Goal: Task Accomplishment & Management: Complete application form

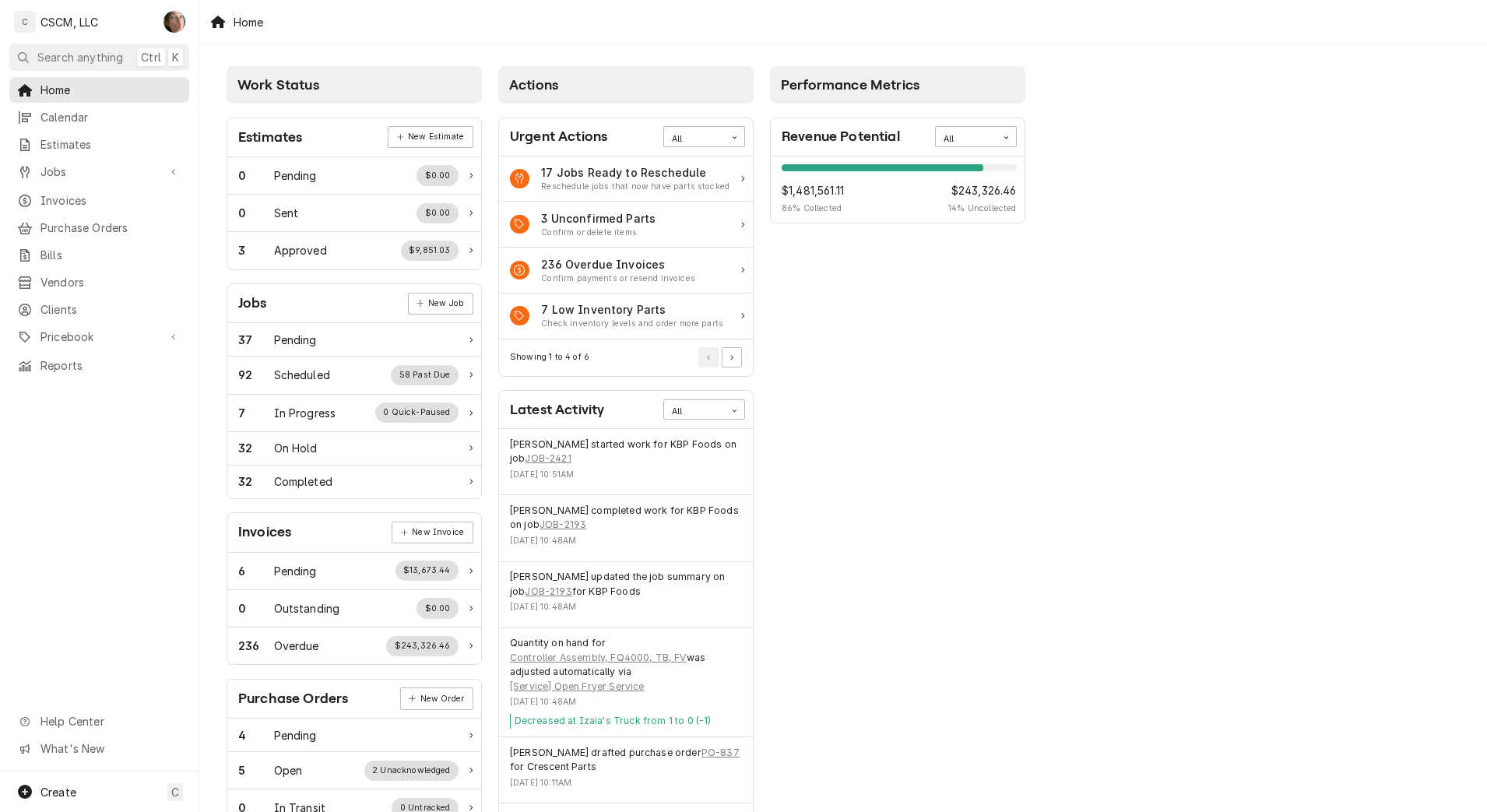
click at [154, 114] on span "Calendar" at bounding box center [110, 117] width 141 height 16
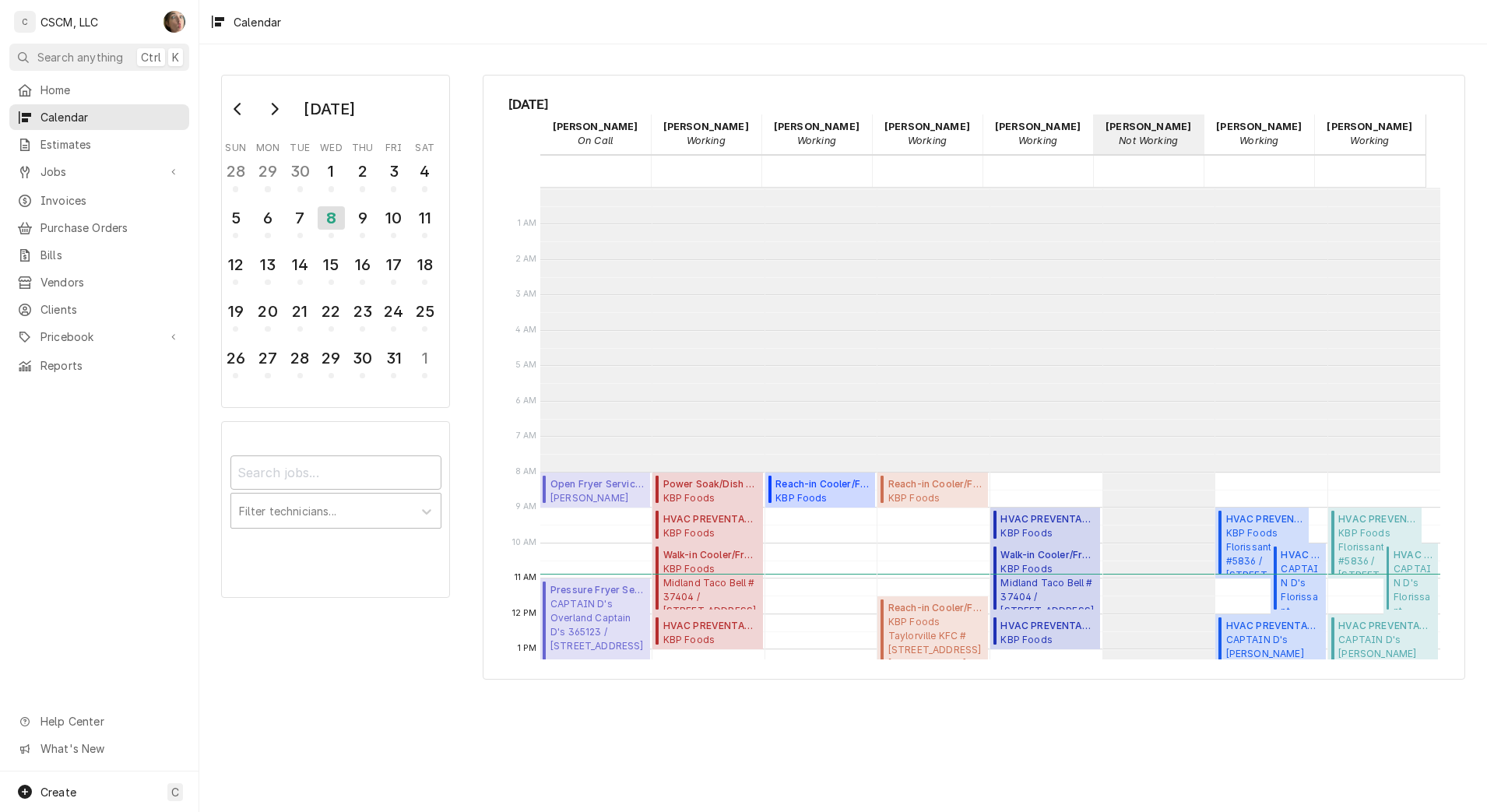
scroll to position [284, 0]
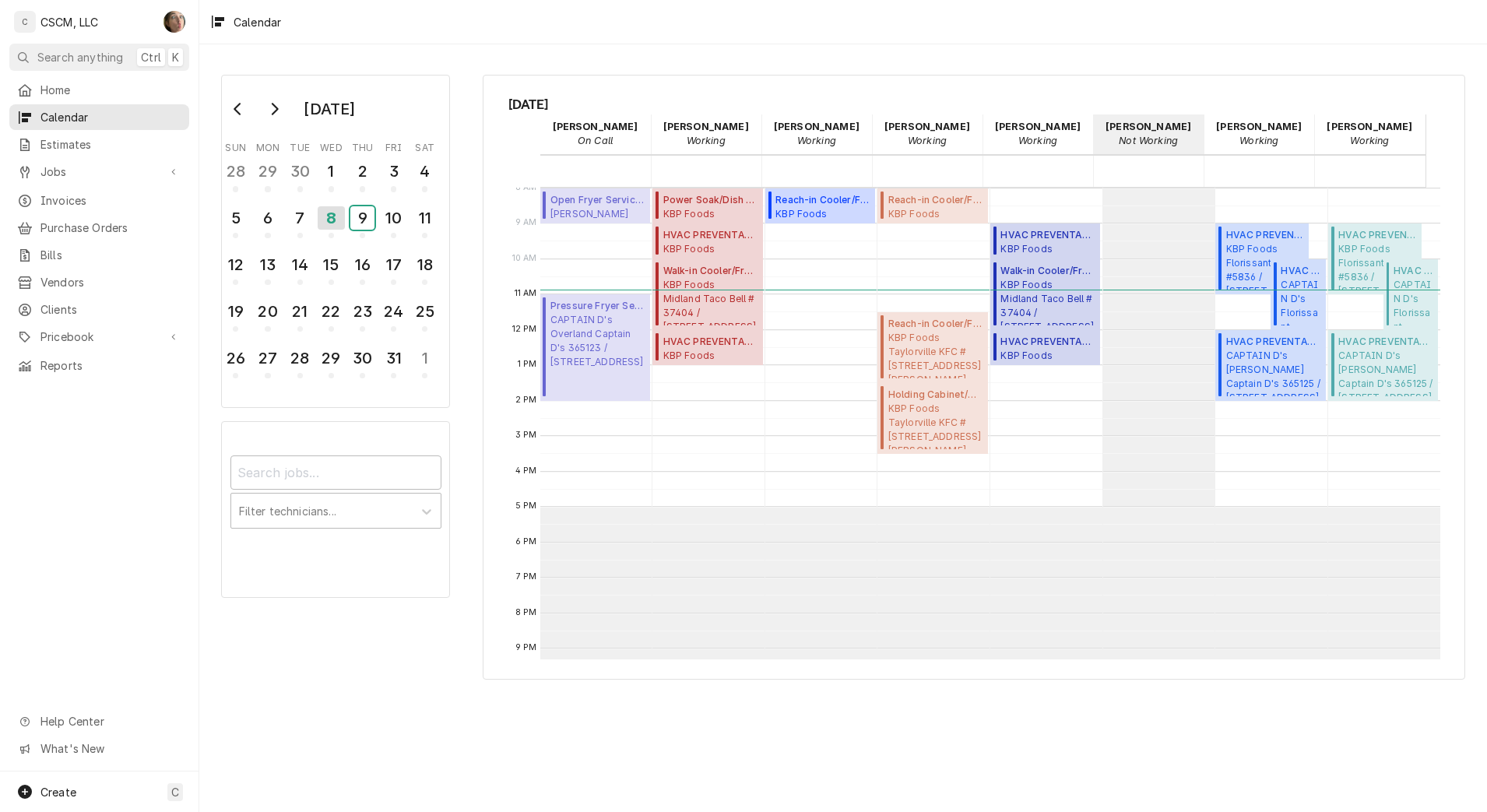
click at [366, 210] on div "9" at bounding box center [362, 218] width 25 height 24
click at [362, 221] on div "9" at bounding box center [362, 218] width 25 height 24
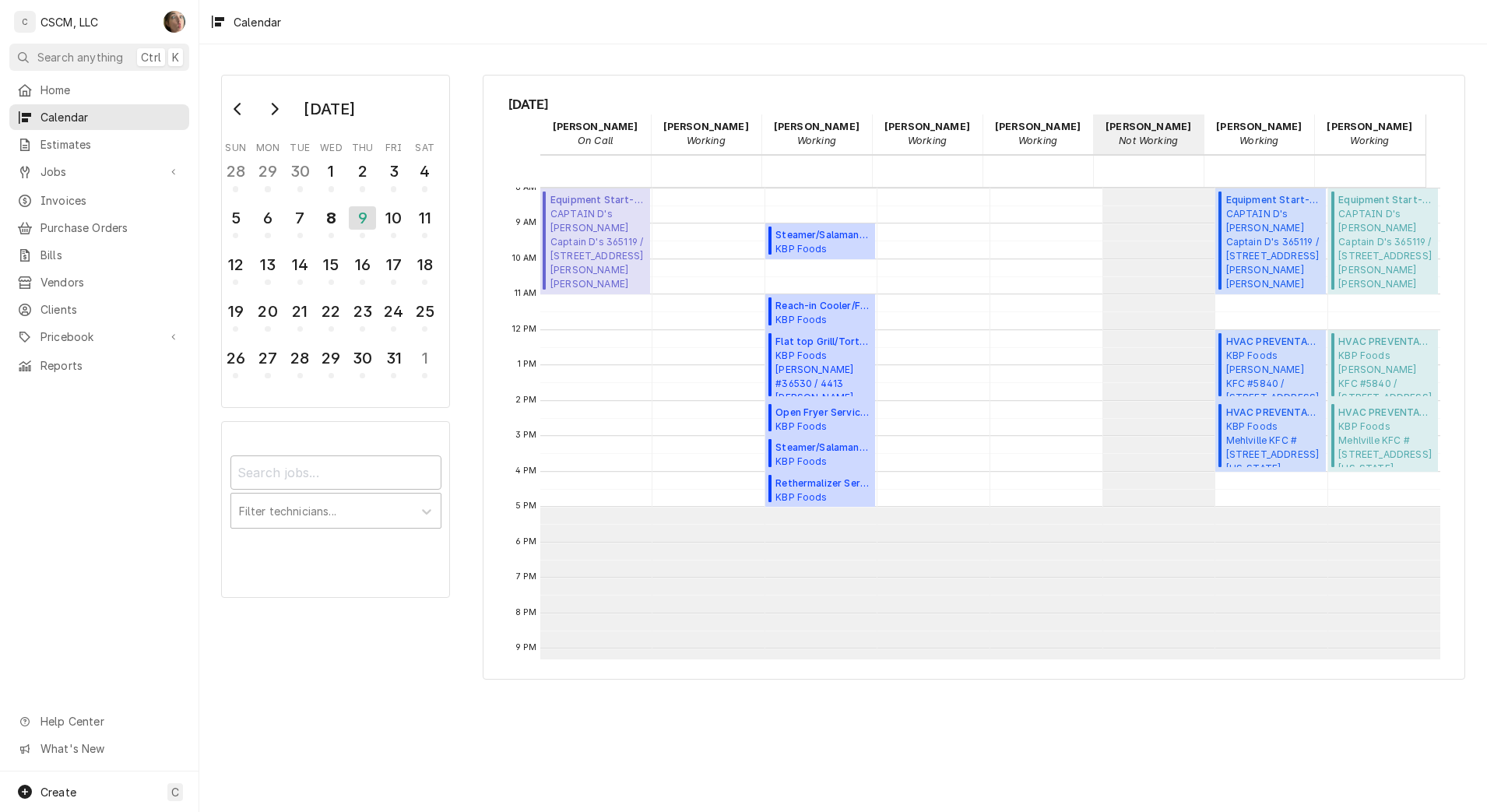
click at [89, 226] on span "Purchase Orders" at bounding box center [110, 228] width 141 height 16
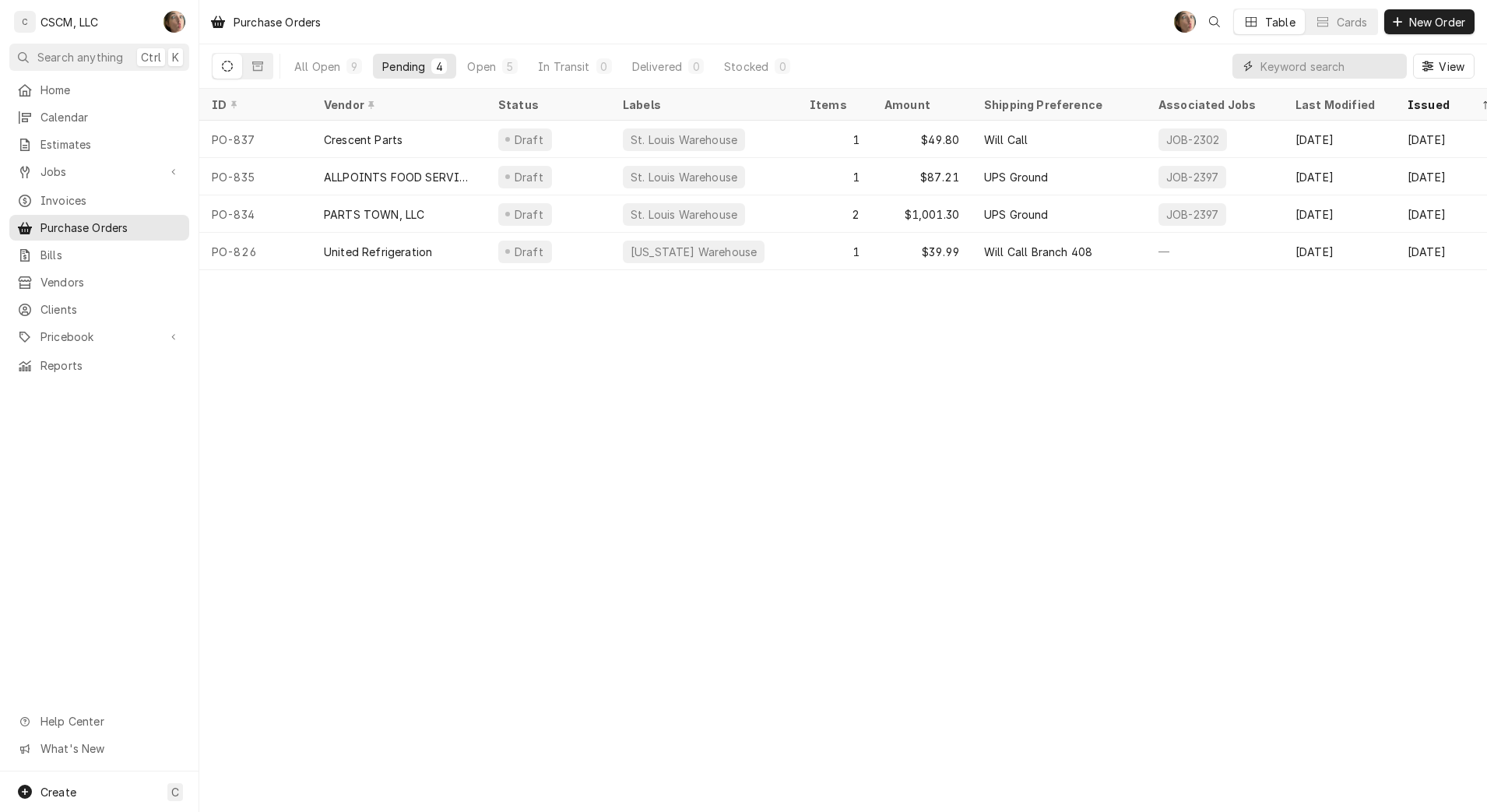
click at [1276, 66] on input "Dynamic Content Wrapper" at bounding box center [1329, 66] width 138 height 25
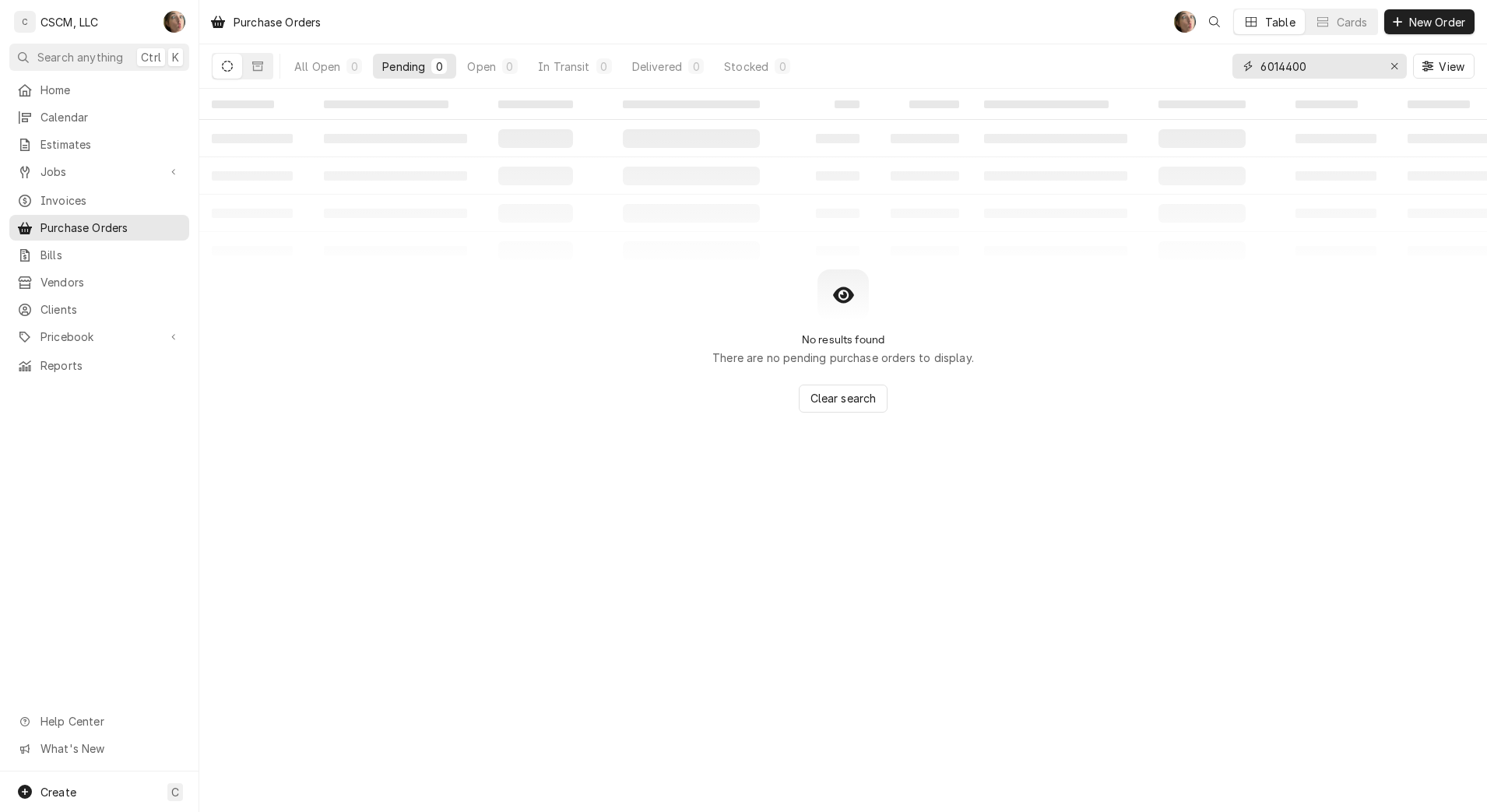
type input "60144002"
click at [1329, 54] on input "60144002" at bounding box center [1319, 66] width 117 height 25
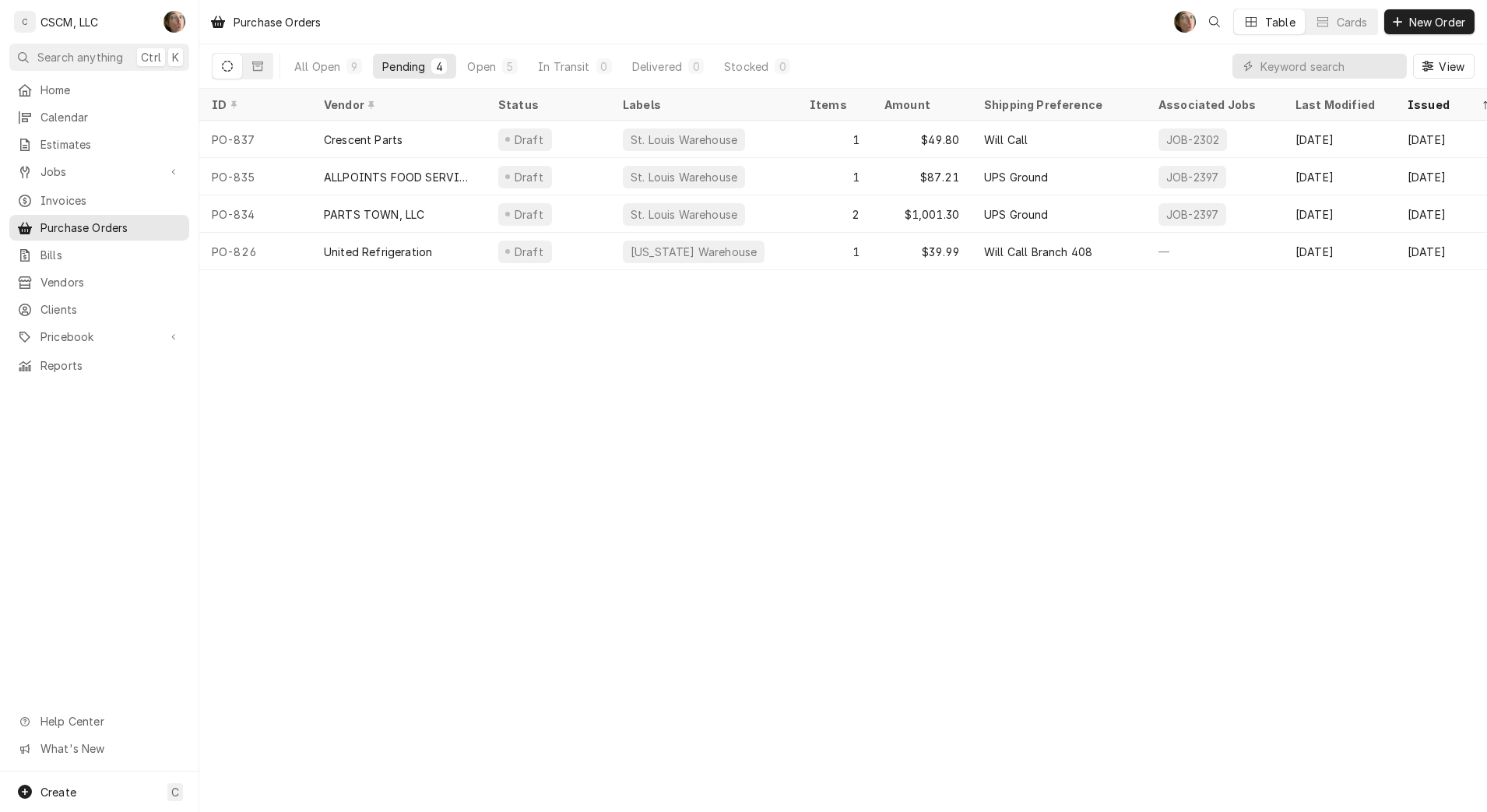
click at [113, 330] on span "Pricebook" at bounding box center [98, 337] width 117 height 16
click at [97, 364] on link "Services" at bounding box center [98, 364] width 179 height 25
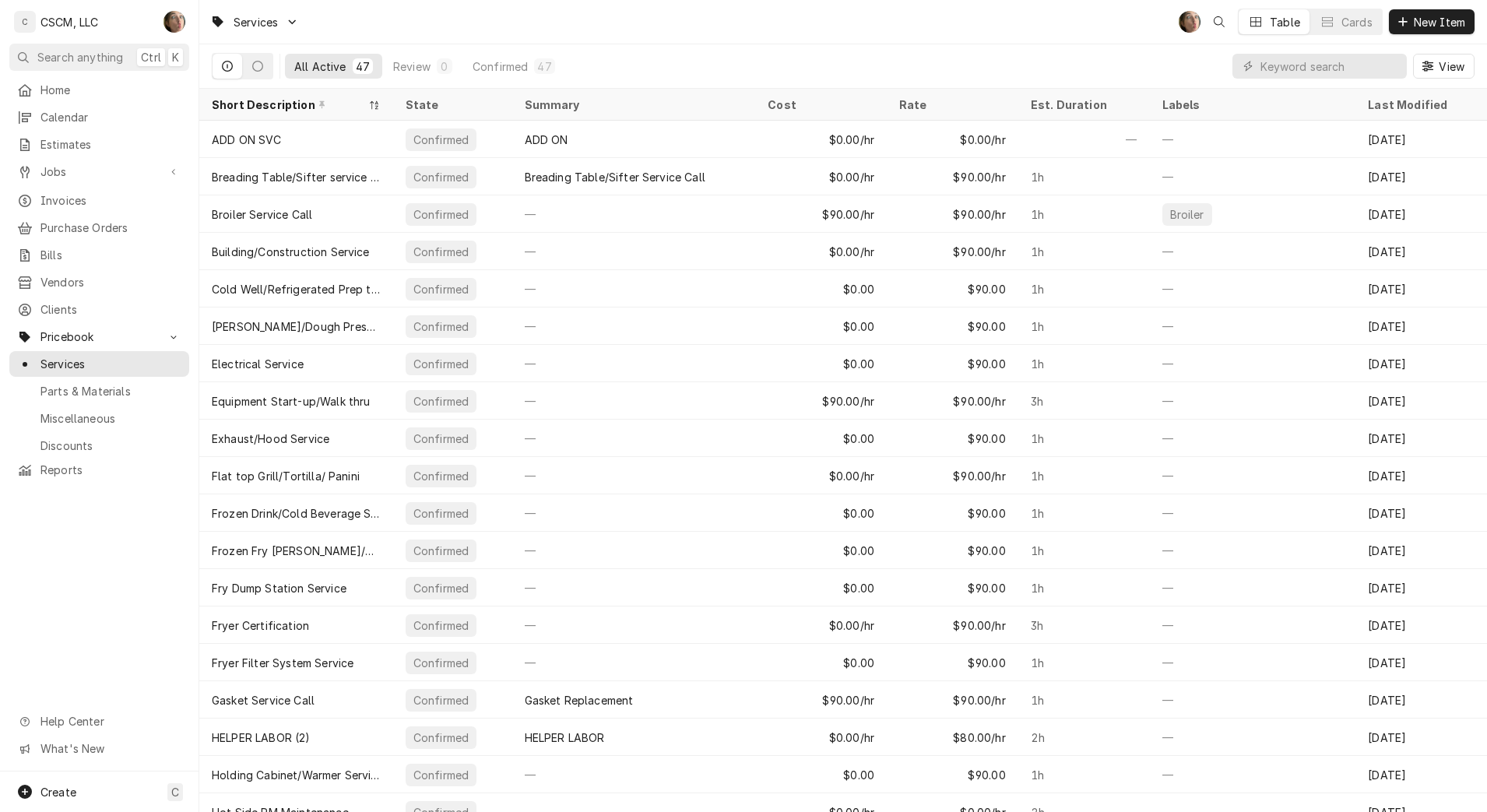
click at [72, 383] on span "Parts & Materials" at bounding box center [110, 391] width 141 height 16
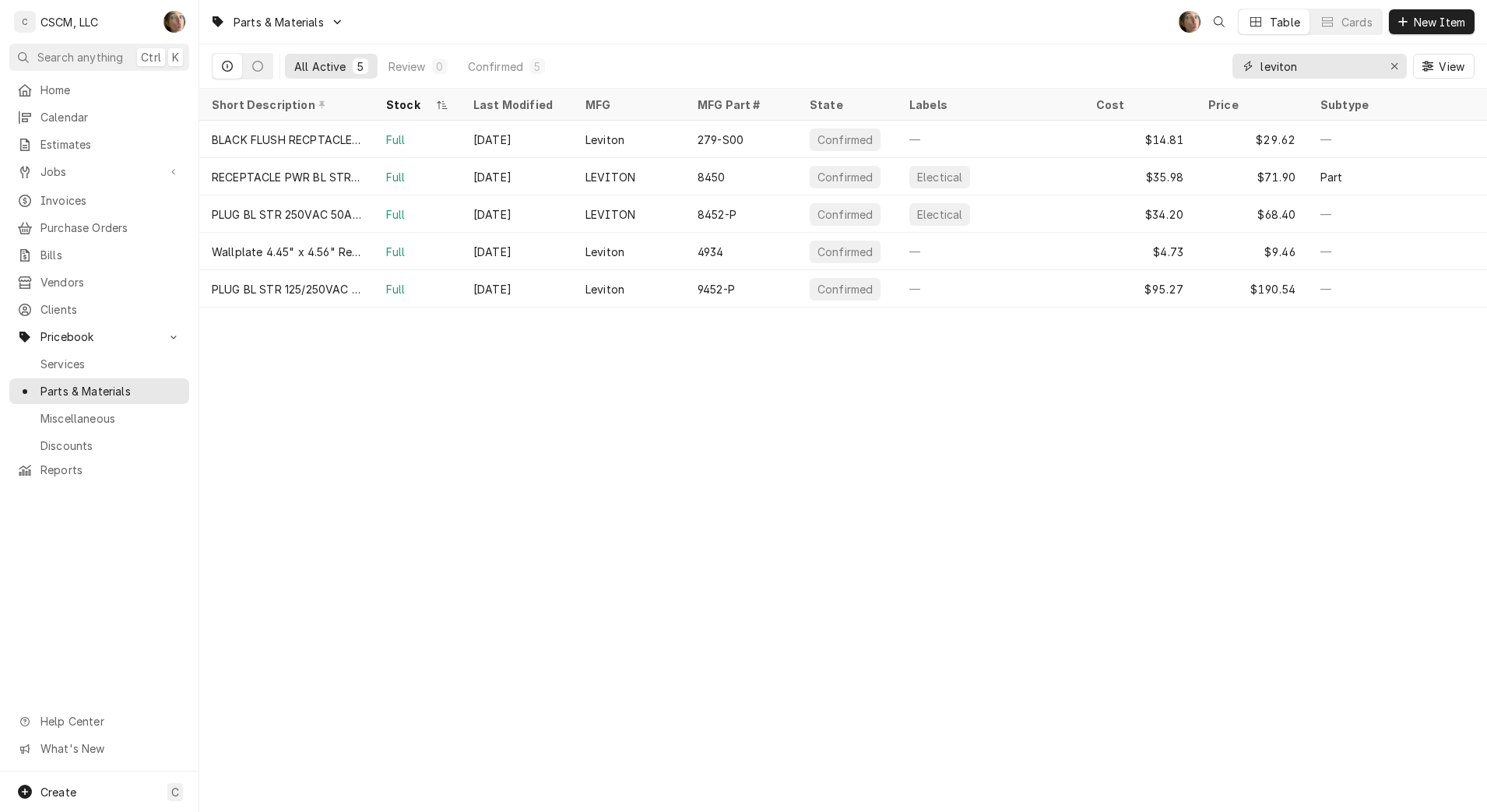
click at [1389, 67] on div "Erase input" at bounding box center [1394, 66] width 15 height 15
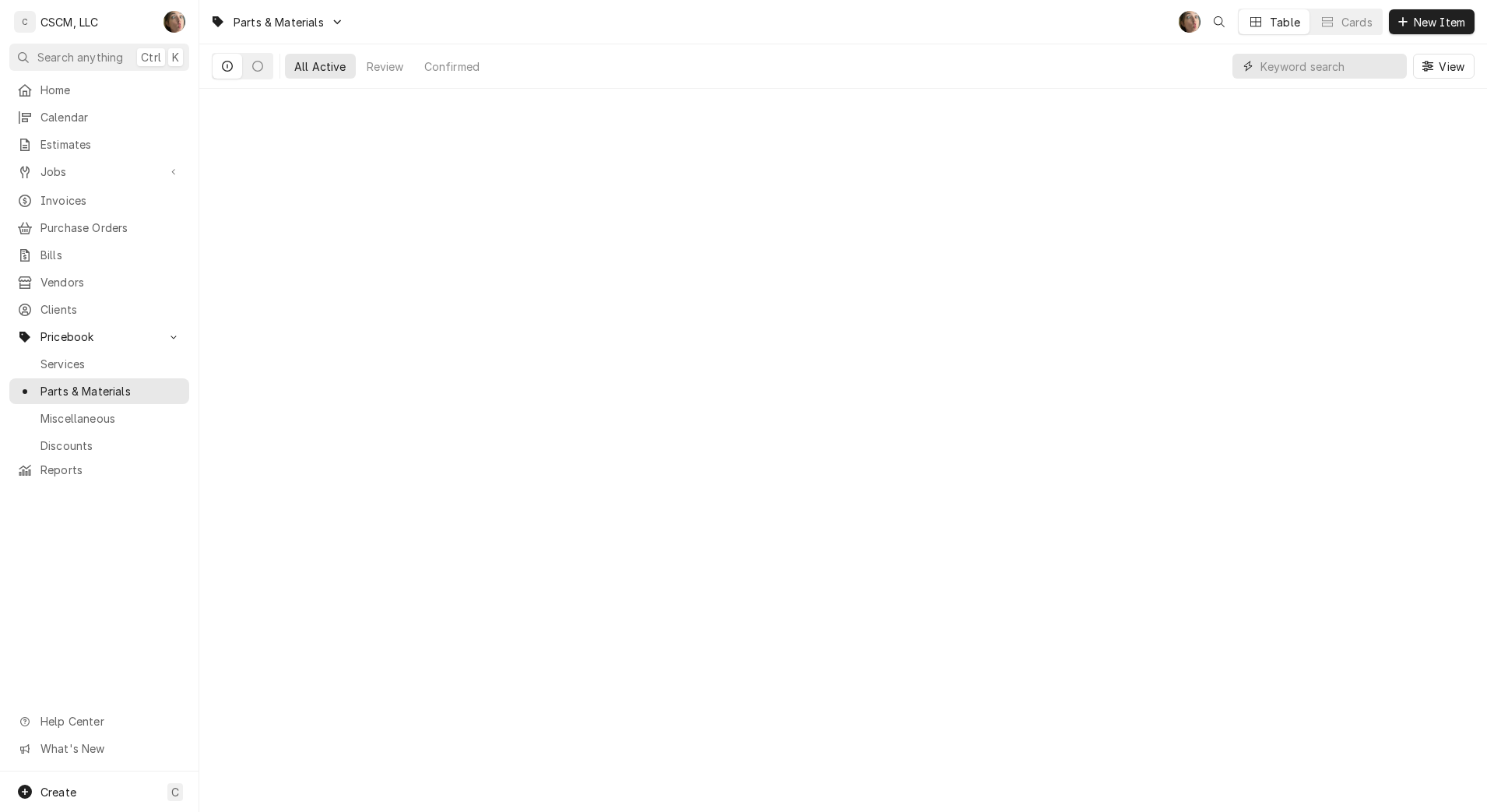
paste input "60144002"
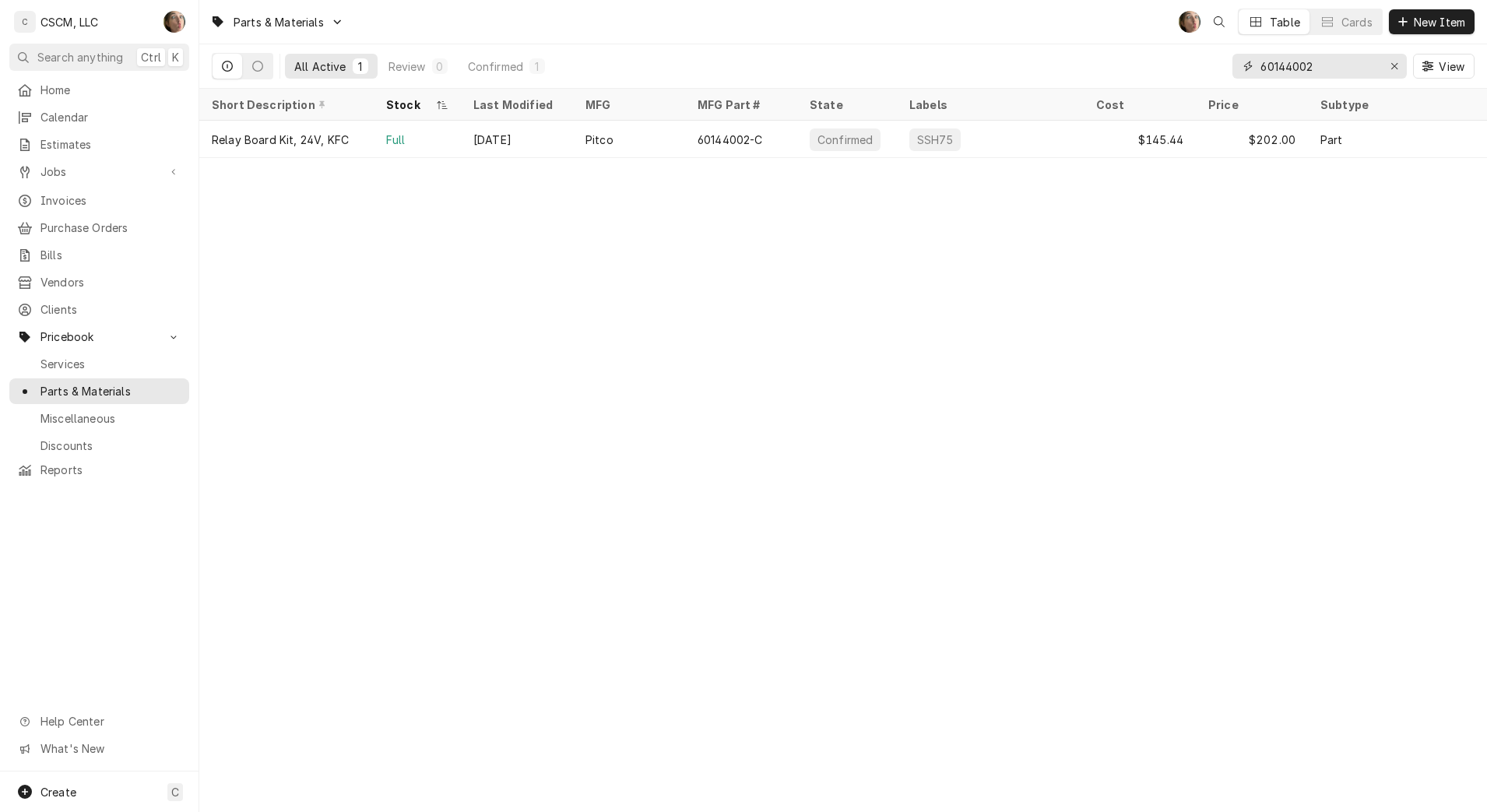
type input "60144002"
click at [684, 142] on div "Pitco" at bounding box center [628, 139] width 112 height 37
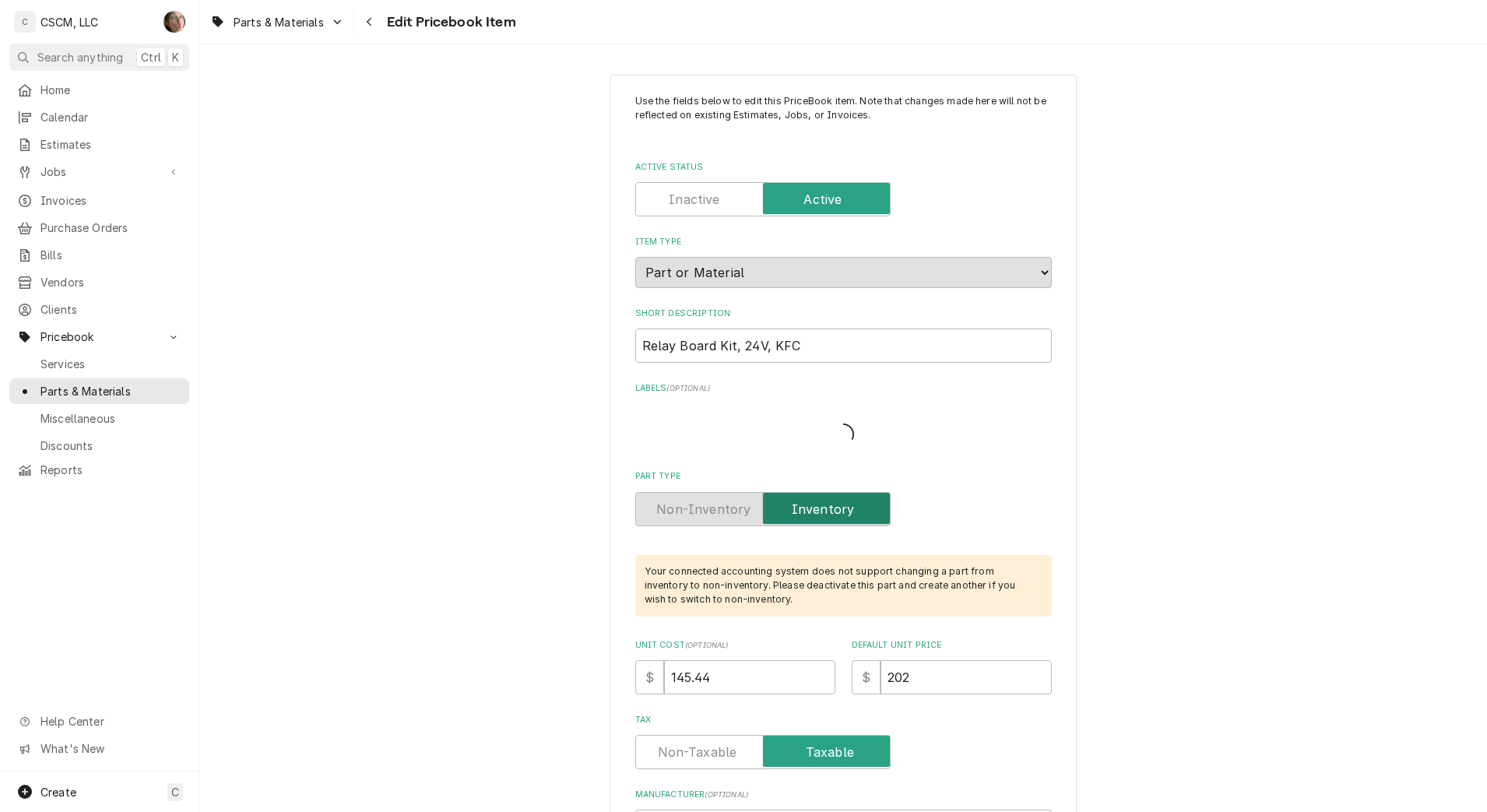
type textarea "x"
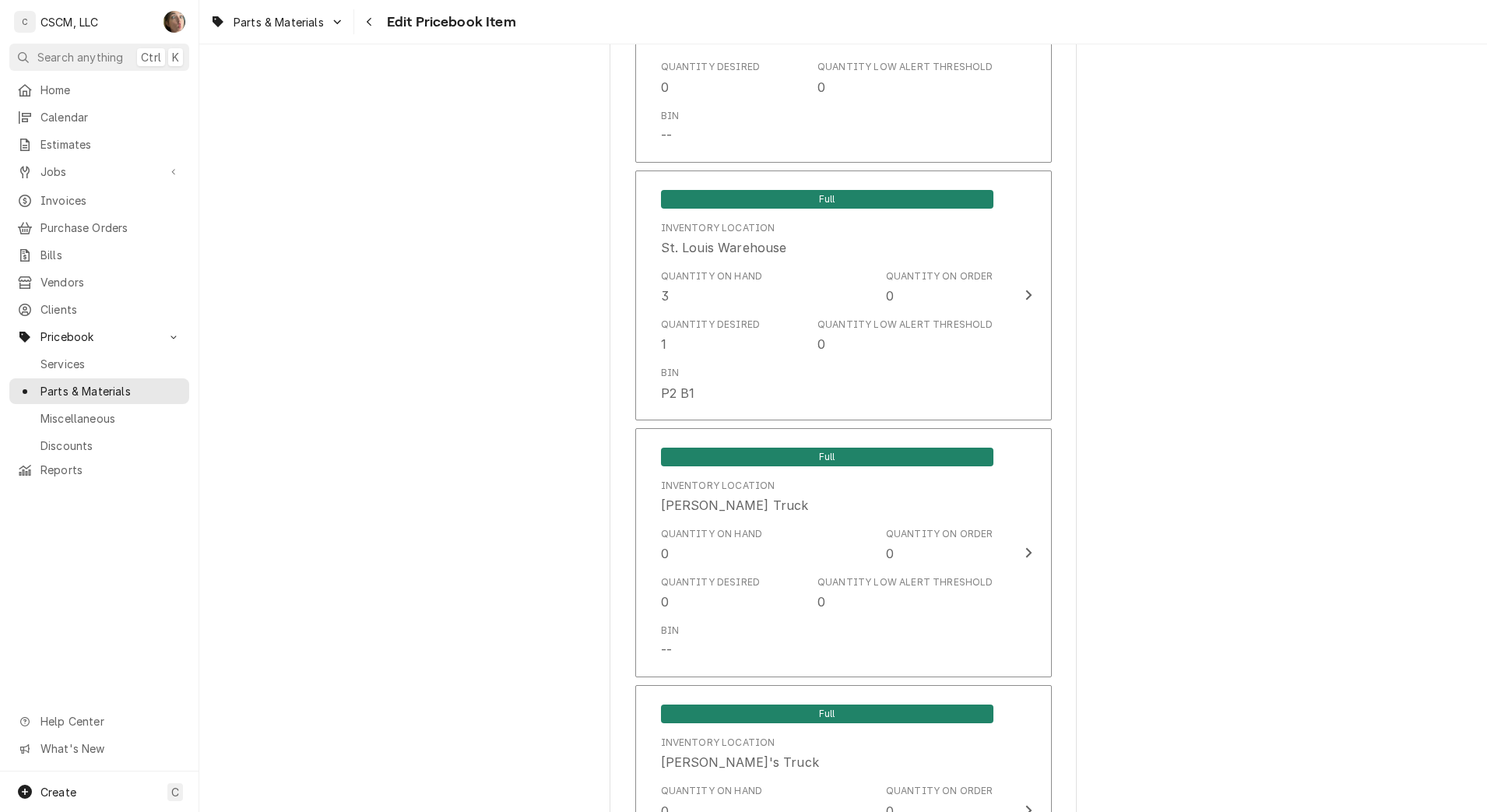
scroll to position [3063, 0]
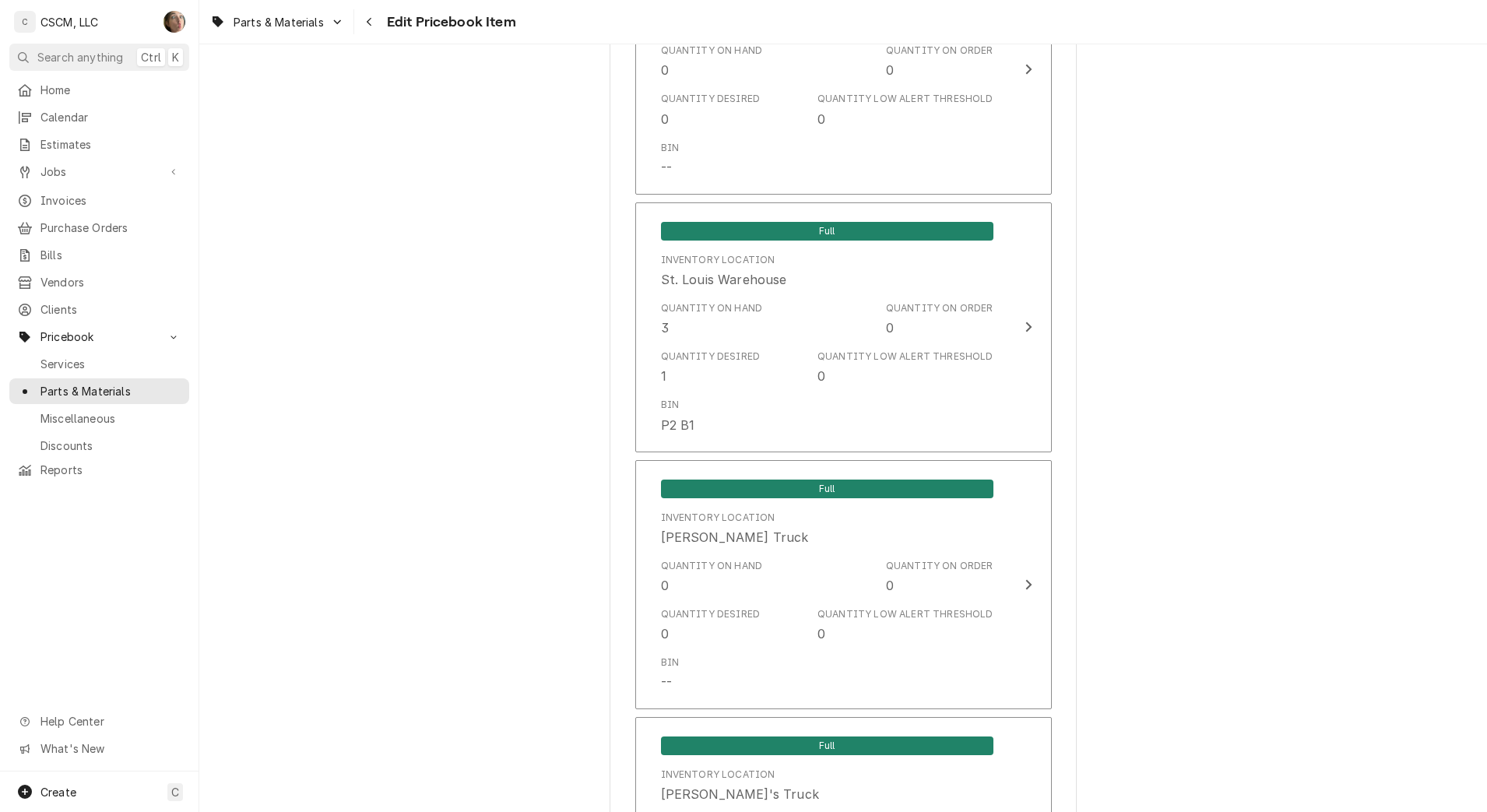
click at [73, 123] on link "Calendar" at bounding box center [98, 117] width 179 height 25
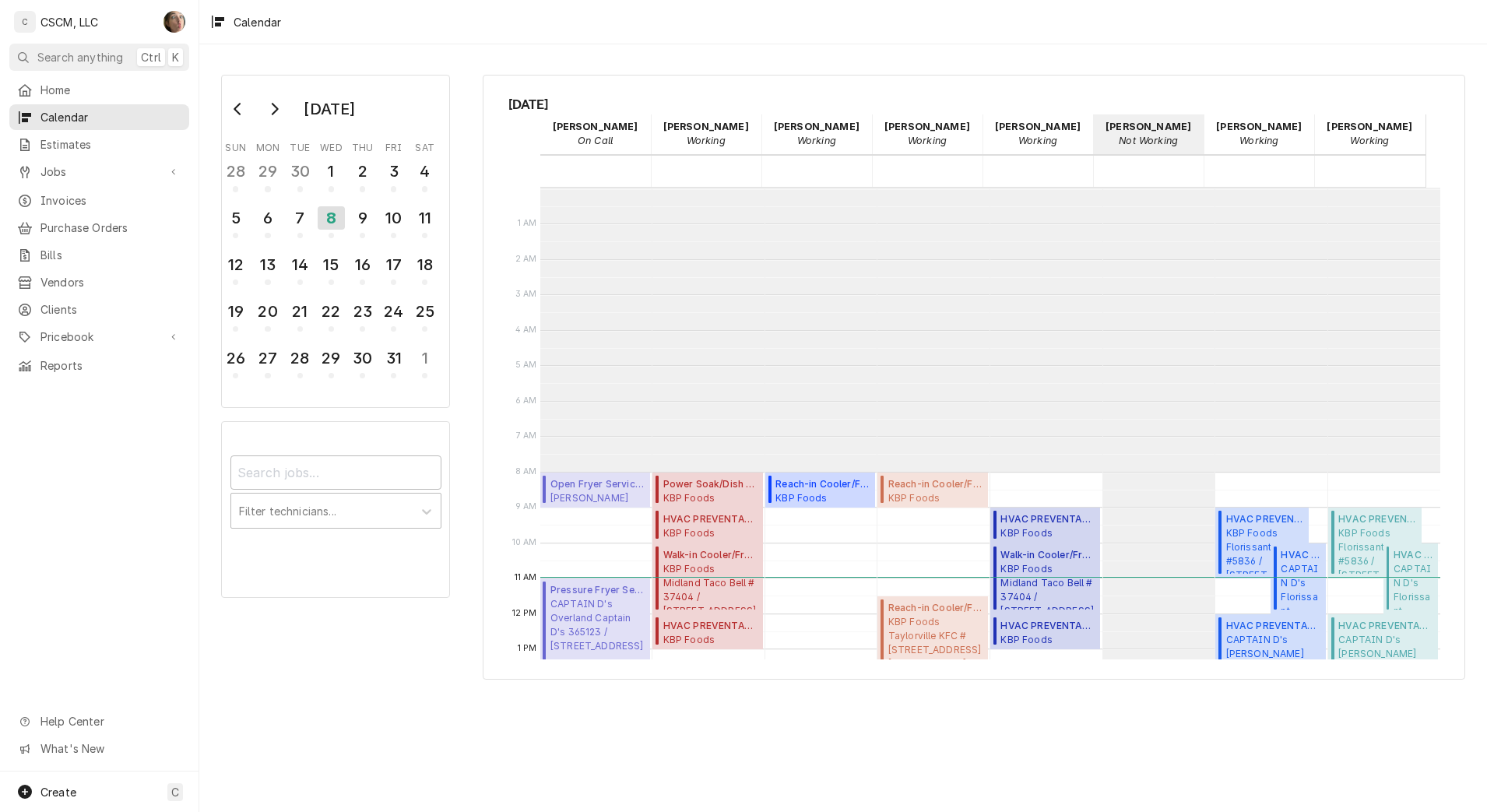
scroll to position [284, 0]
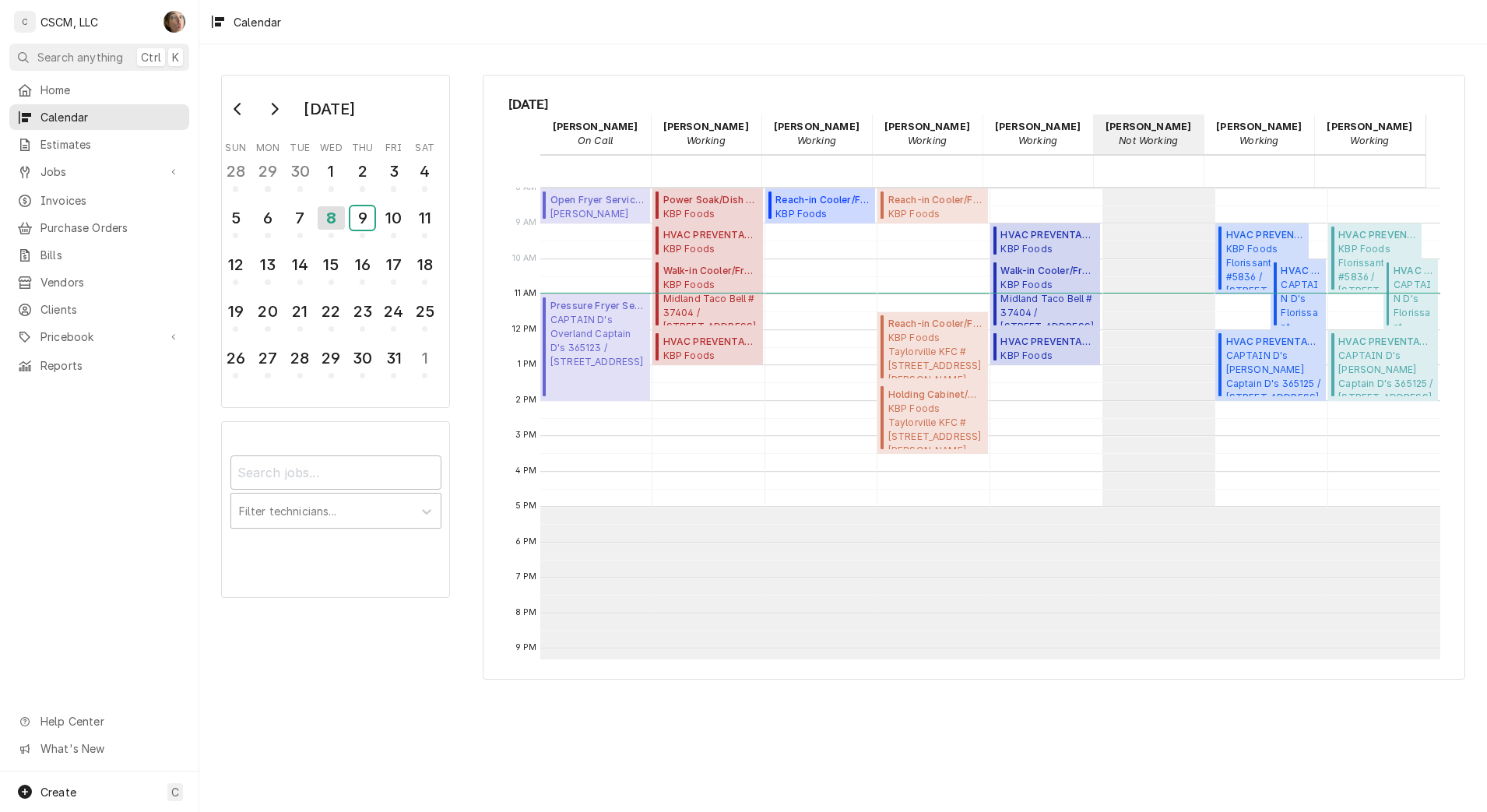
click at [359, 221] on div "9" at bounding box center [362, 218] width 25 height 24
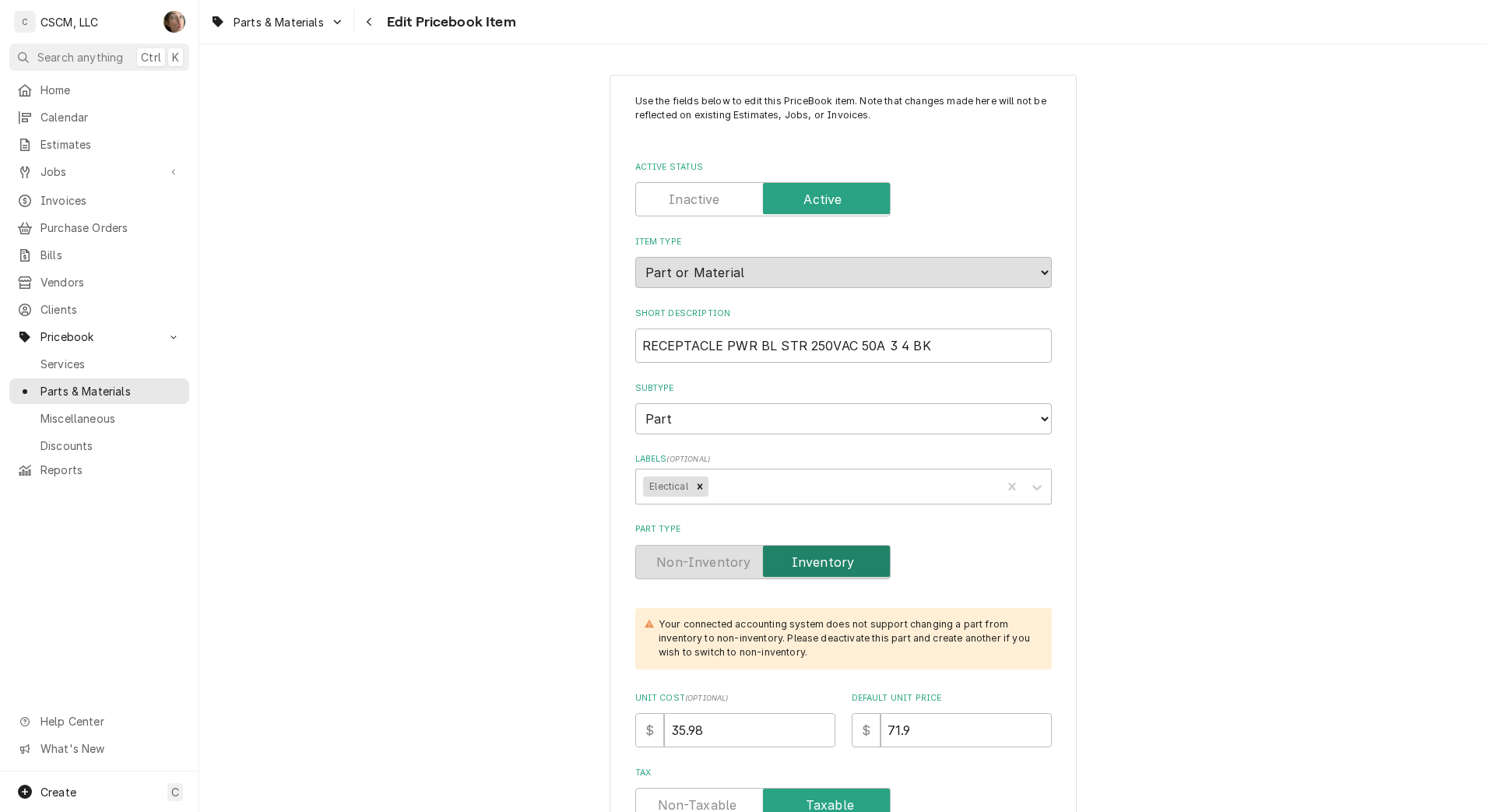
scroll to position [2957, 0]
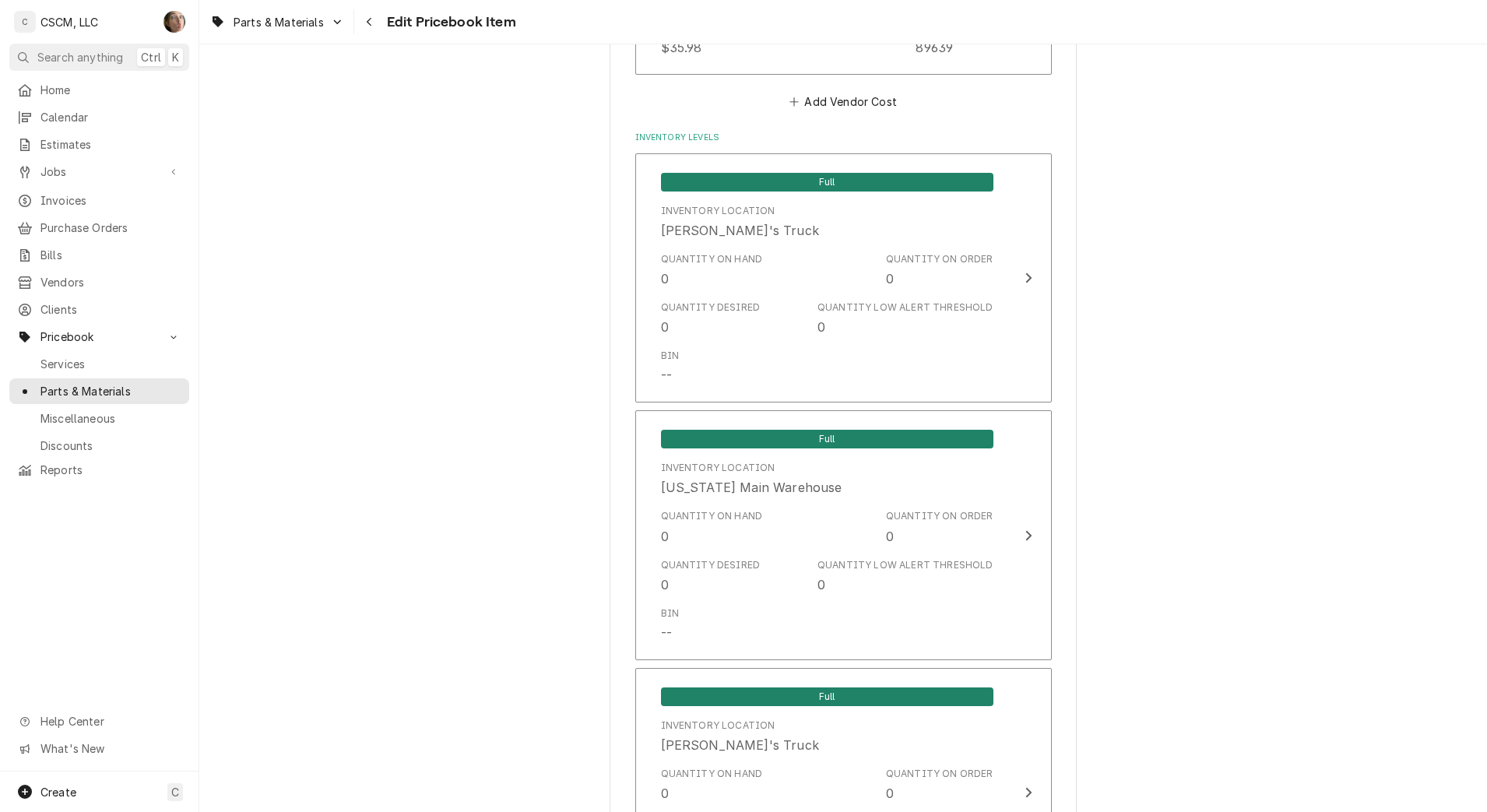
scroll to position [1306, 0]
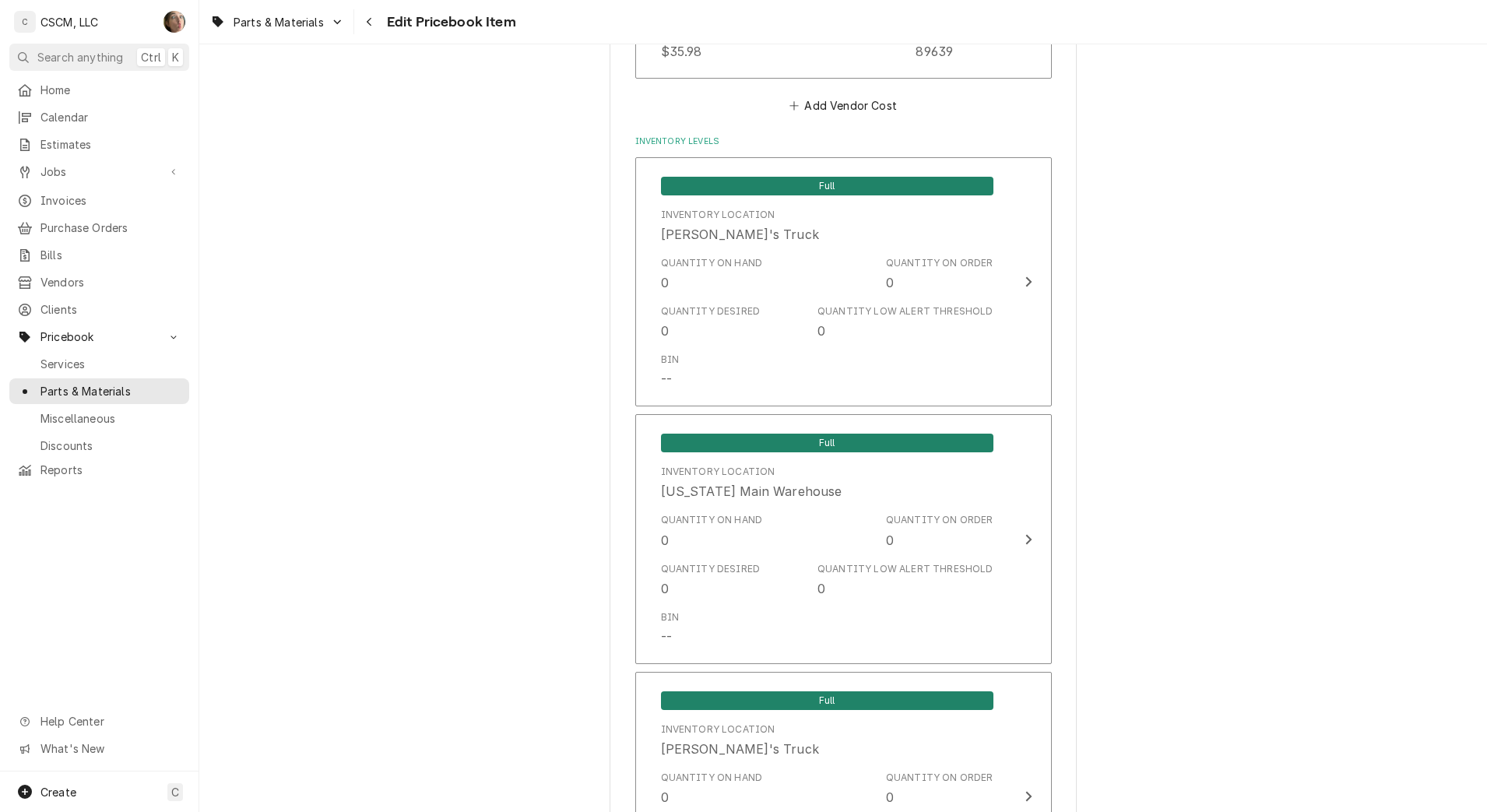
click at [108, 119] on span "Calendar" at bounding box center [110, 117] width 141 height 16
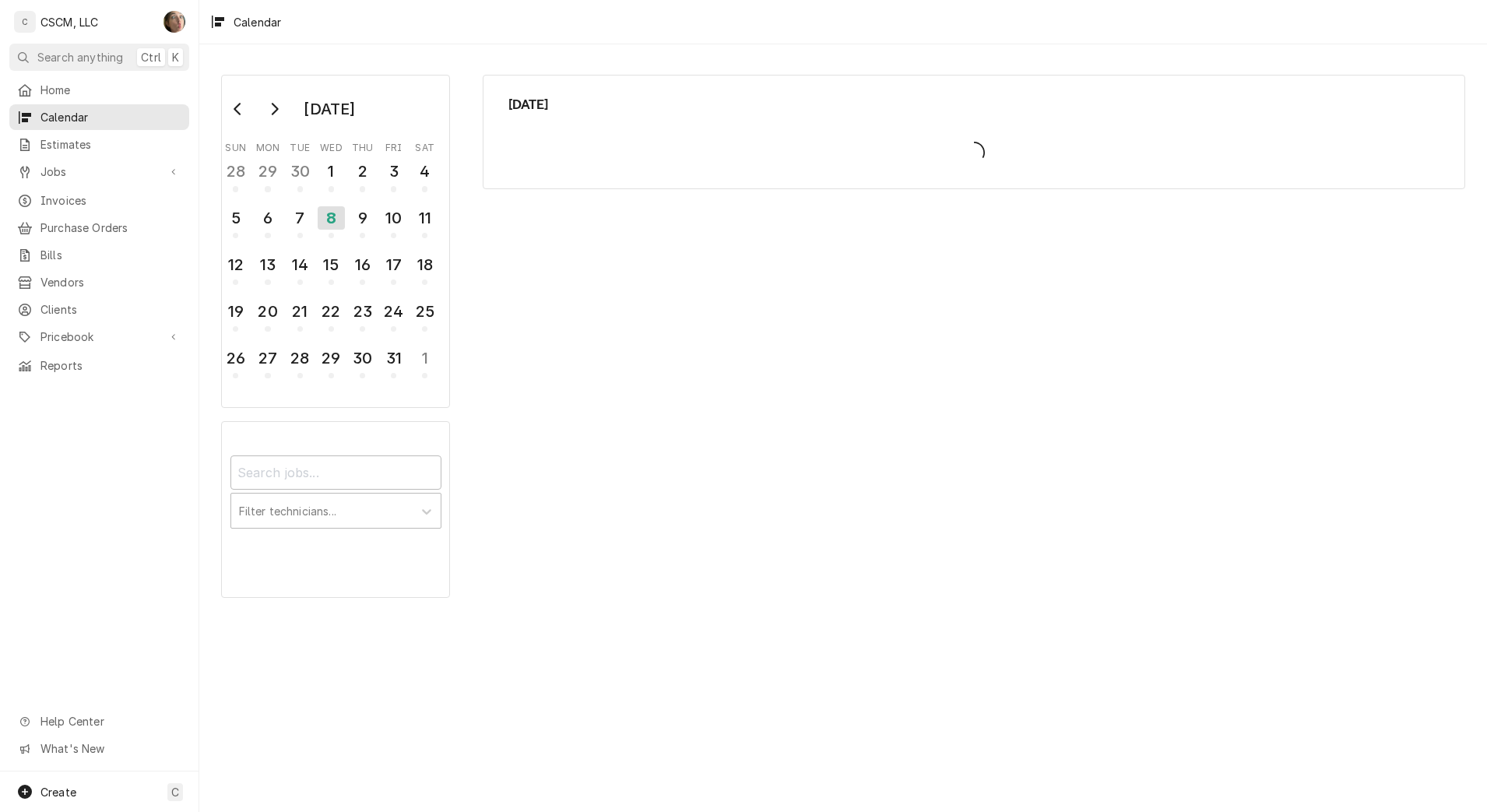
click at [94, 169] on span "Jobs" at bounding box center [98, 172] width 117 height 16
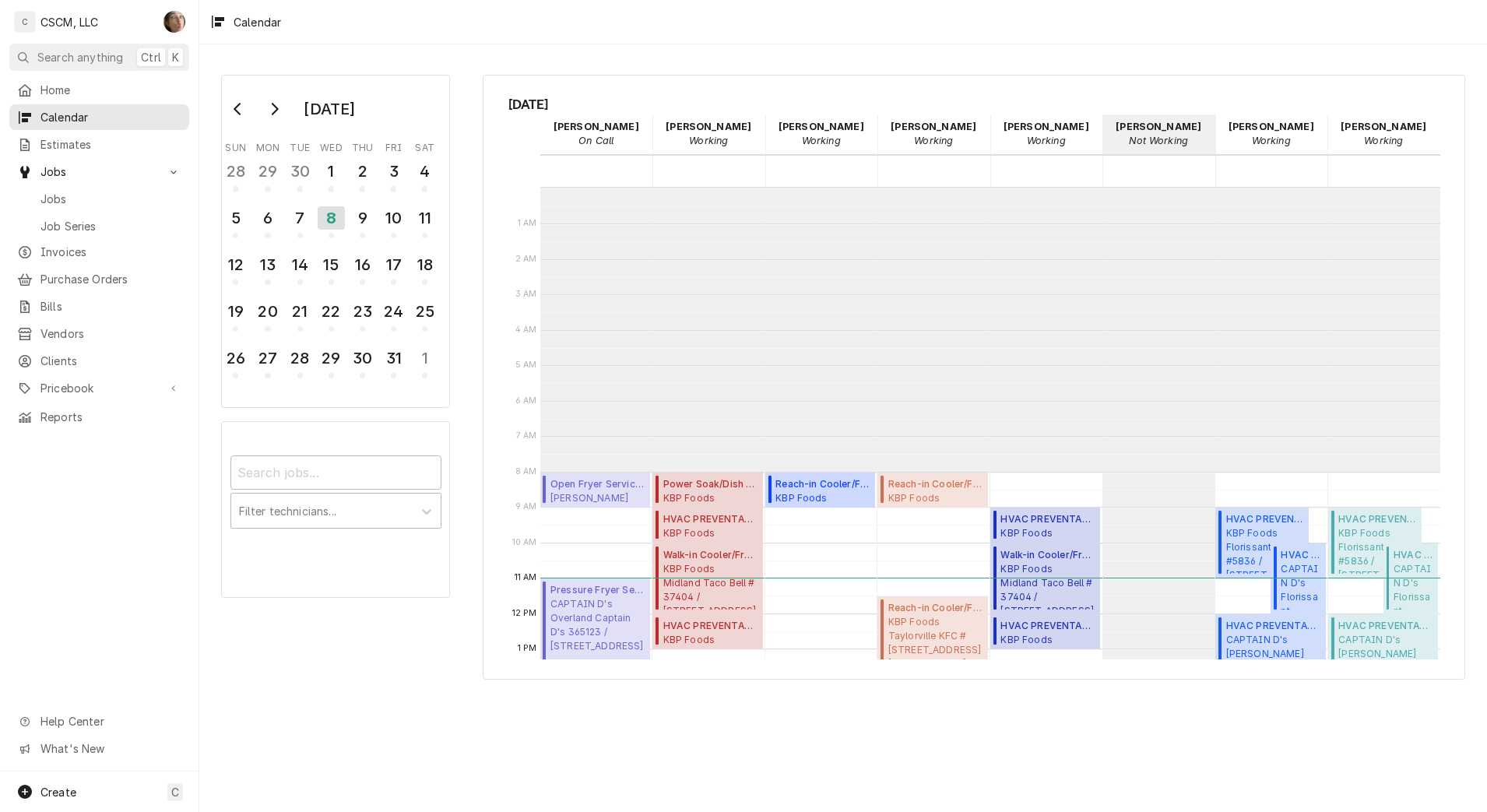
click at [99, 178] on link "Jobs" at bounding box center [98, 171] width 179 height 25
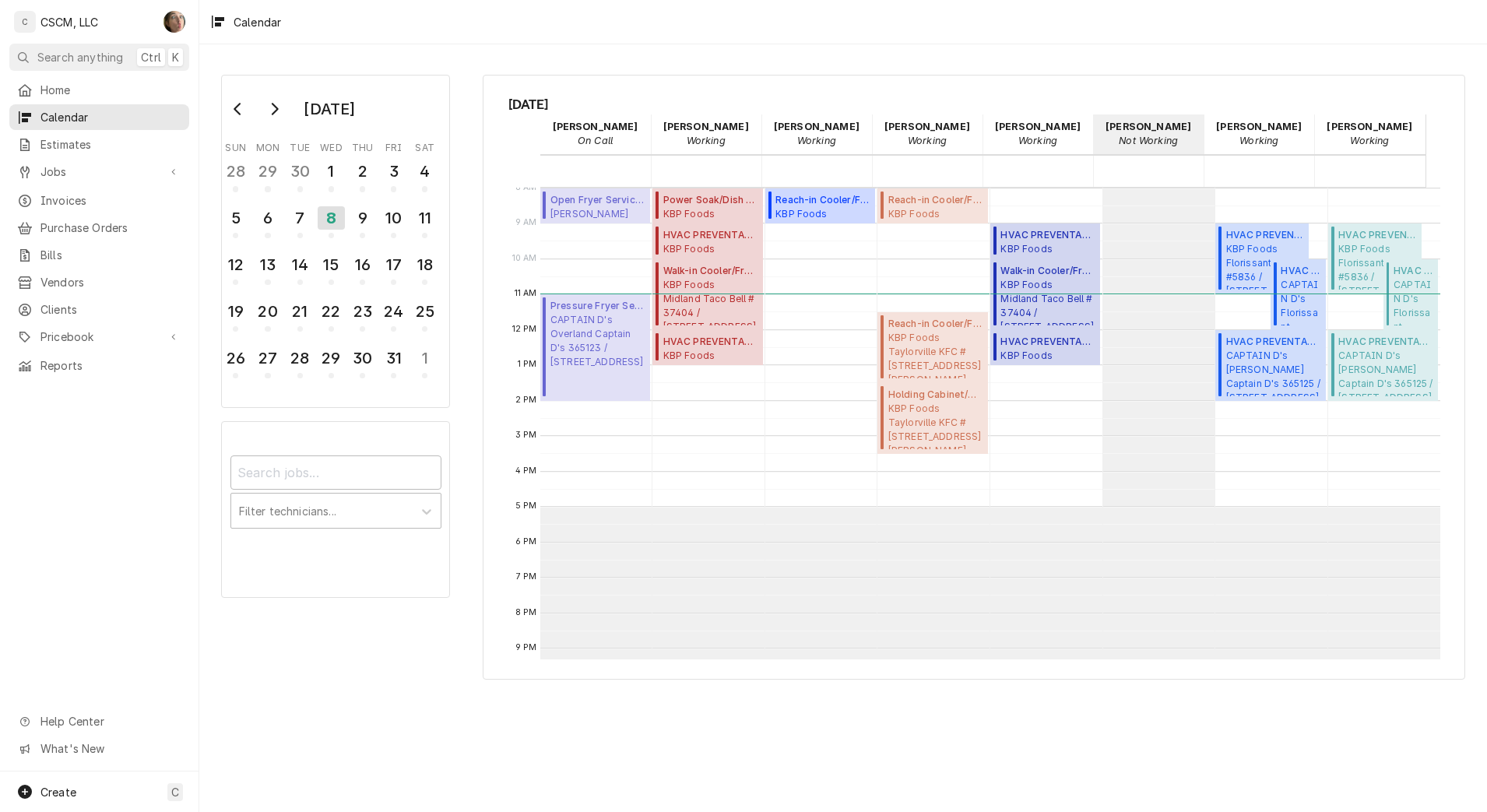
click at [120, 170] on span "Jobs" at bounding box center [98, 172] width 117 height 16
click at [120, 190] on span "Jobs" at bounding box center [110, 198] width 141 height 16
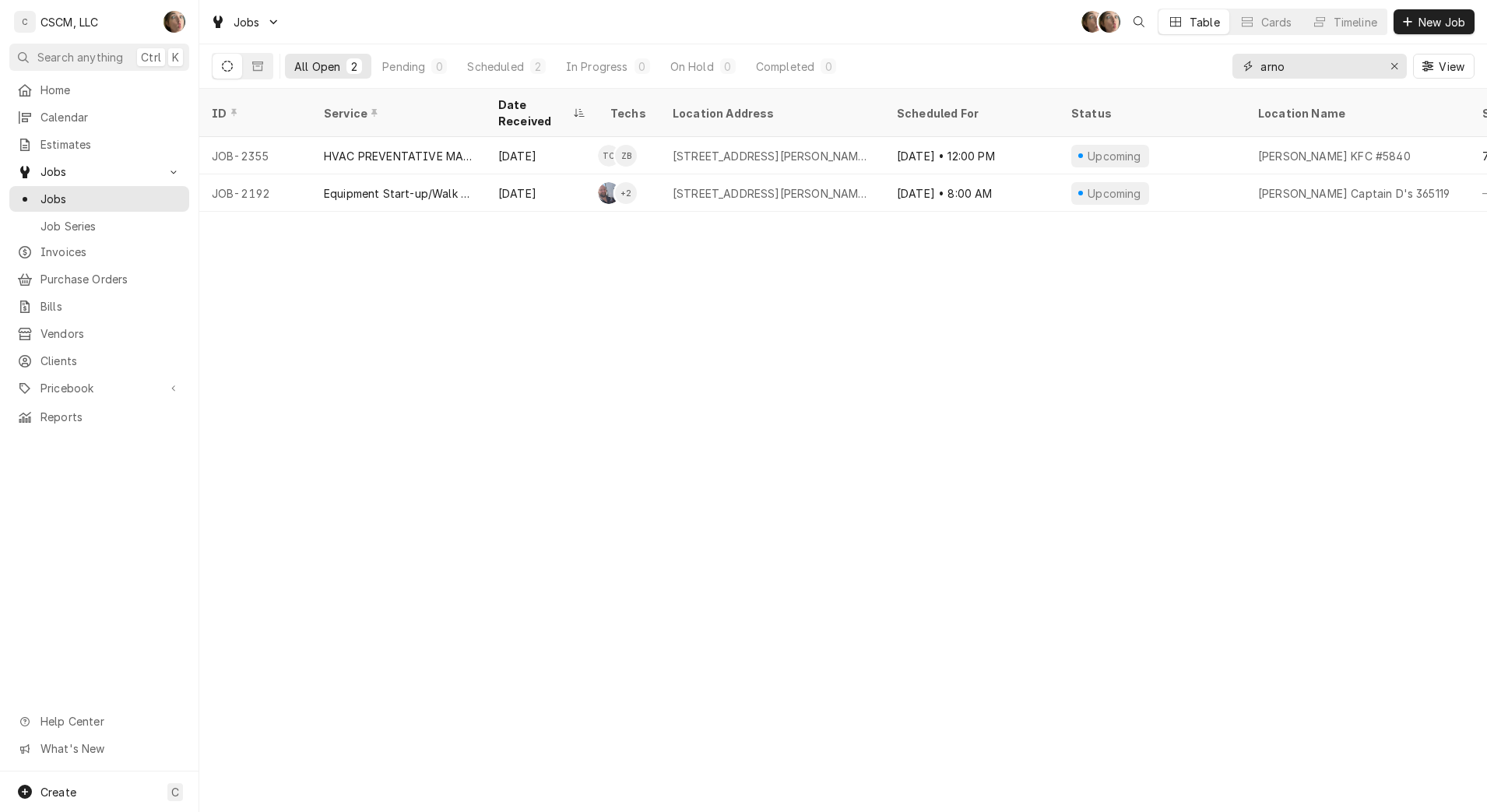
click at [1400, 61] on div "Erase input" at bounding box center [1394, 66] width 15 height 15
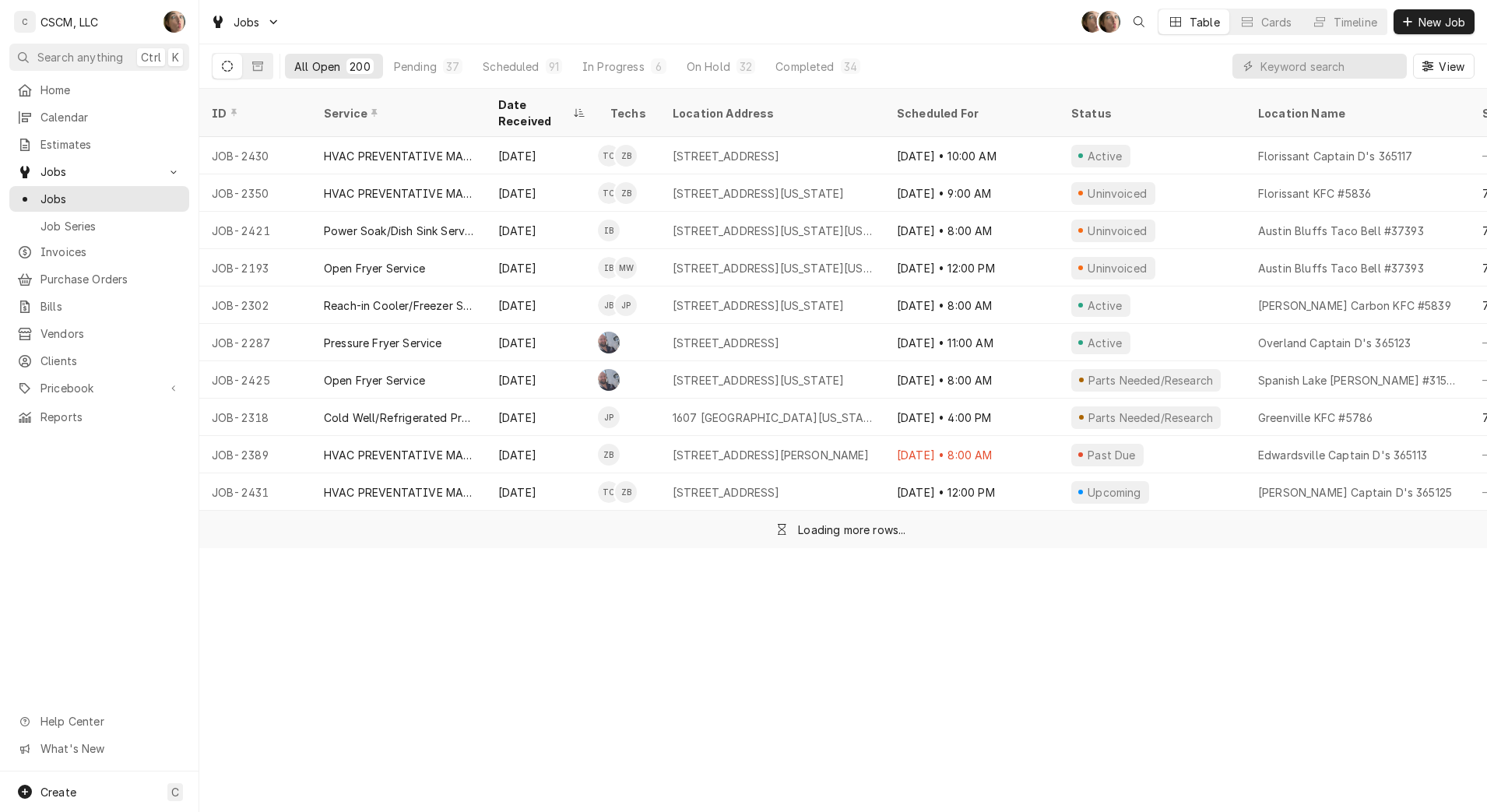
click at [689, 67] on div "On Hold" at bounding box center [708, 66] width 44 height 16
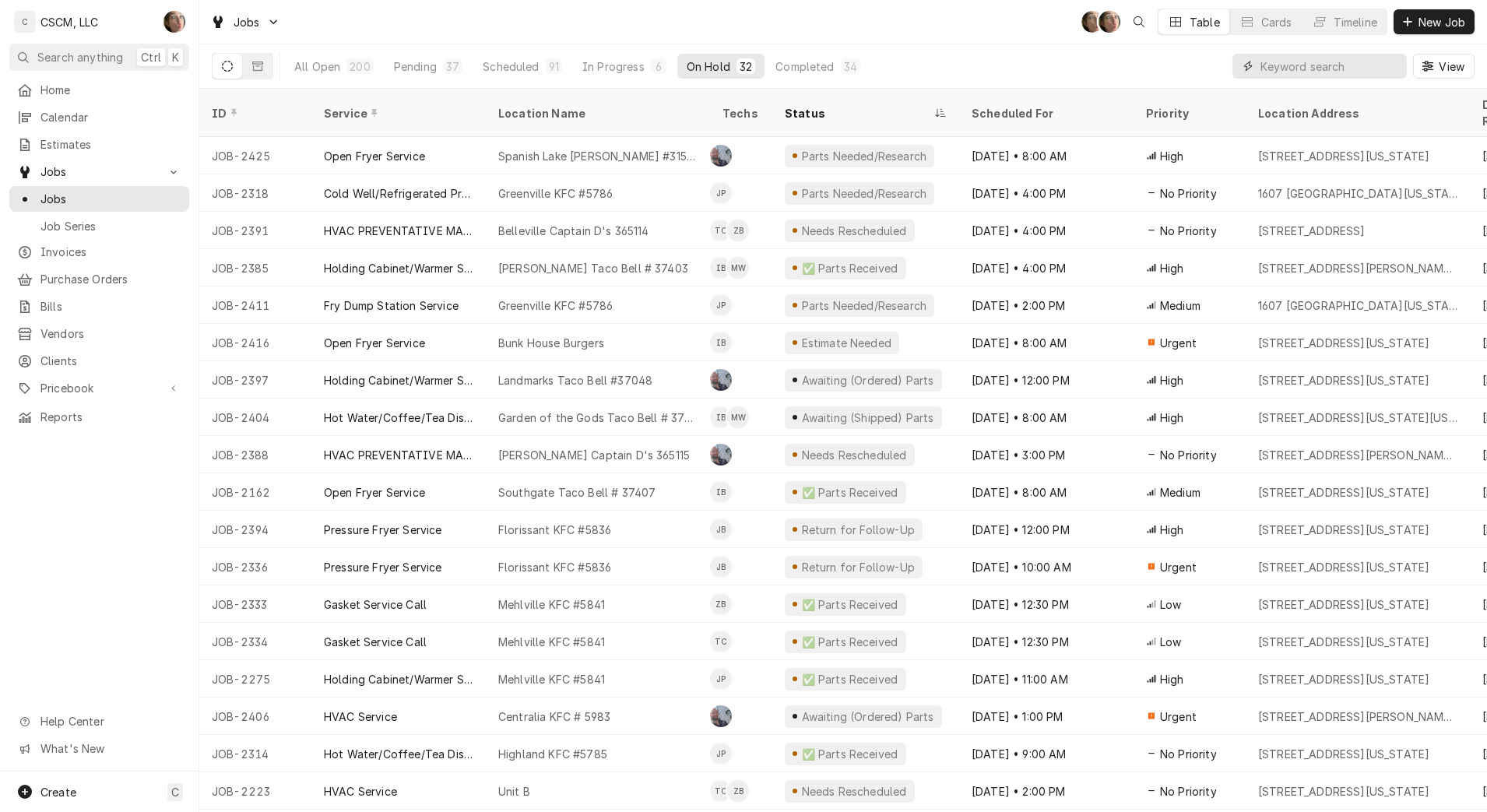
click at [1311, 60] on input "Dynamic Content Wrapper" at bounding box center [1329, 66] width 138 height 25
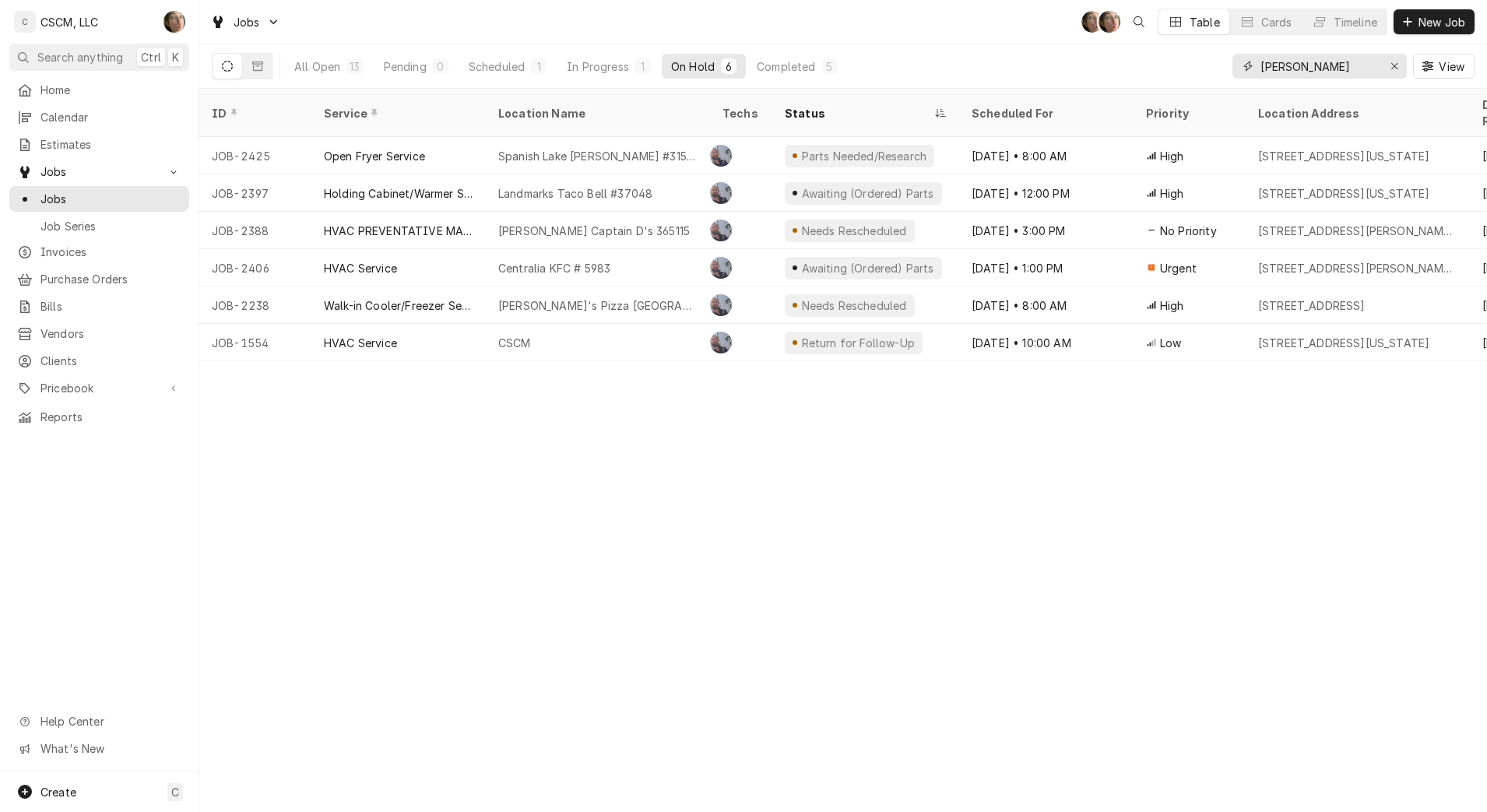
type input "[PERSON_NAME]"
click at [967, 183] on div "[DATE] • 12:00 PM" at bounding box center [1046, 193] width 175 height 37
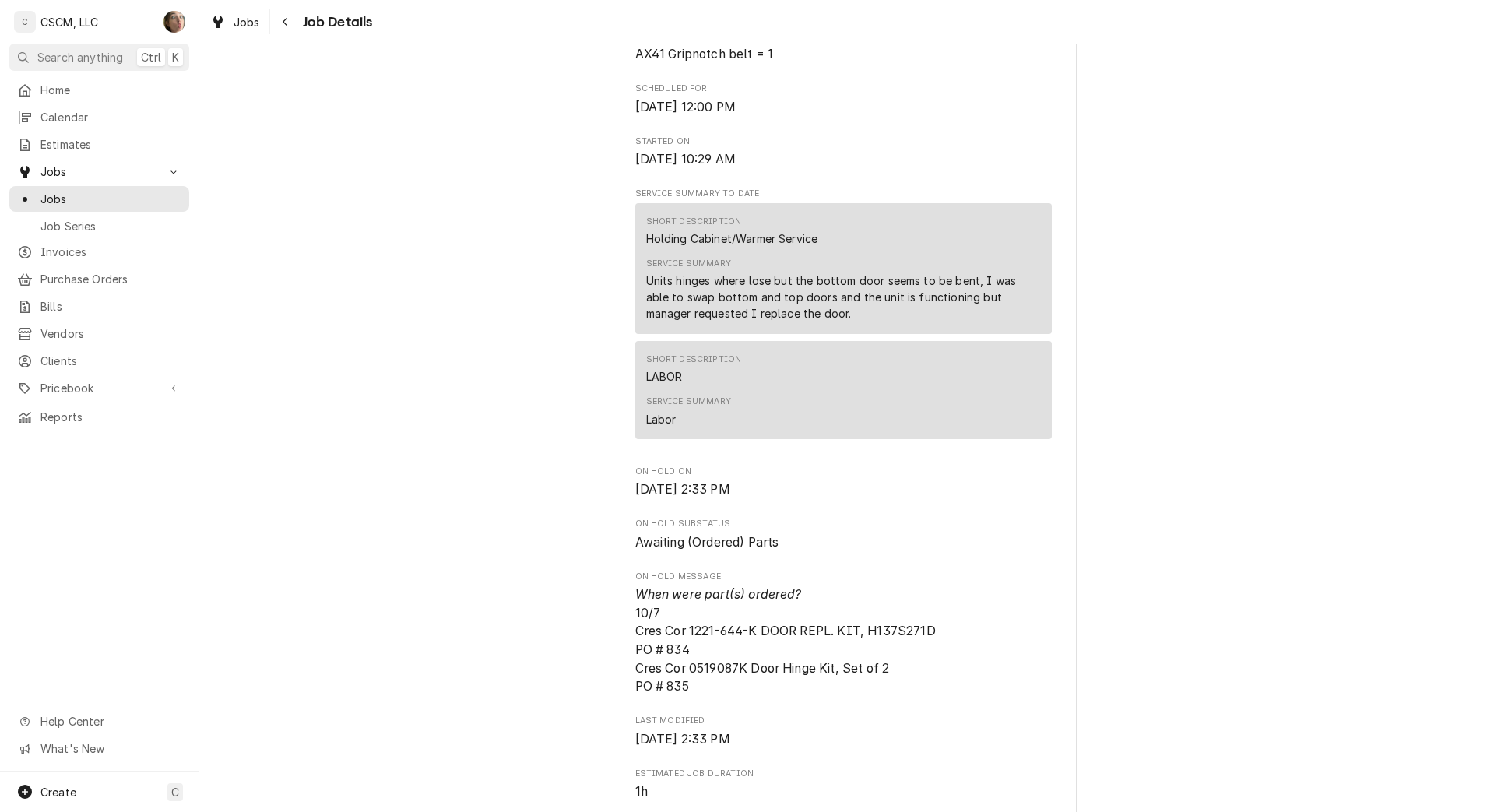
scroll to position [634, 0]
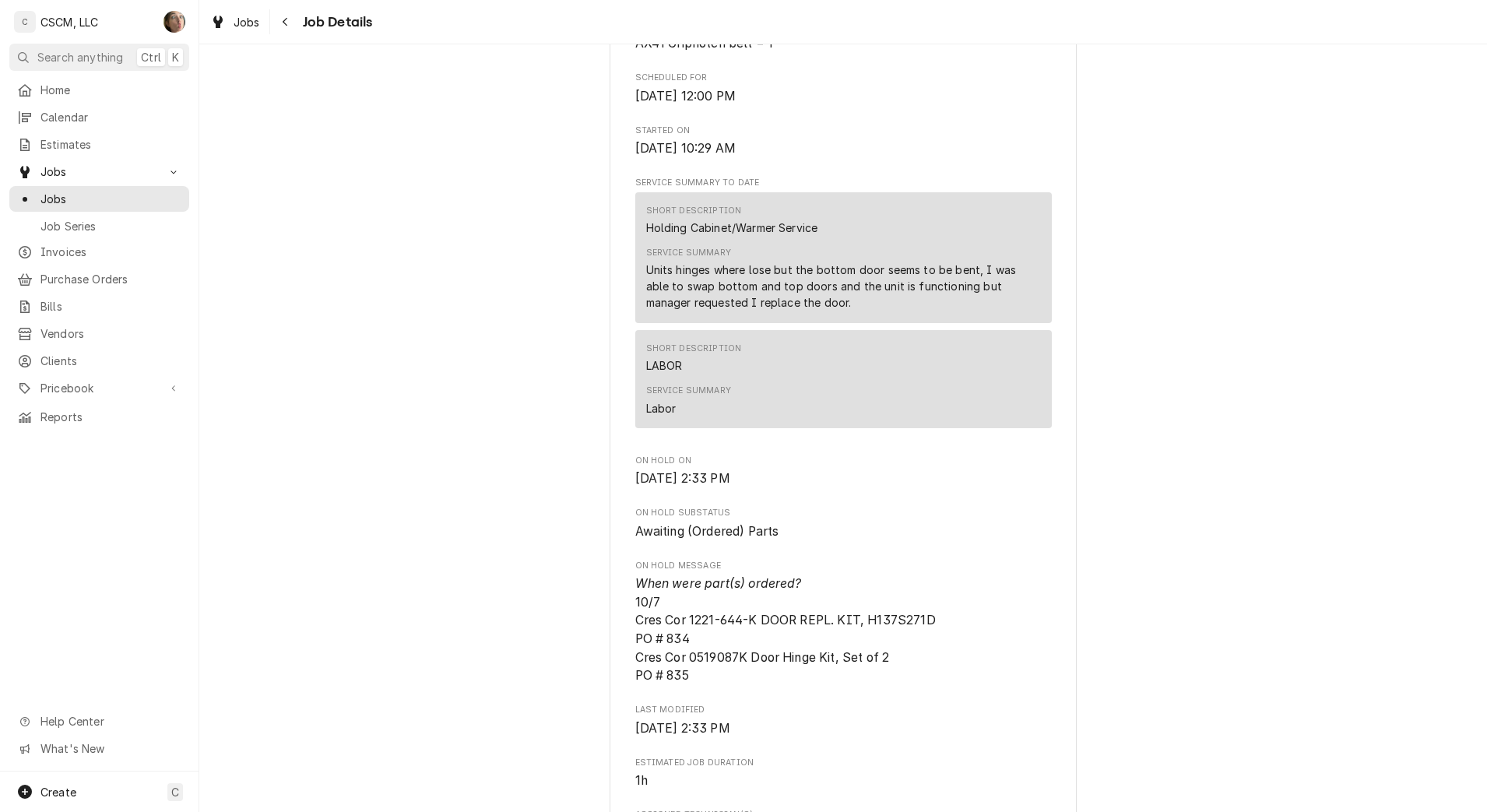
click at [276, 20] on button "Navigate back" at bounding box center [285, 21] width 25 height 25
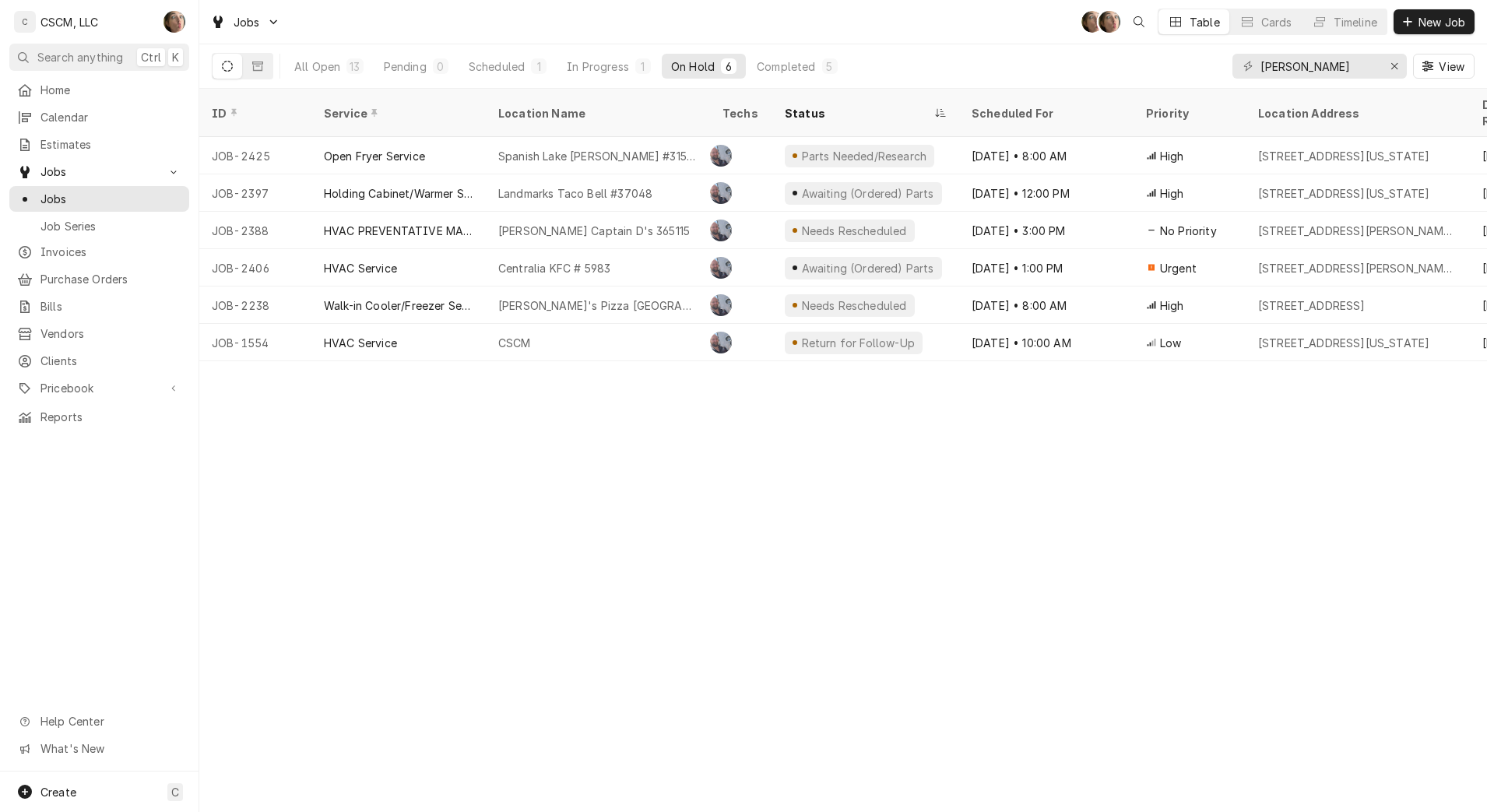
click at [912, 287] on div "Needs Rescheduled" at bounding box center [865, 305] width 187 height 37
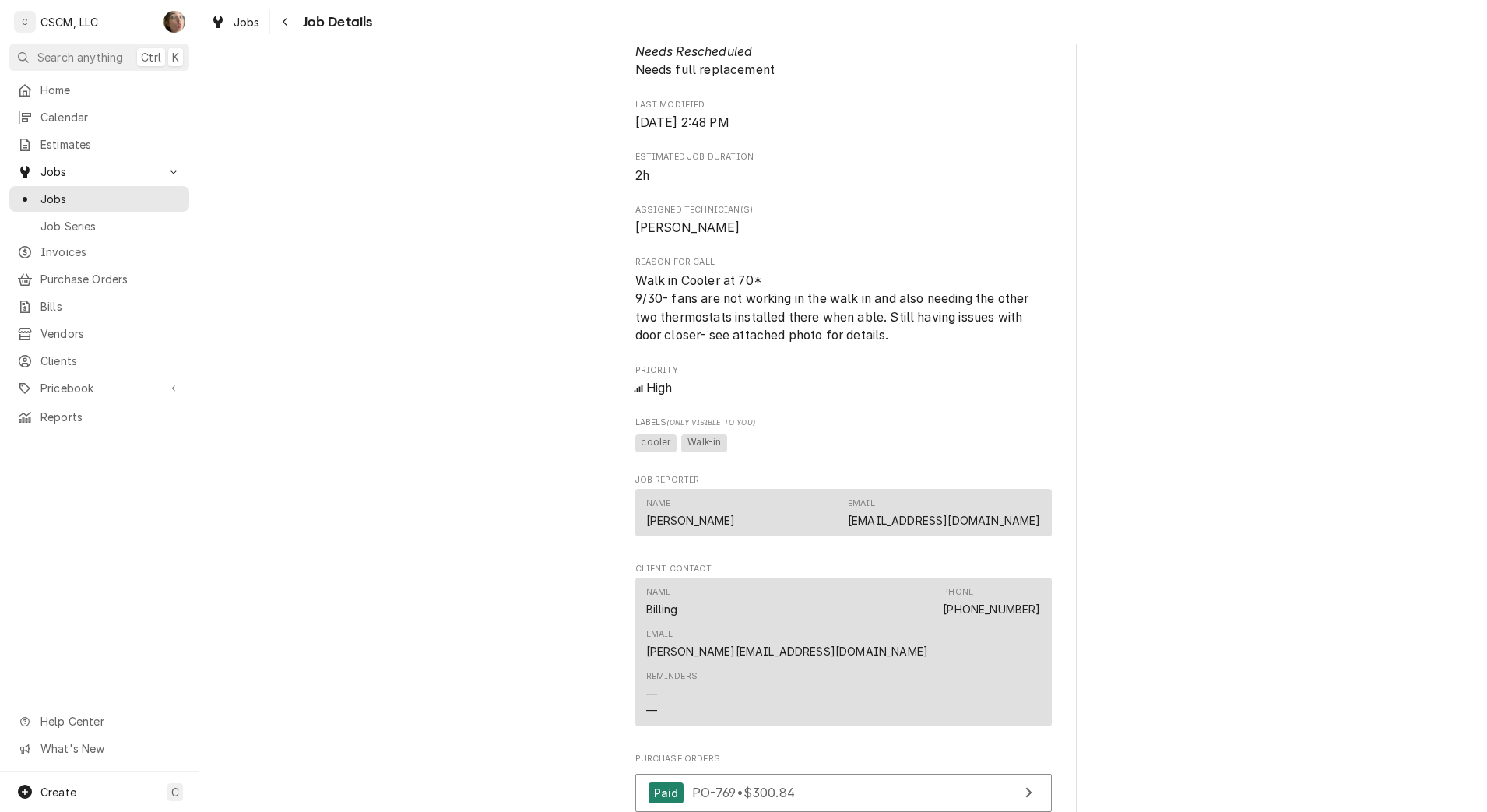
scroll to position [1368, 0]
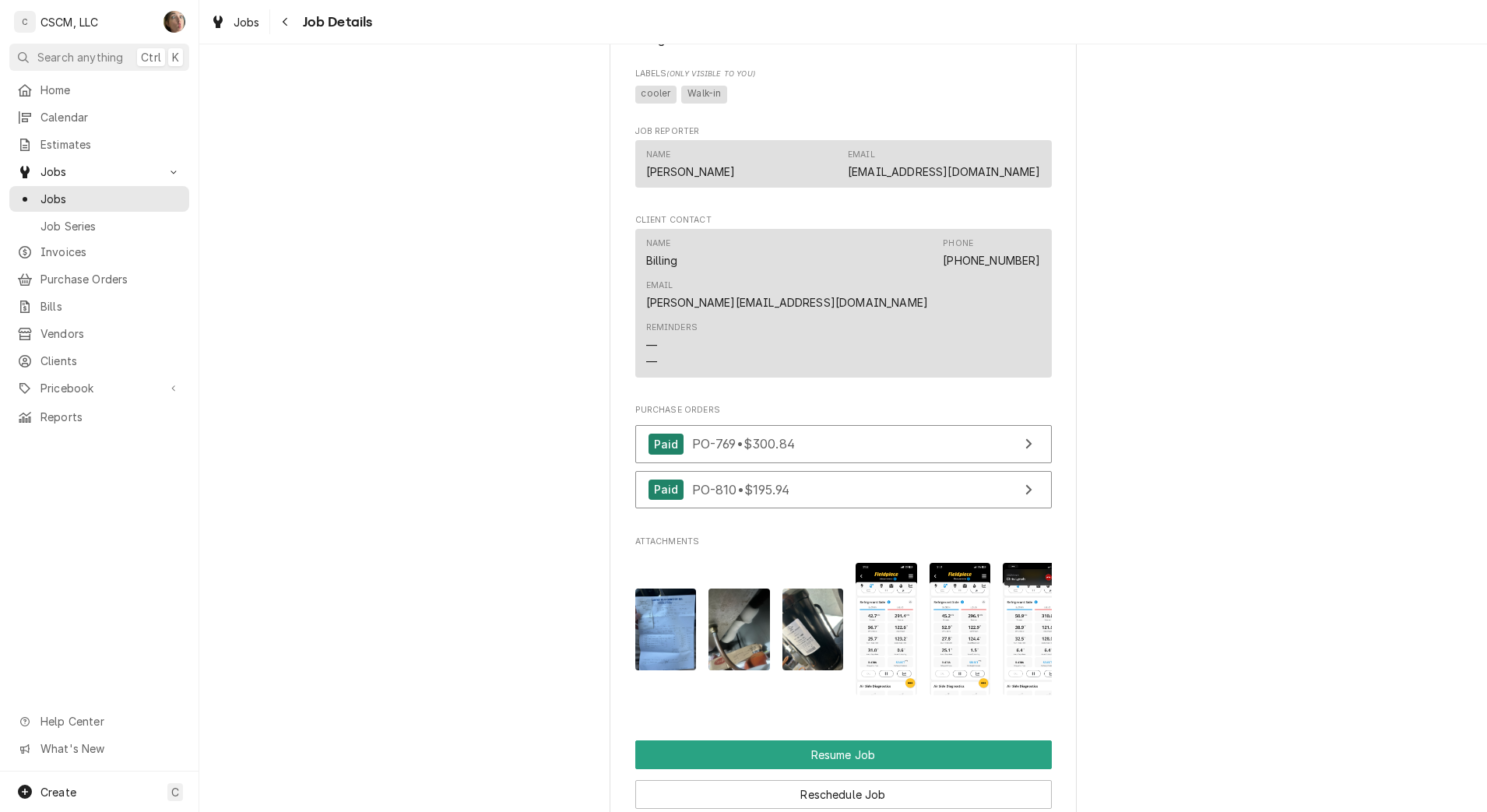
click at [288, 29] on div "Navigate back" at bounding box center [285, 21] width 15 height 15
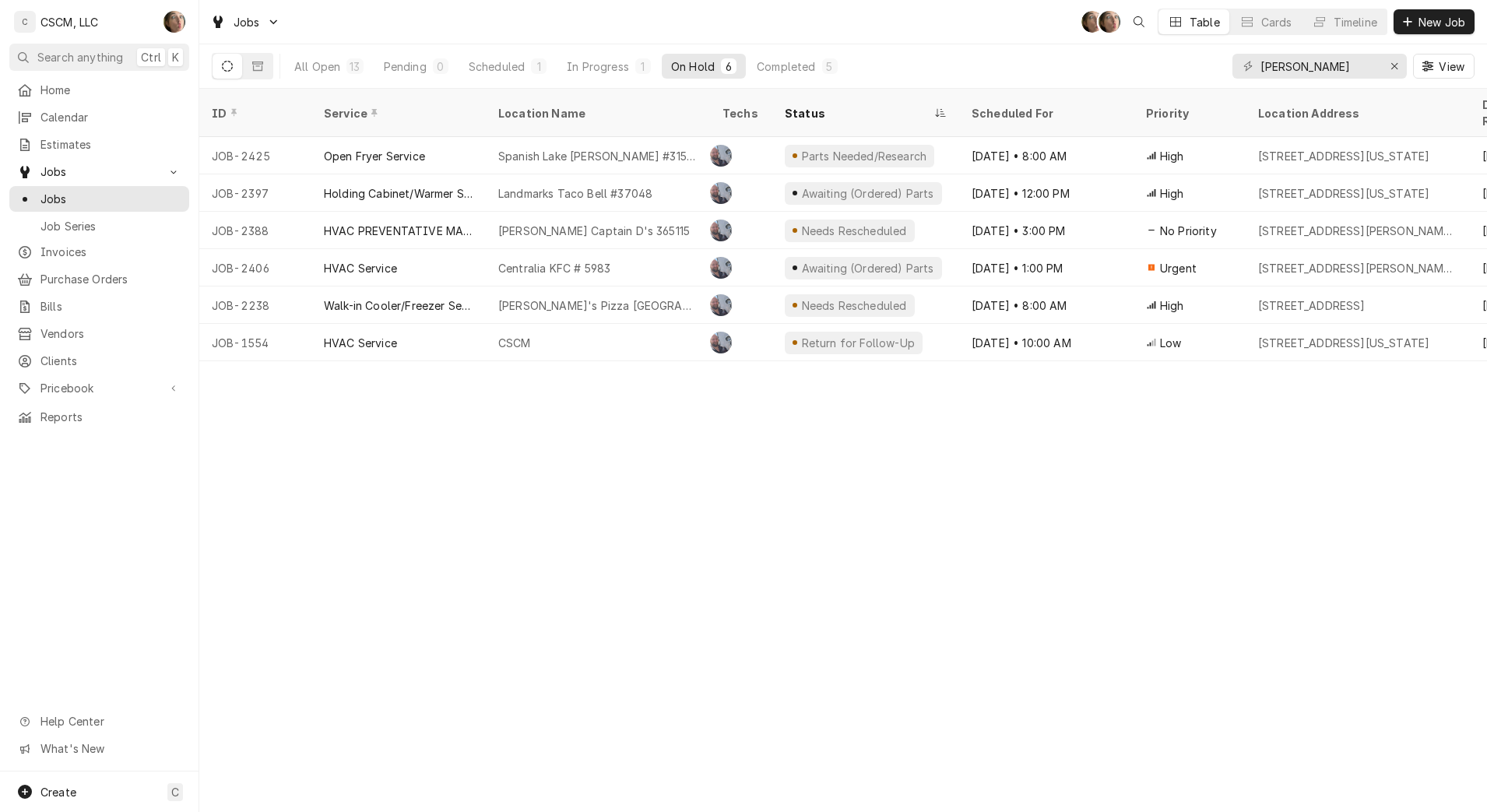
click at [963, 249] on div "Oct 3 • 1:00 PM" at bounding box center [1046, 268] width 175 height 37
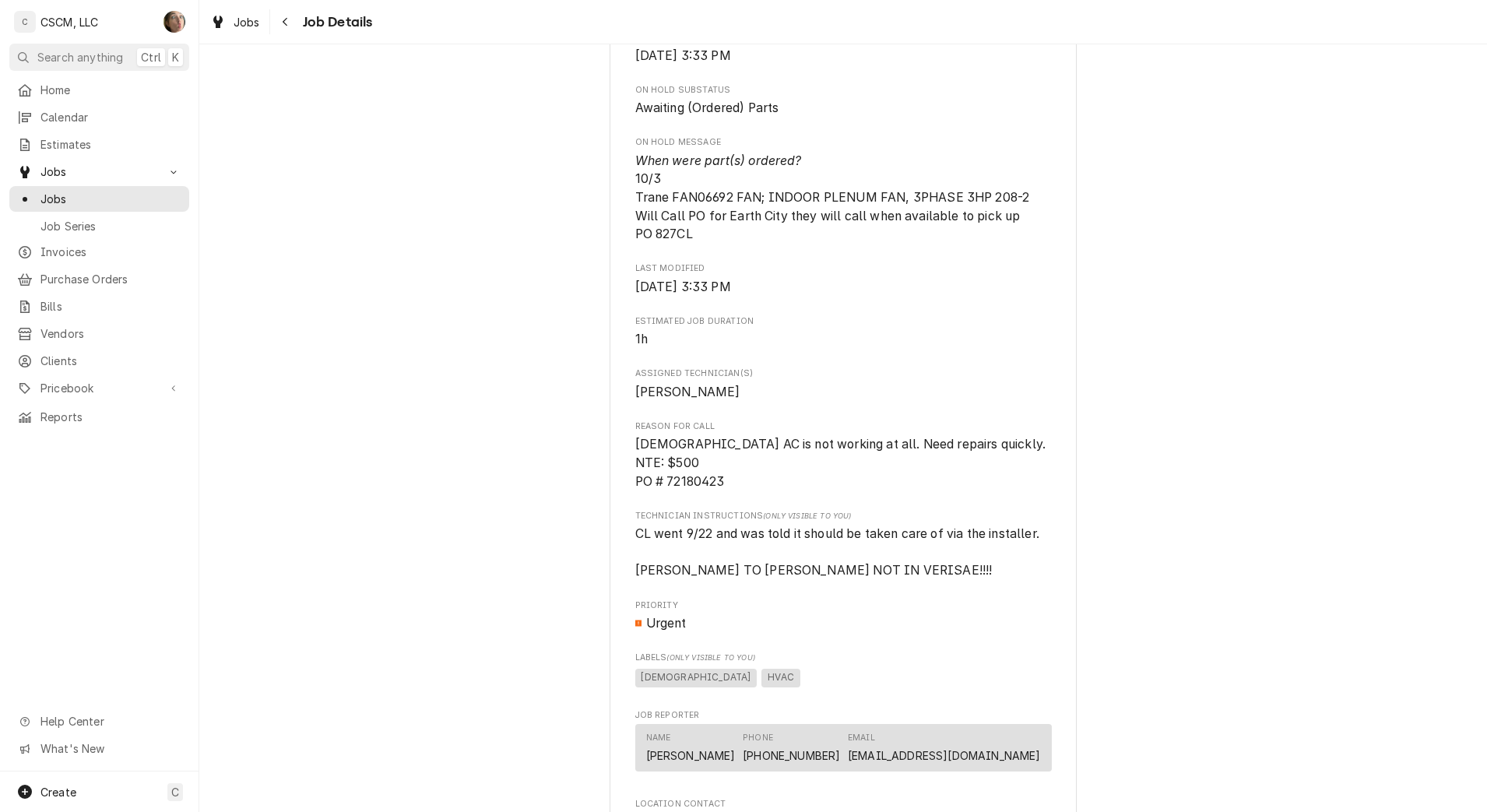
scroll to position [774, 0]
click at [67, 380] on span "Pricebook" at bounding box center [98, 388] width 117 height 16
click at [90, 434] on span "Parts & Materials" at bounding box center [110, 442] width 141 height 16
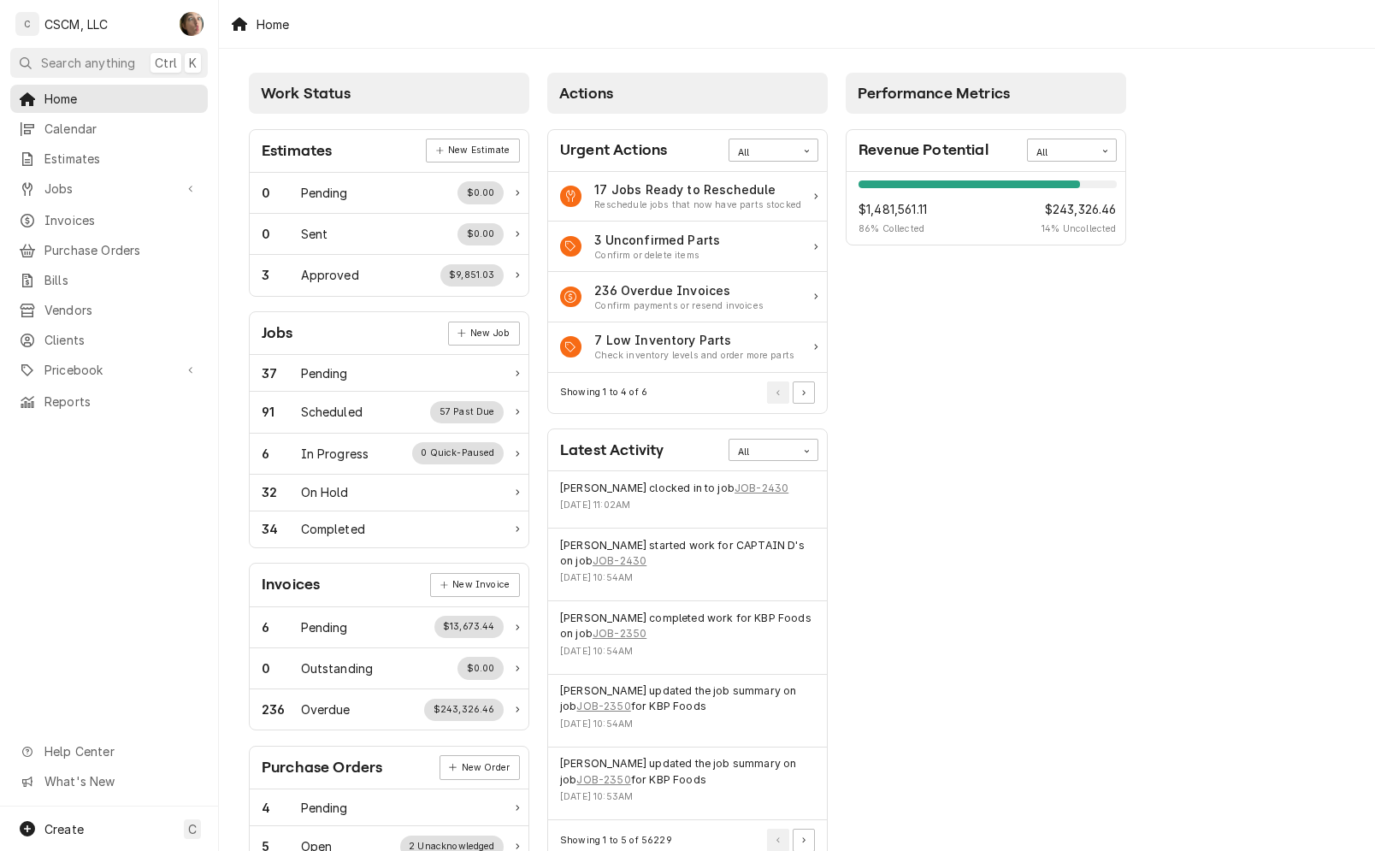
click at [114, 193] on link "Jobs" at bounding box center [108, 188] width 197 height 28
click at [137, 412] on link "Pricebook" at bounding box center [108, 426] width 197 height 28
click at [139, 477] on span "Parts & Materials" at bounding box center [121, 486] width 155 height 18
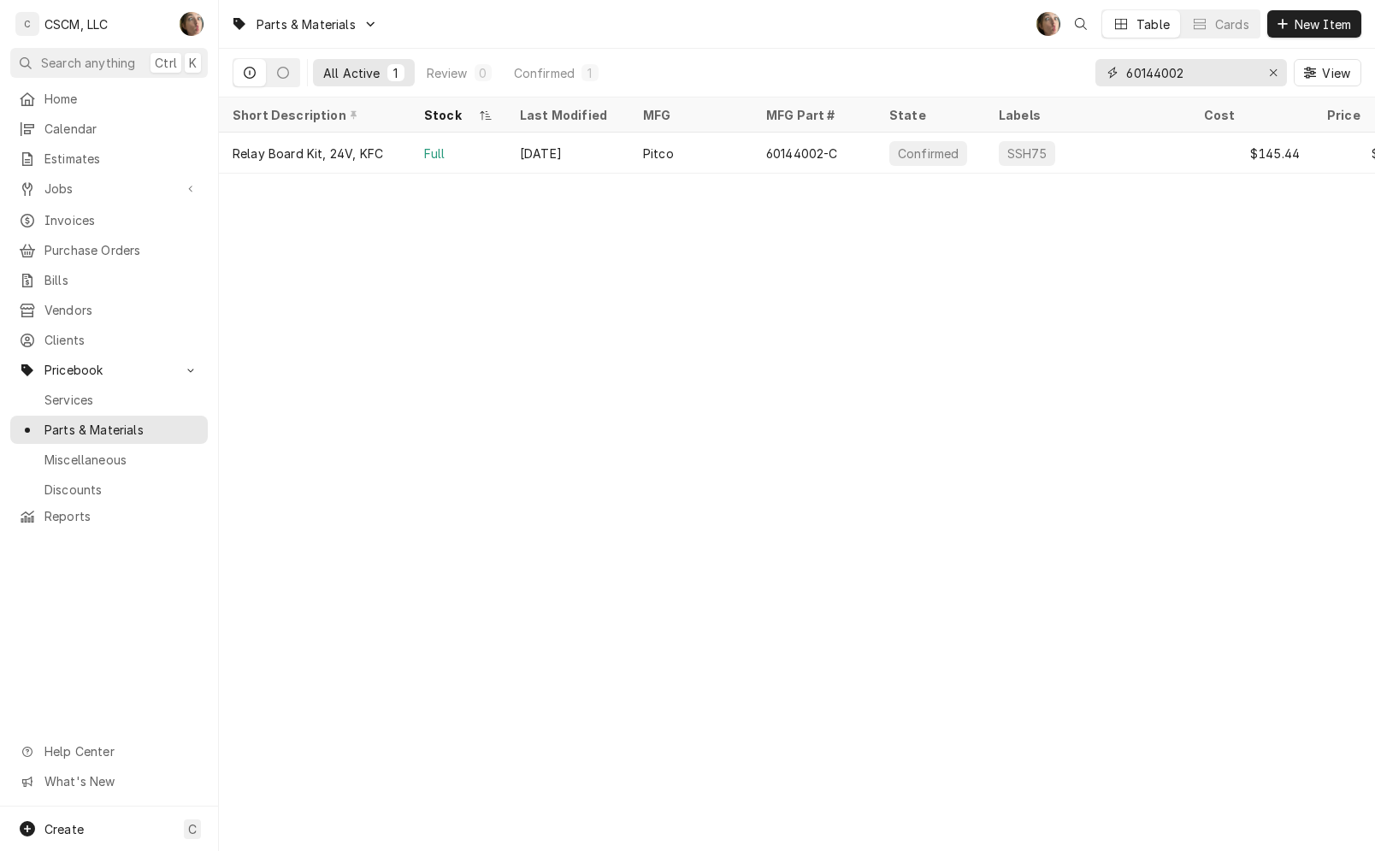
click at [1276, 67] on icon "Erase input" at bounding box center [1273, 73] width 9 height 12
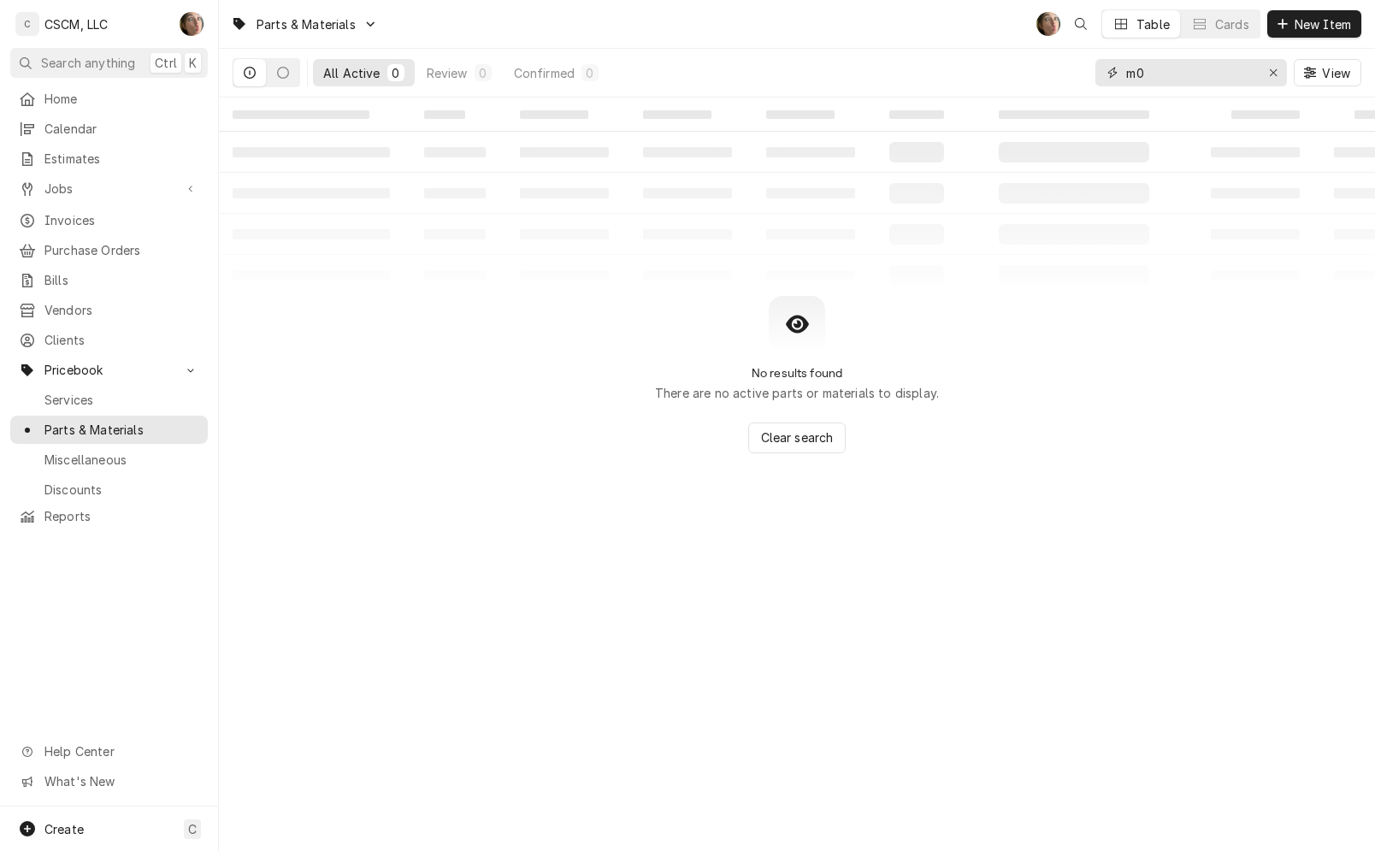
type input "m"
click at [1135, 71] on input "x002" at bounding box center [1190, 72] width 128 height 27
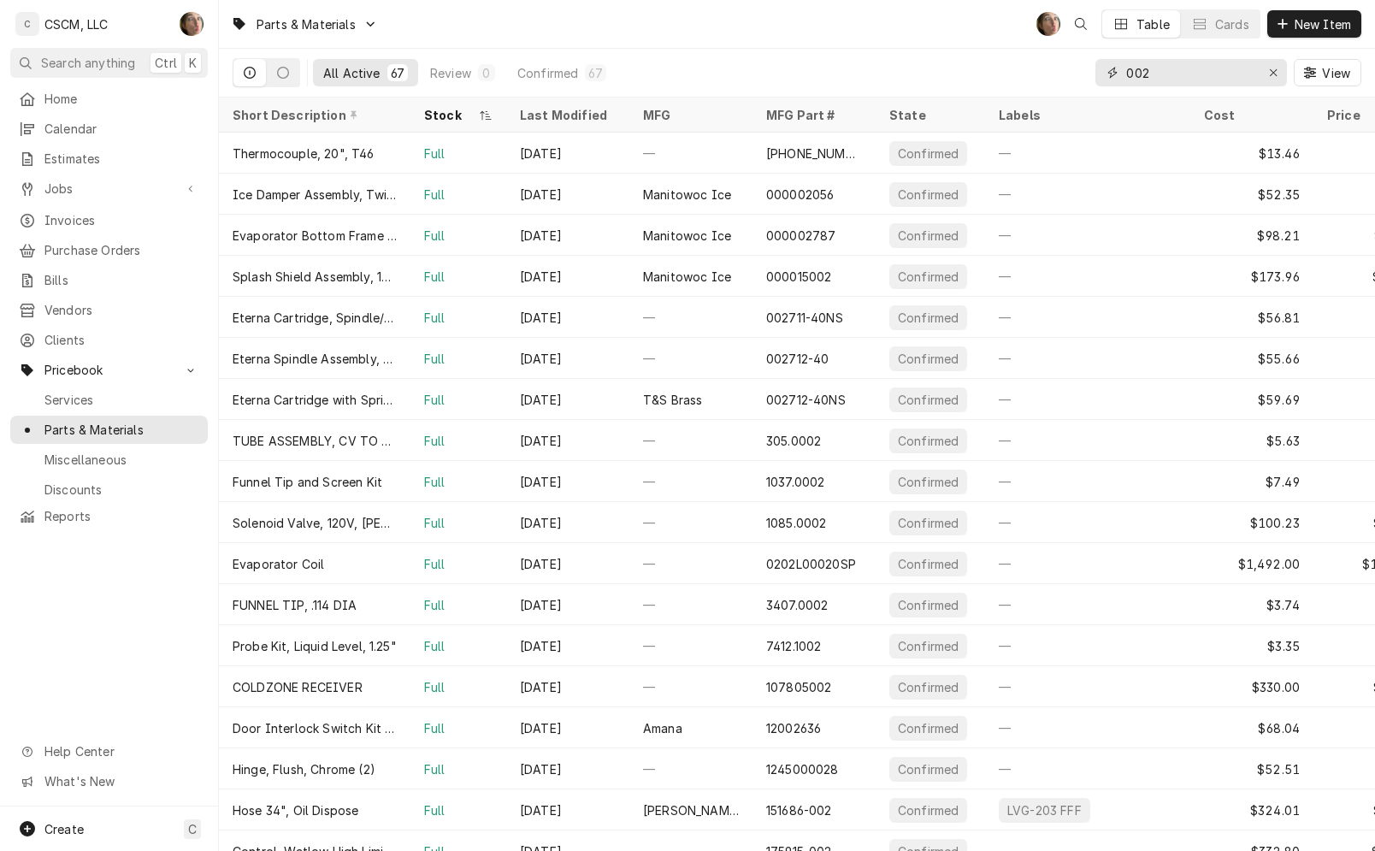
click at [1215, 74] on input "002" at bounding box center [1190, 72] width 128 height 27
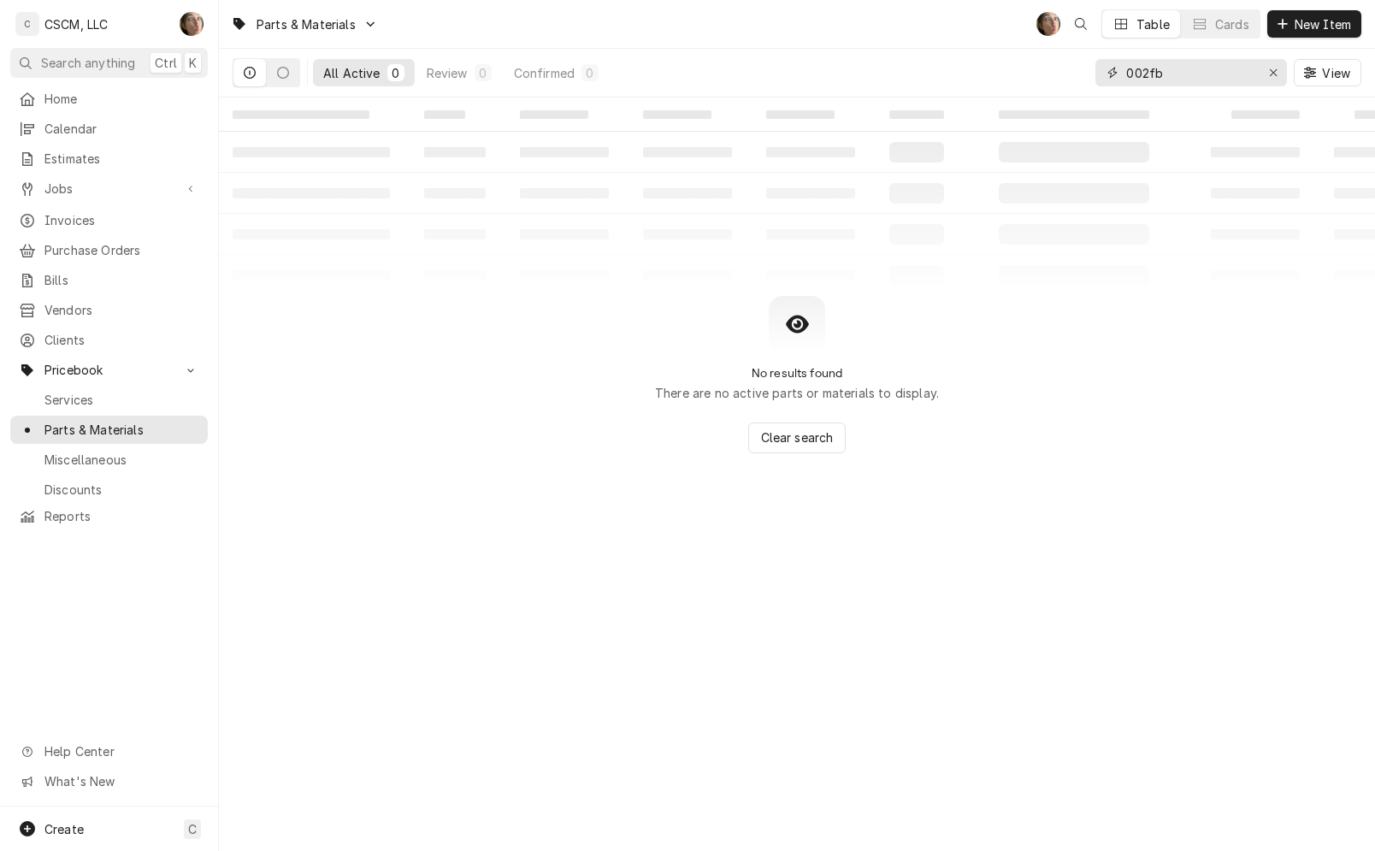
click at [1145, 73] on input "002fb" at bounding box center [1190, 72] width 128 height 27
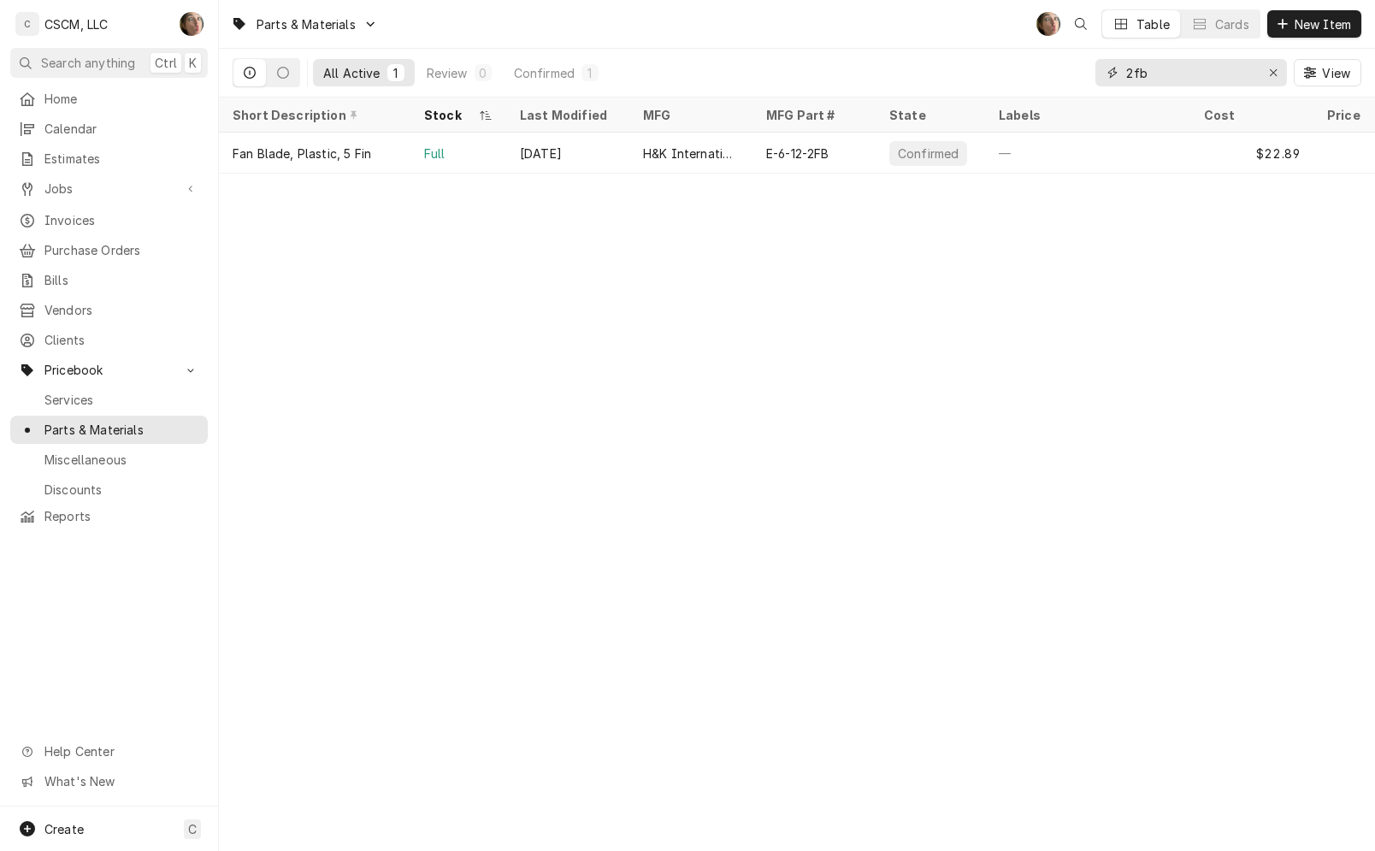
click at [1180, 72] on input "2fb" at bounding box center [1190, 72] width 128 height 27
type input "2fb"
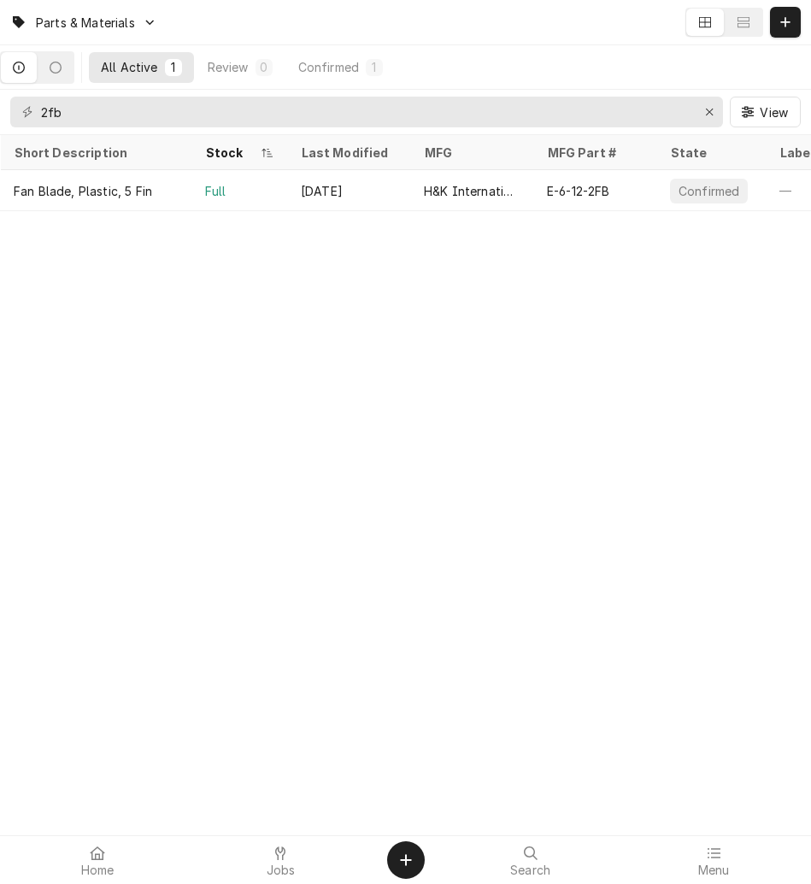
click at [119, 850] on div "Home" at bounding box center [97, 860] width 174 height 34
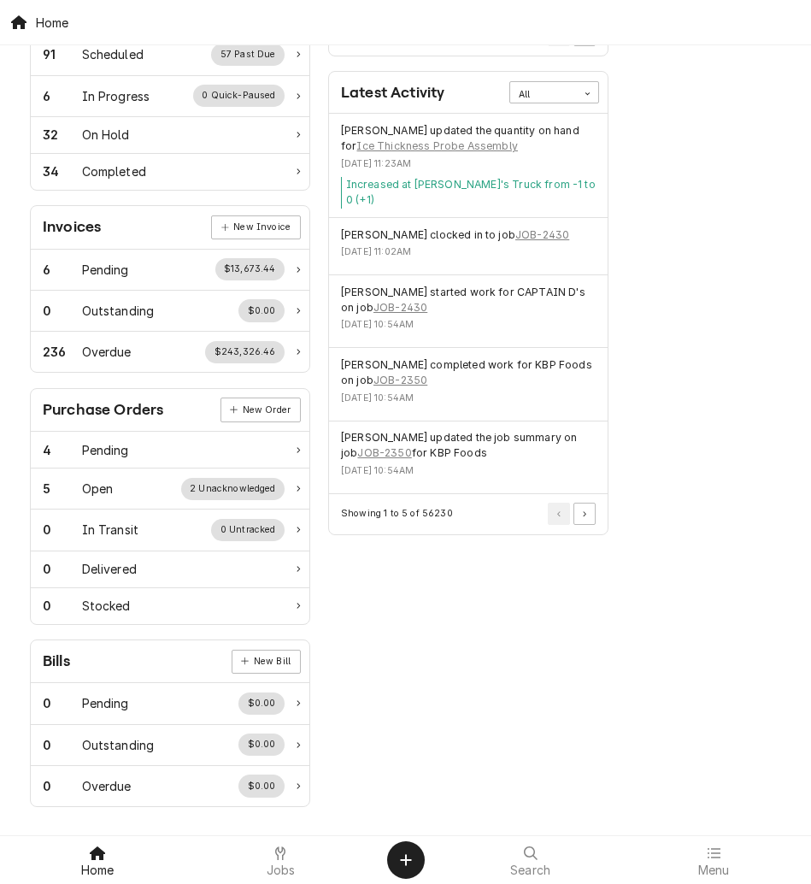
scroll to position [372, 0]
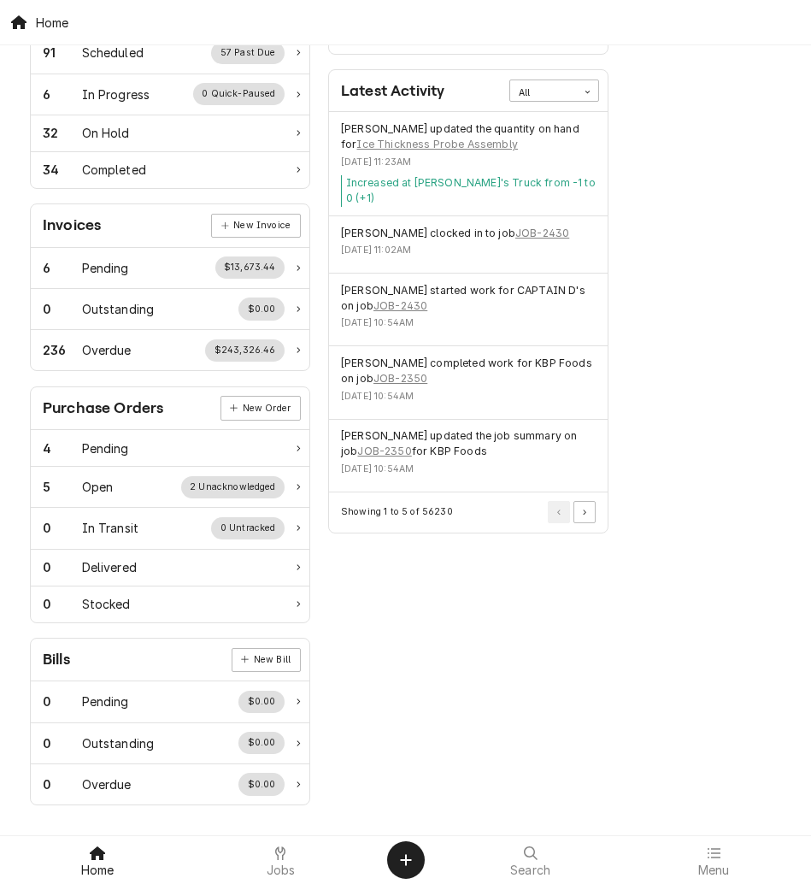
click at [418, 857] on button "Create Object" at bounding box center [406, 860] width 38 height 38
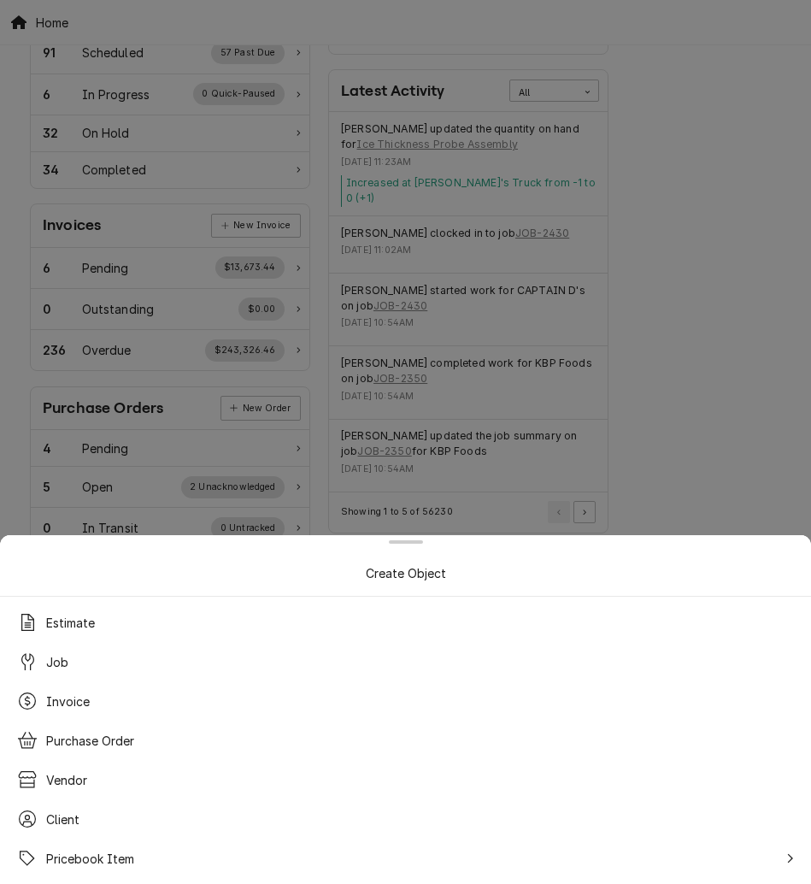
click at [103, 673] on div "Job" at bounding box center [405, 661] width 791 height 31
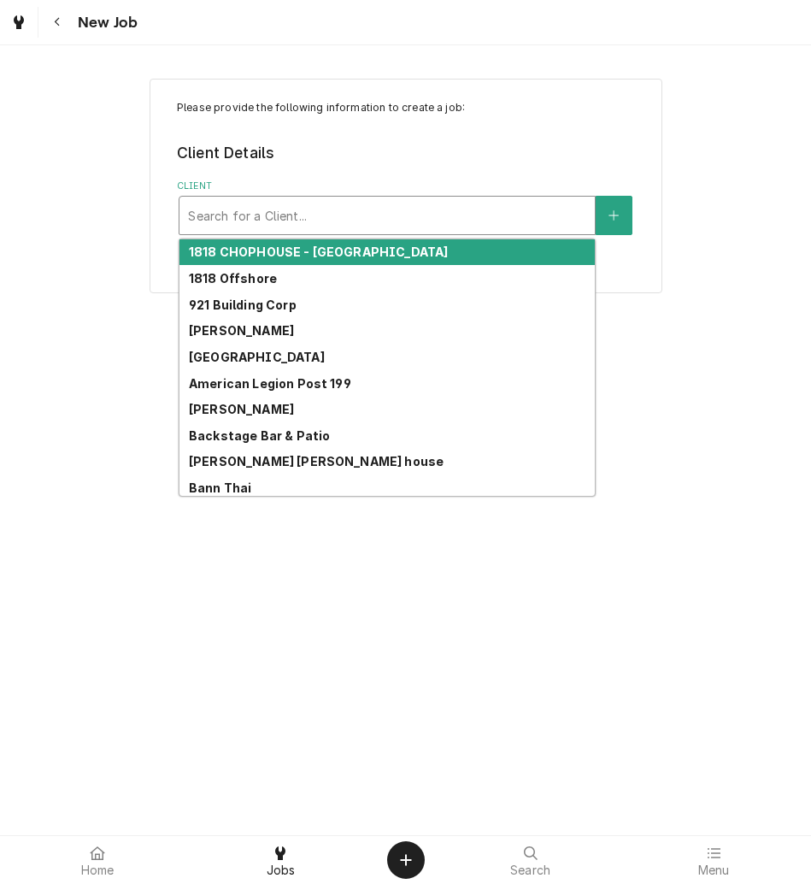
click at [288, 208] on div "Client" at bounding box center [387, 215] width 398 height 31
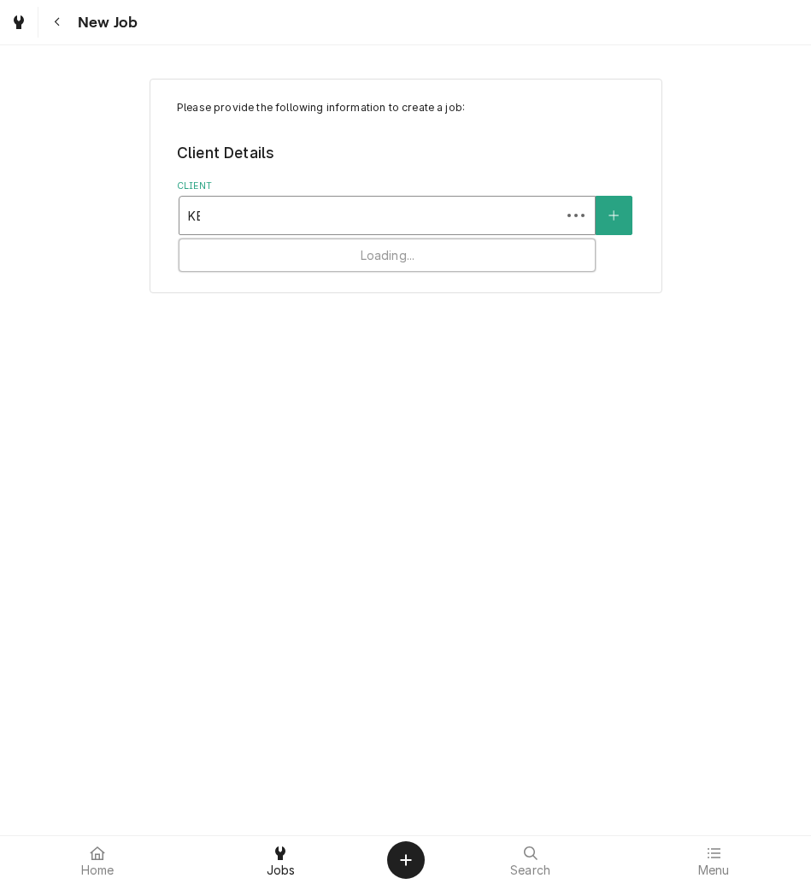
type input "KBP"
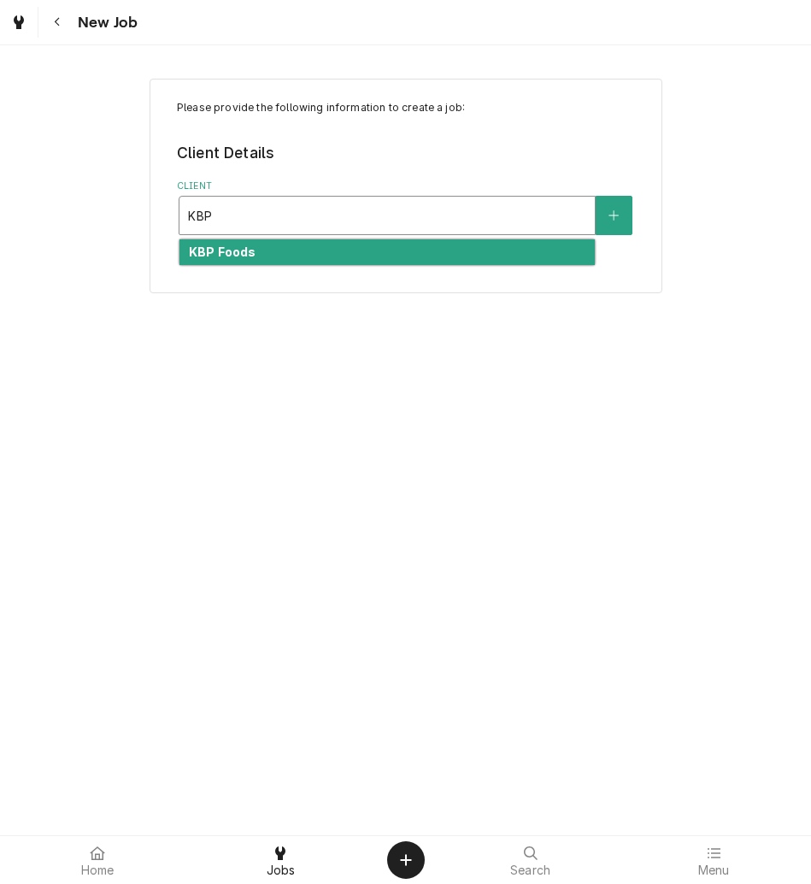
click at [315, 253] on div "KBP Foods" at bounding box center [387, 252] width 415 height 27
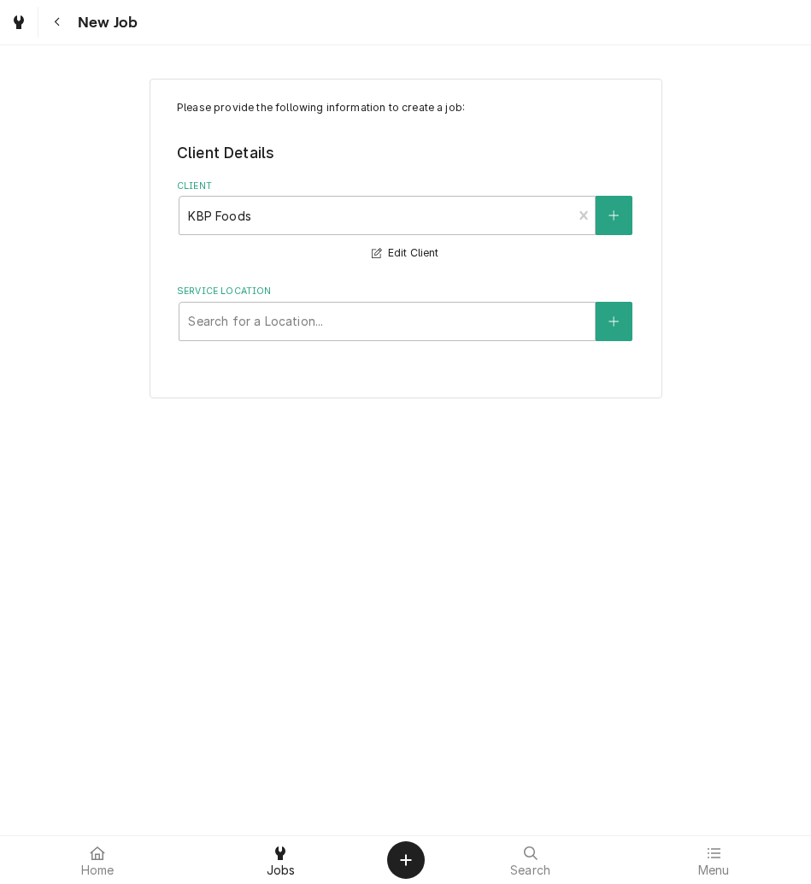
click at [357, 324] on div "Service Location" at bounding box center [387, 321] width 398 height 31
type input "MORT"
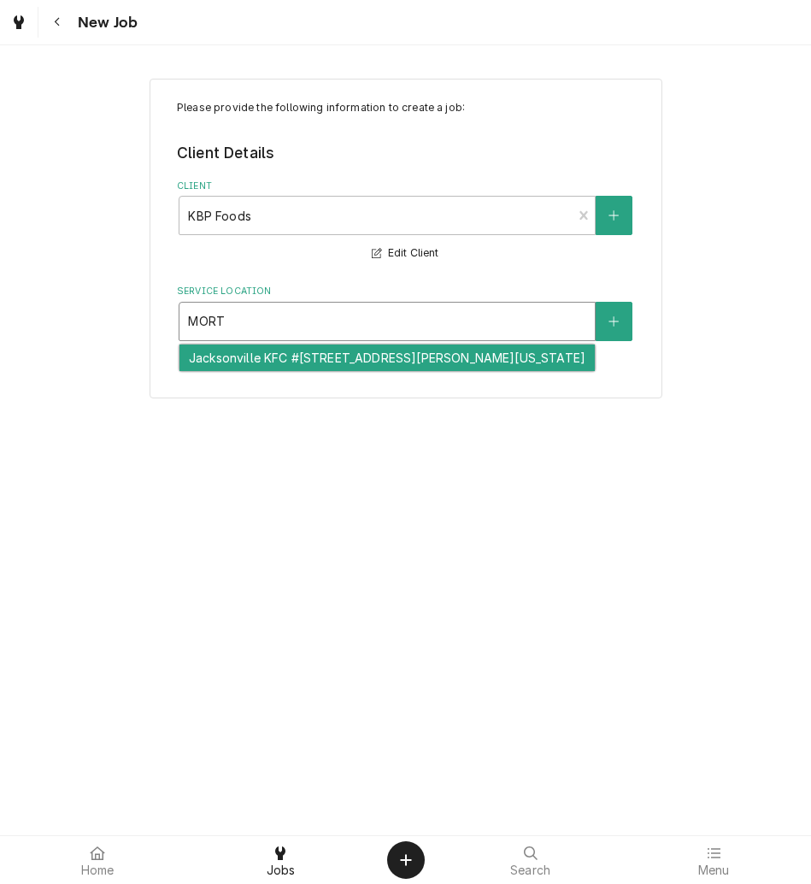
click at [358, 365] on div "Jacksonville KFC #[STREET_ADDRESS][PERSON_NAME][US_STATE]" at bounding box center [387, 358] width 415 height 27
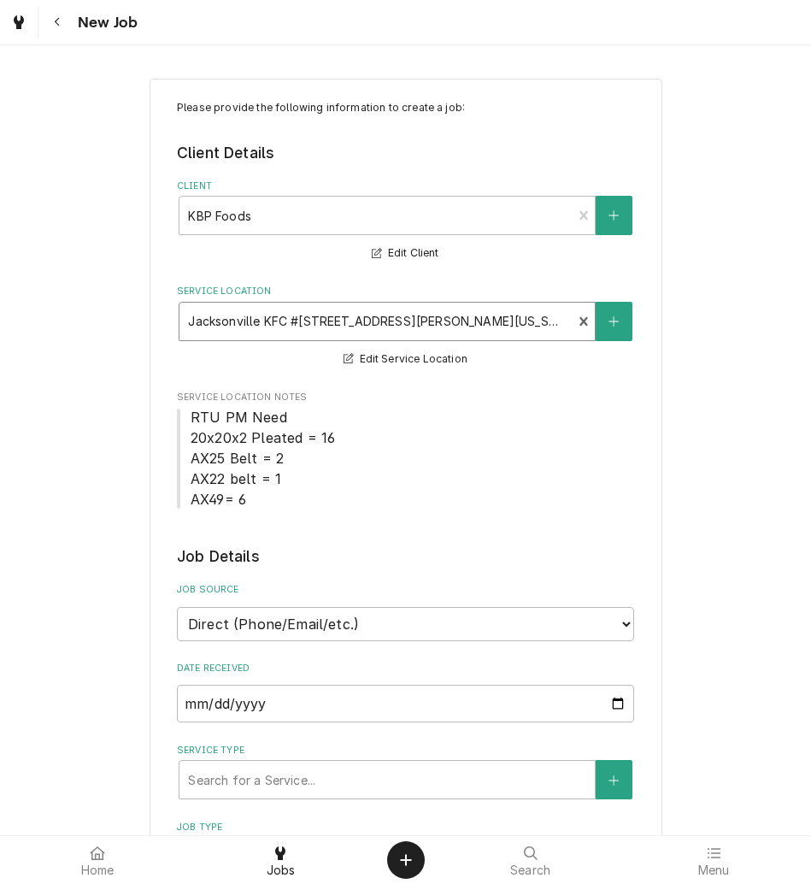
scroll to position [351, 0]
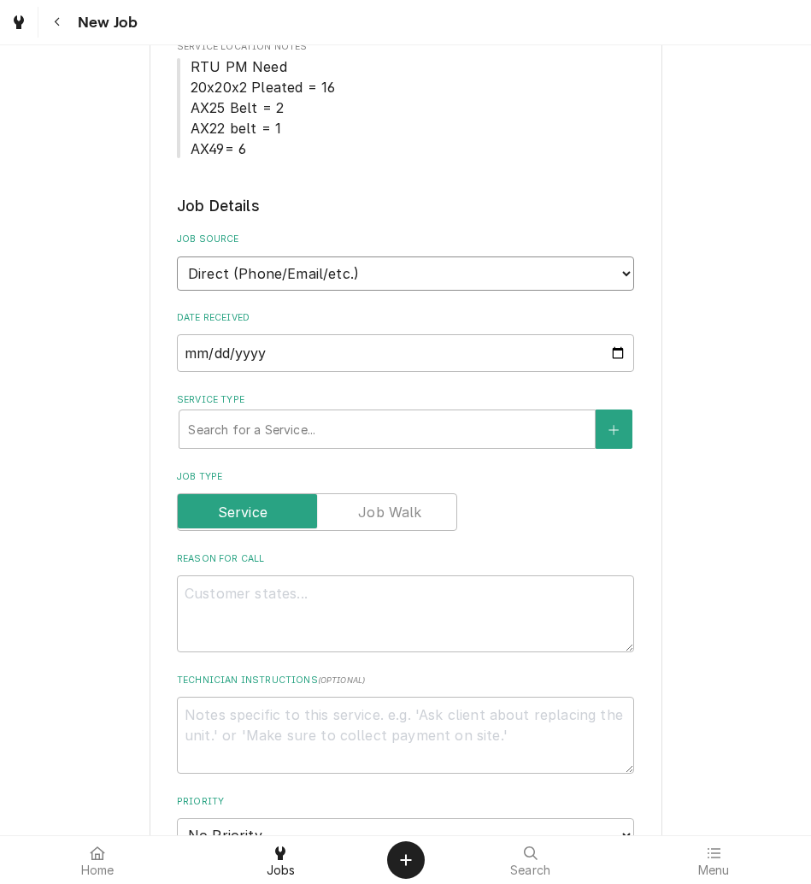
click at [390, 268] on select "Direct (Phone/Email/etc.) Other" at bounding box center [405, 273] width 457 height 34
select select "100"
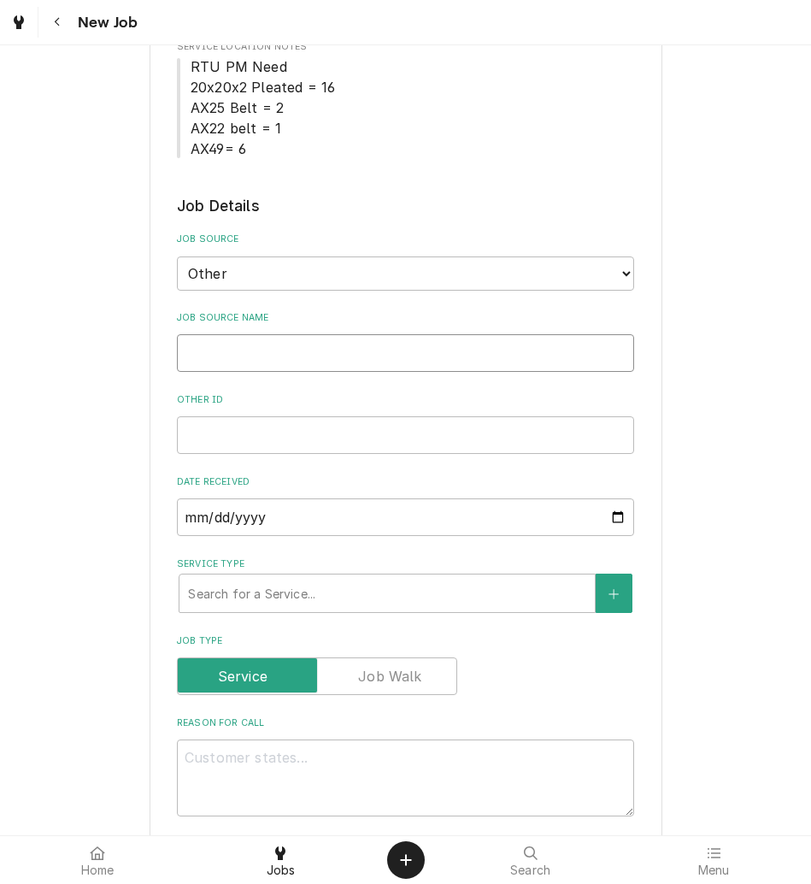
click at [364, 351] on input "Job Source Name" at bounding box center [405, 353] width 457 height 38
type textarea "x"
type input "v"
type textarea "x"
type input "vE"
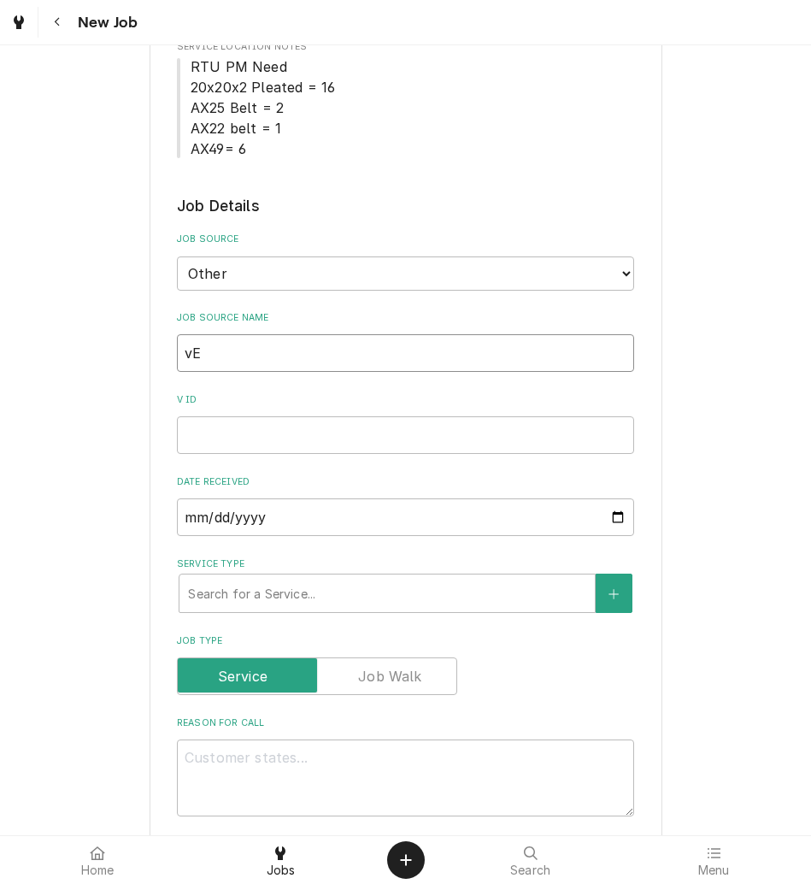
type textarea "x"
type input "vER"
type textarea "x"
type input "vERI"
type textarea "x"
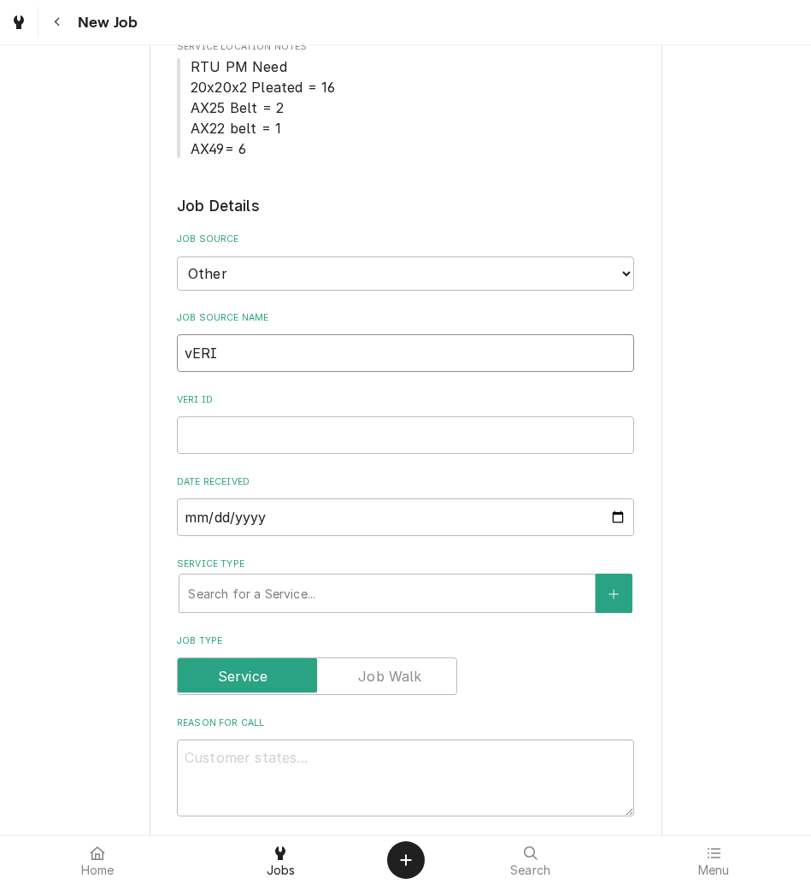
type input "vER"
type textarea "x"
type input "vE"
type textarea "x"
type input "v"
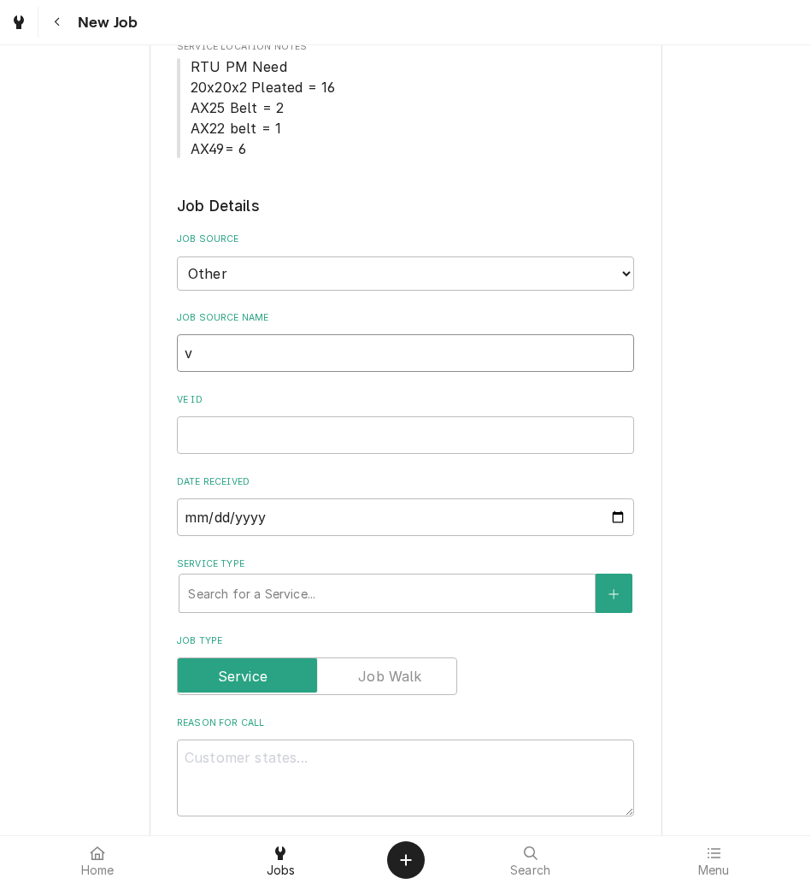
type textarea "x"
type input "vV"
type textarea "x"
type input "v"
type textarea "x"
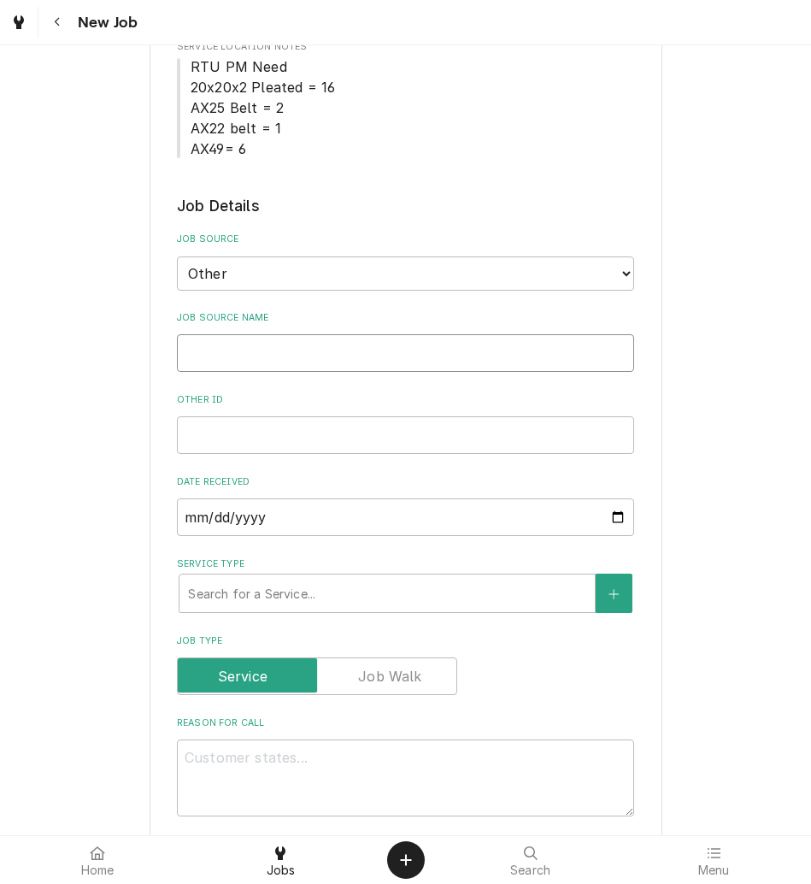
type textarea "x"
type input "V"
type textarea "x"
type input "Ve"
type textarea "x"
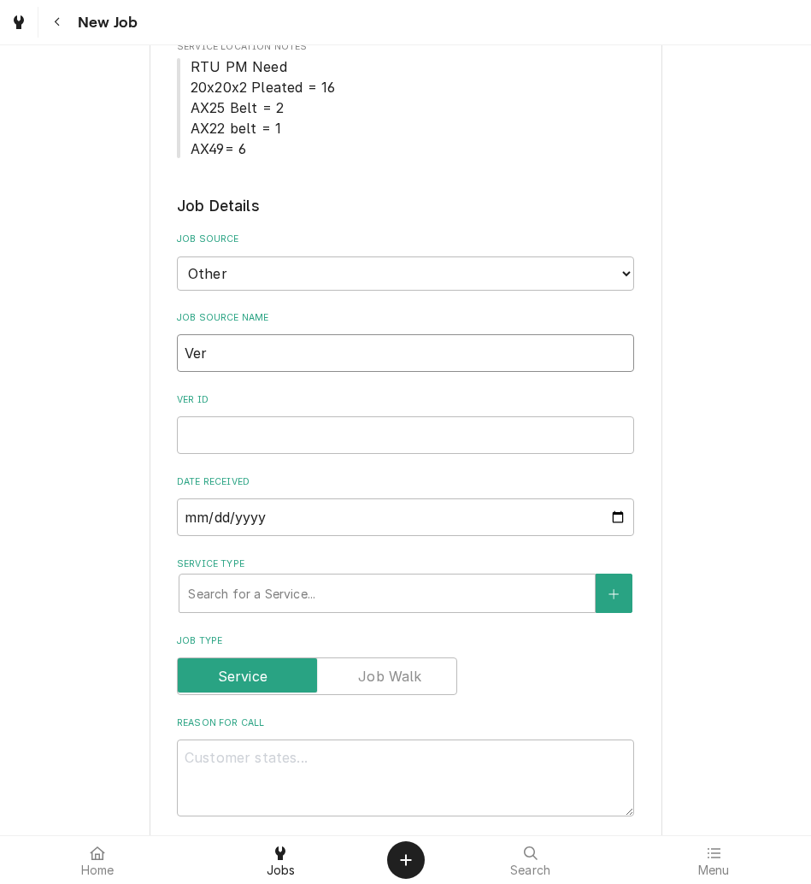
type input "Veri"
type textarea "x"
type input "Verid"
type textarea "x"
type input "Verida"
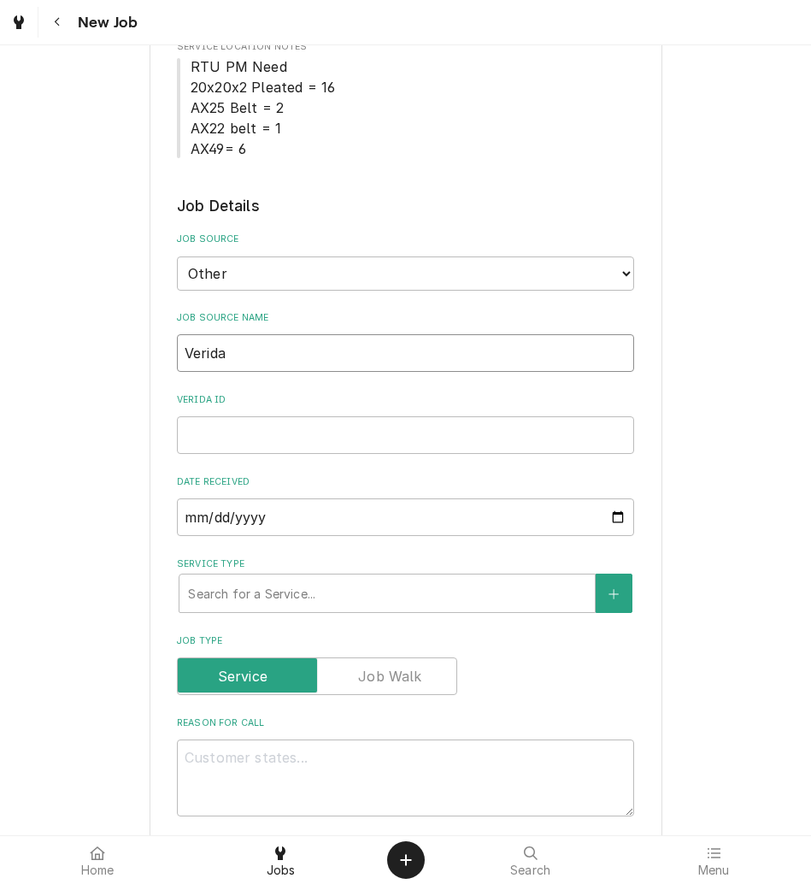
type textarea "x"
type input "Veridae"
type textarea "x"
type input "Verida"
type textarea "x"
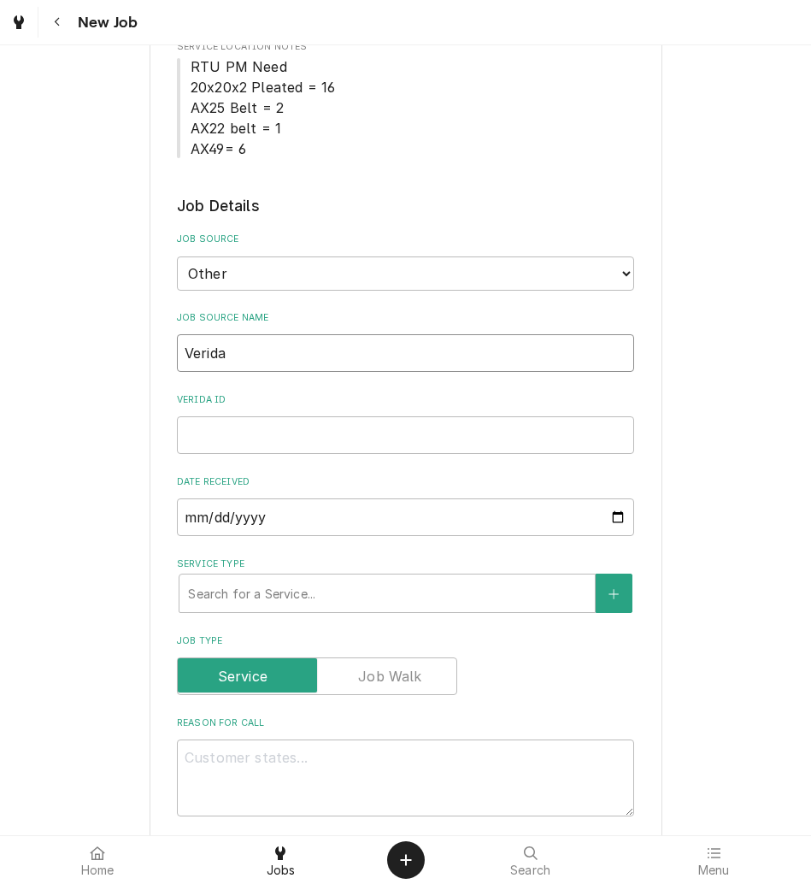
type input "Verid"
type textarea "x"
type input "Veri"
type textarea "x"
type input "Verisa"
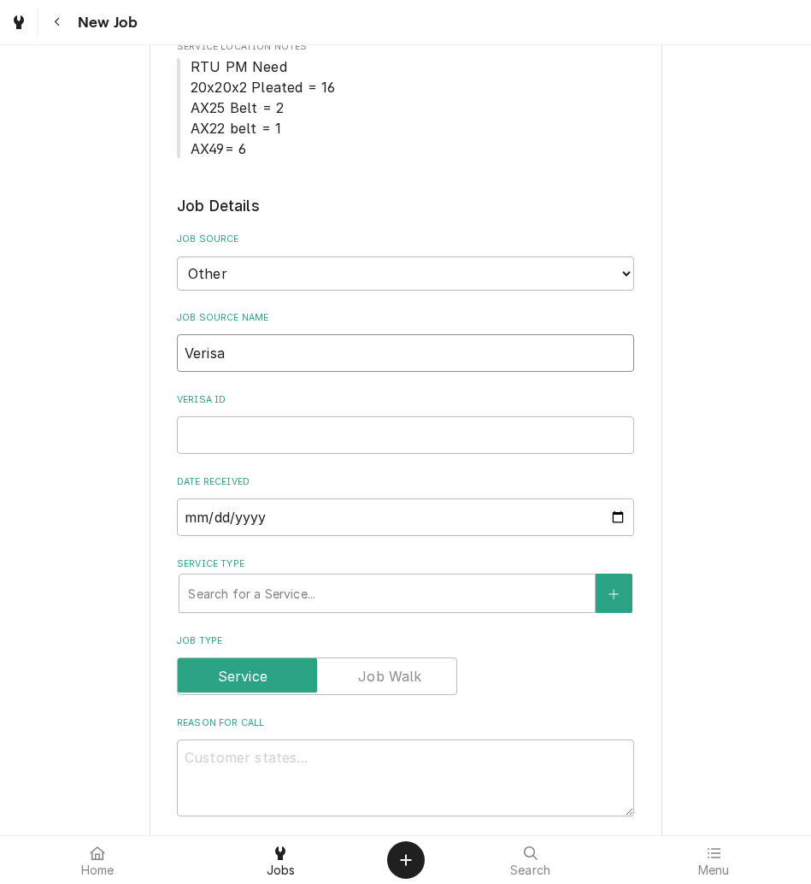
type textarea "x"
type input "Verisae"
click at [749, 413] on div "Please provide the following information to create a job: Client Details Client…" at bounding box center [405, 745] width 811 height 2065
click at [473, 448] on input "Verisae ID" at bounding box center [405, 435] width 457 height 38
paste input "72194472"
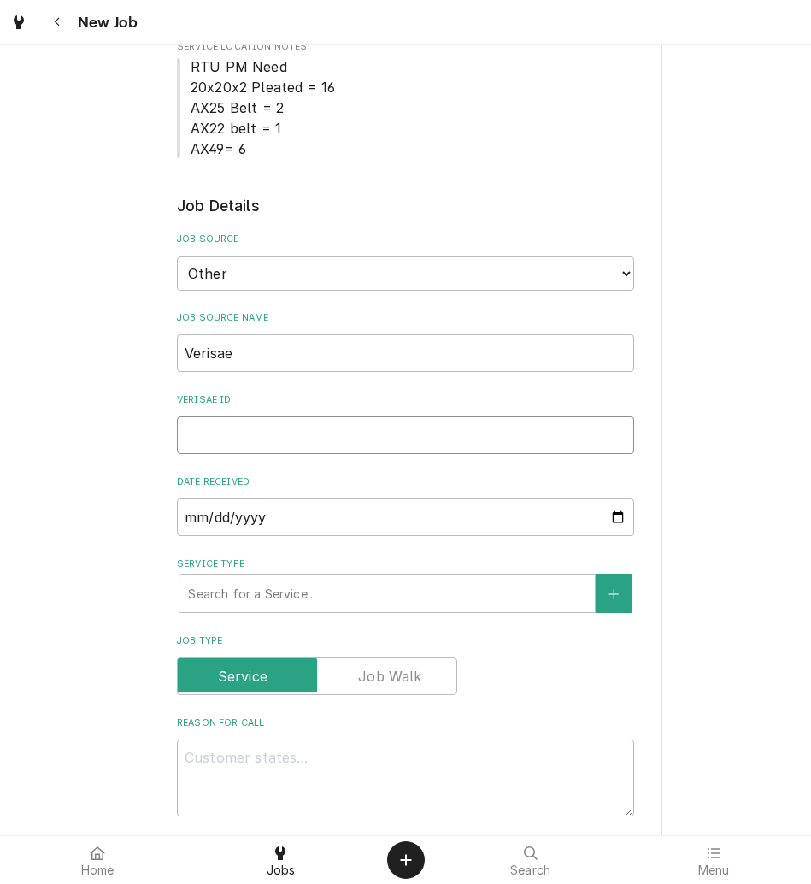
type textarea "x"
type input "72194472"
type textarea "x"
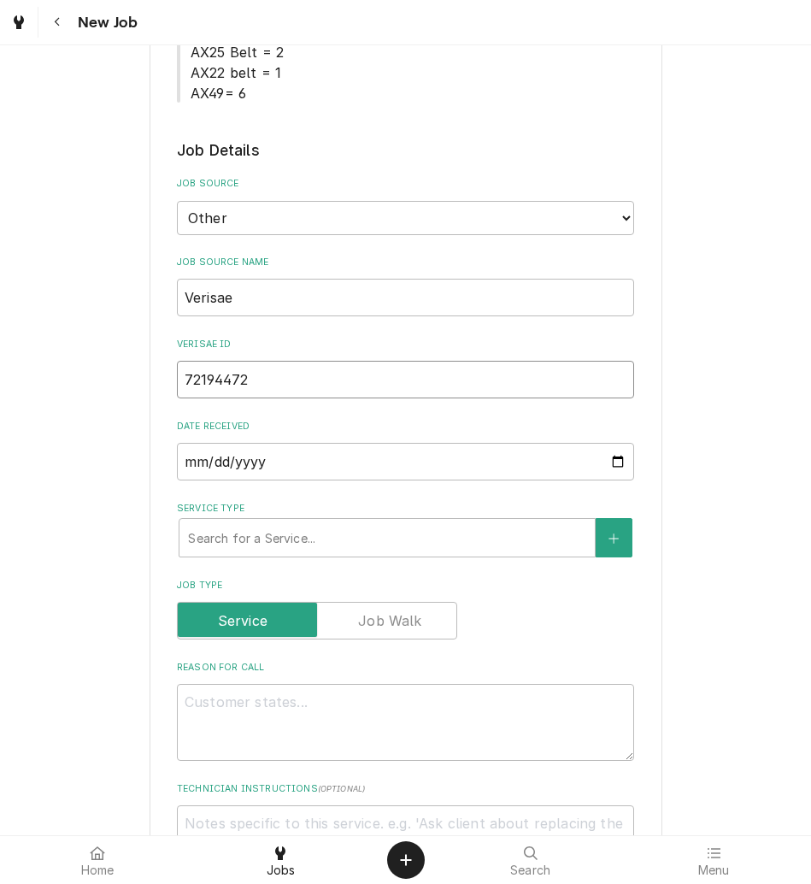
type input "72194472"
click at [341, 775] on fieldset "Job Details Job Source Direct (Phone/Email/etc.) Other Job Source Name Verisae …" at bounding box center [405, 856] width 457 height 1435
click at [356, 712] on textarea "Reason For Call" at bounding box center [405, 722] width 457 height 77
type textarea "x"
type textarea "N"
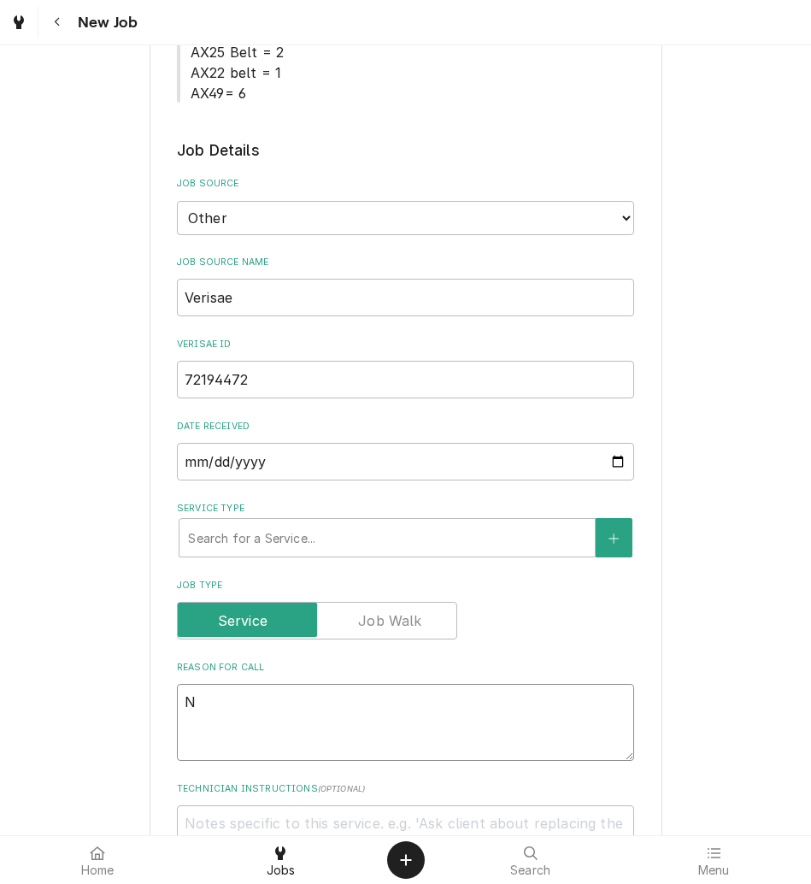
type textarea "x"
type textarea "NT"
type textarea "x"
type textarea "NTE"
type textarea "x"
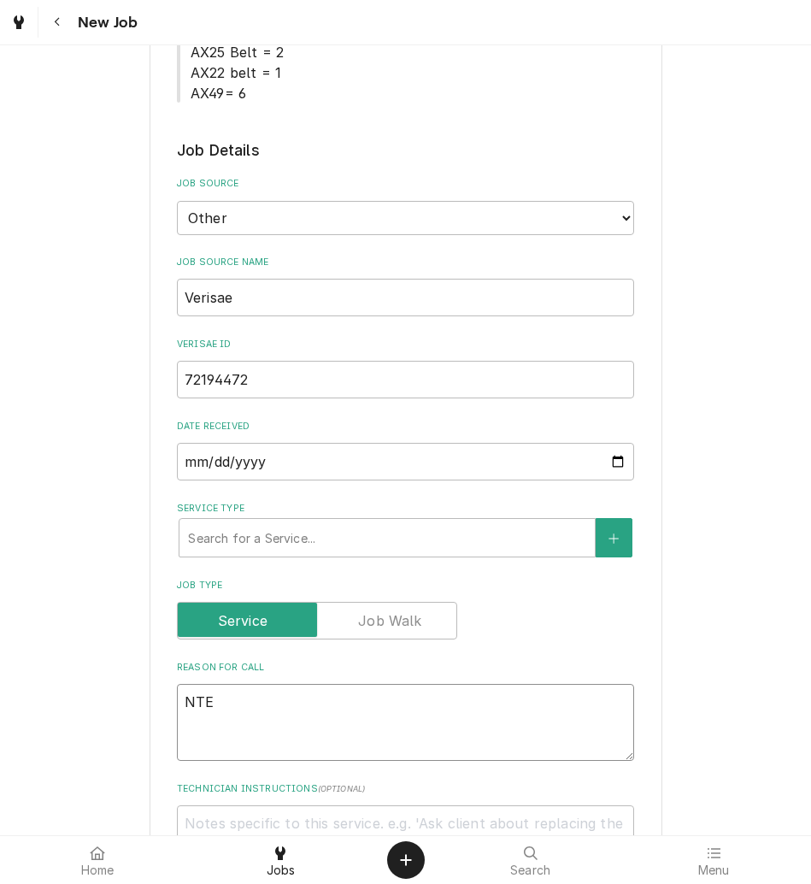
type textarea "NTE:"
type textarea "x"
type textarea "NTE:"
type textarea "x"
type textarea "NTE: $"
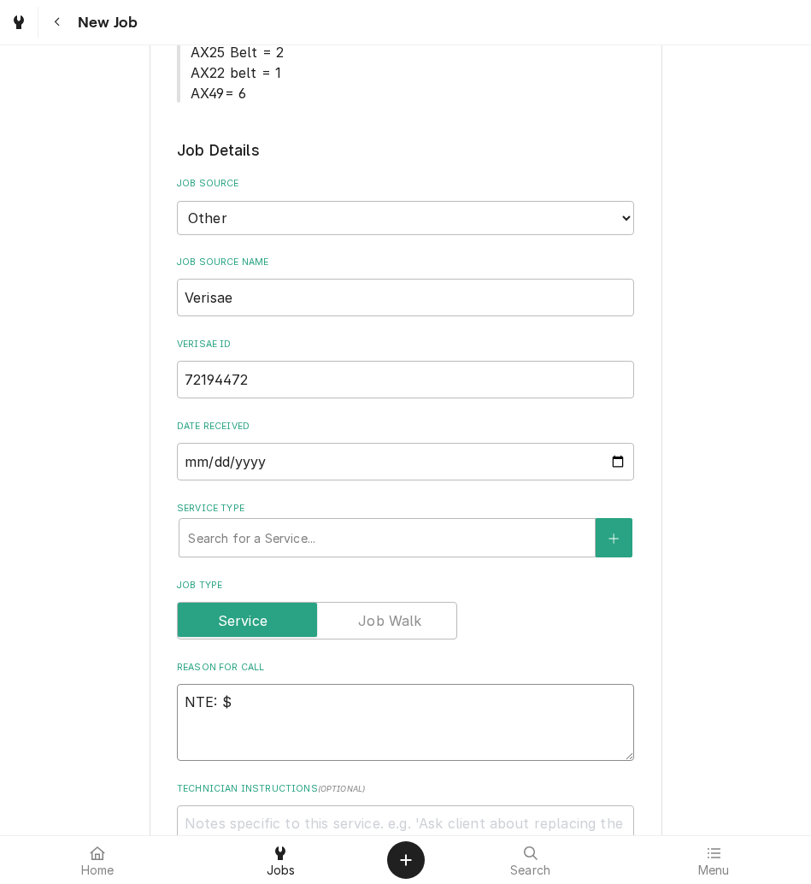
type textarea "x"
type textarea "NTE: $5"
type textarea "x"
type textarea "NTE: $50"
type textarea "x"
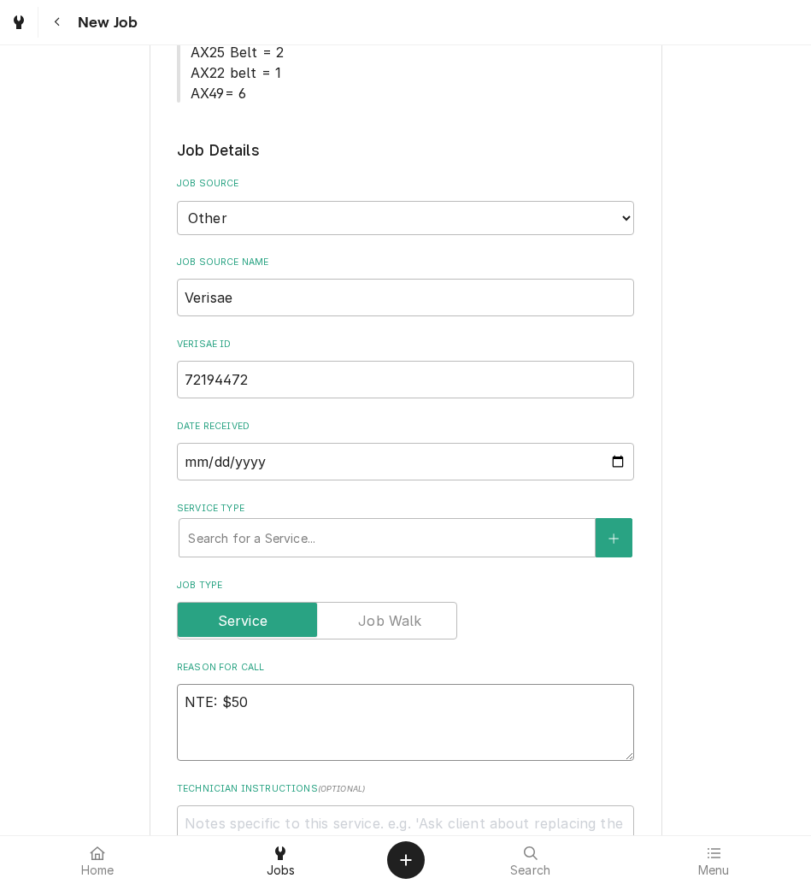
type textarea "NTE: $500"
type textarea "x"
type textarea "NTE: $500"
type textarea "x"
type textarea "NTE: $500 P"
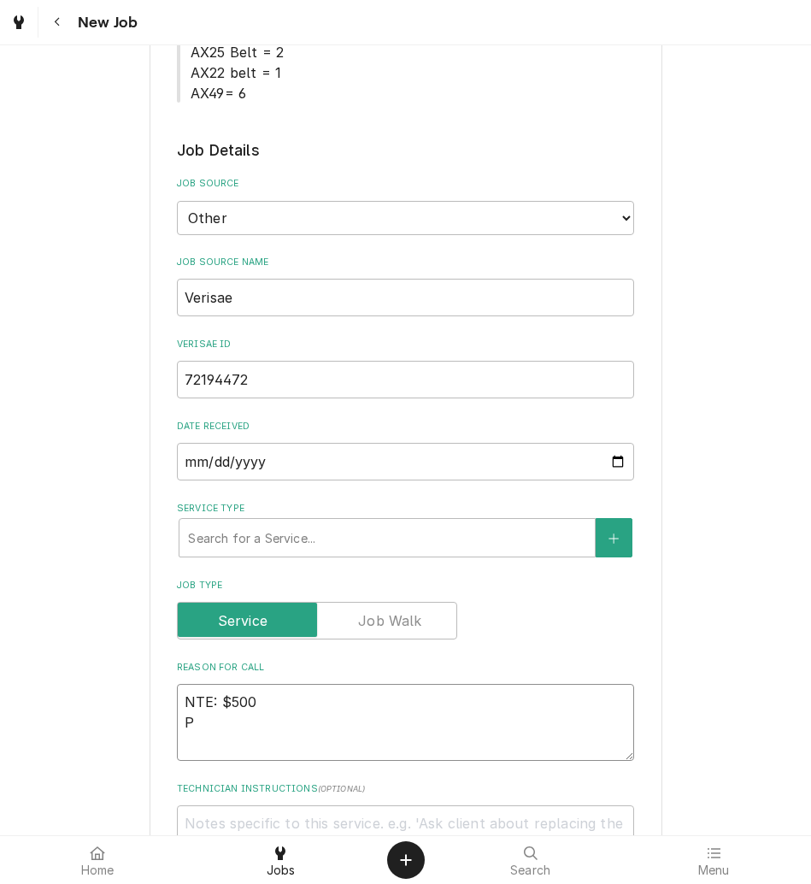
type textarea "x"
type textarea "NTE: $500 PO"
type textarea "x"
type textarea "NTE: $500 PO"
type textarea "x"
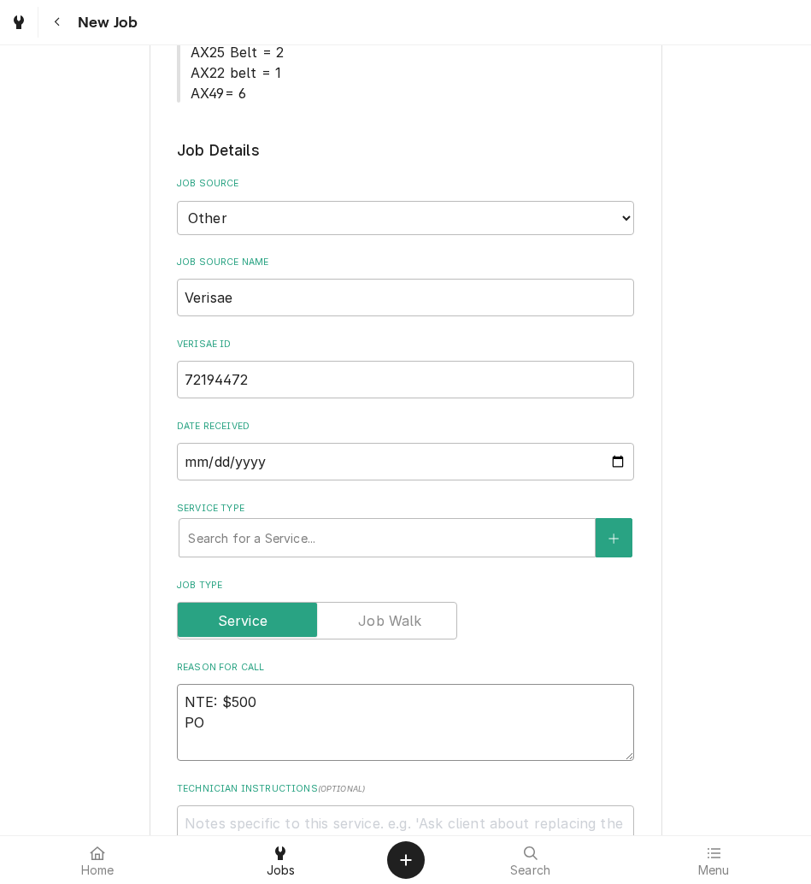
type textarea "NTE: $500 PO #"
type textarea "x"
type textarea "NTE: $500 PO #"
paste textarea "72194472"
type textarea "x"
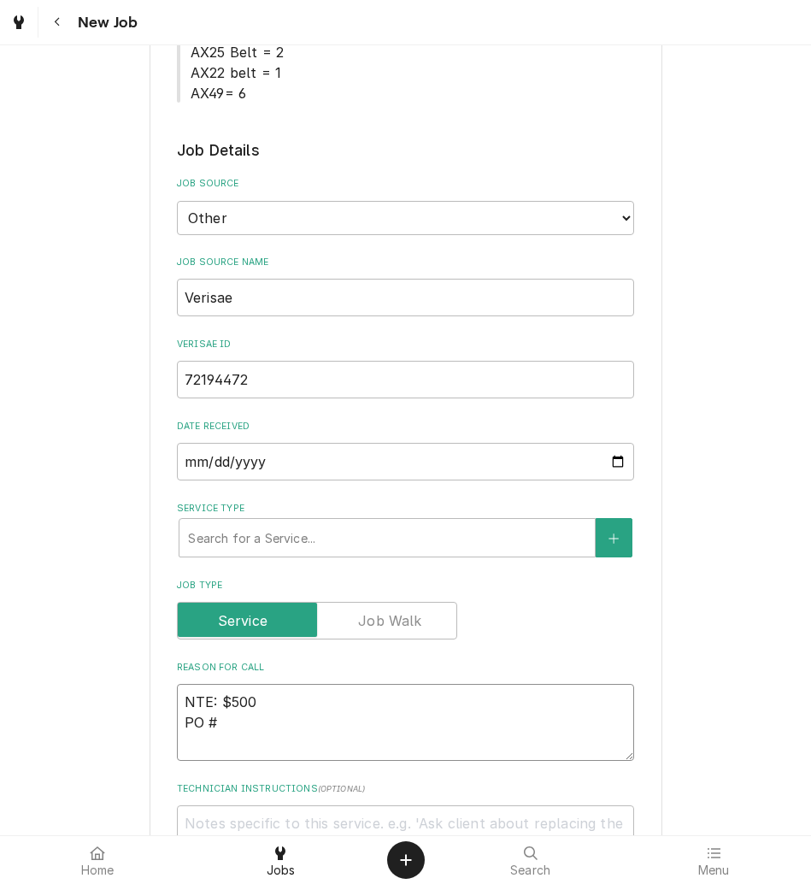
type textarea "NTE: $500 PO # 72194472"
type textarea "x"
type textarea "NTE: $500 PO # 72194472"
click at [179, 704] on textarea "NTE: $500 PO # 72194472" at bounding box center [405, 722] width 457 height 77
paste textarea "I think back in June the oven was looked at and the control panel was the issue…"
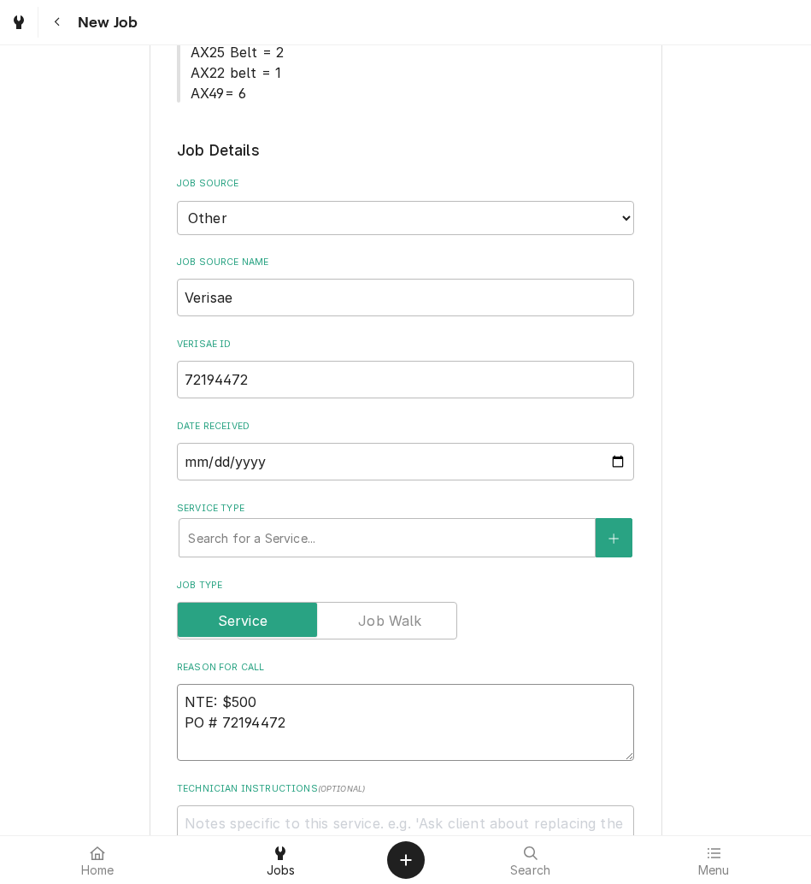
type textarea "x"
type textarea "I think back in June the oven was looked at and the control panel was the issue…"
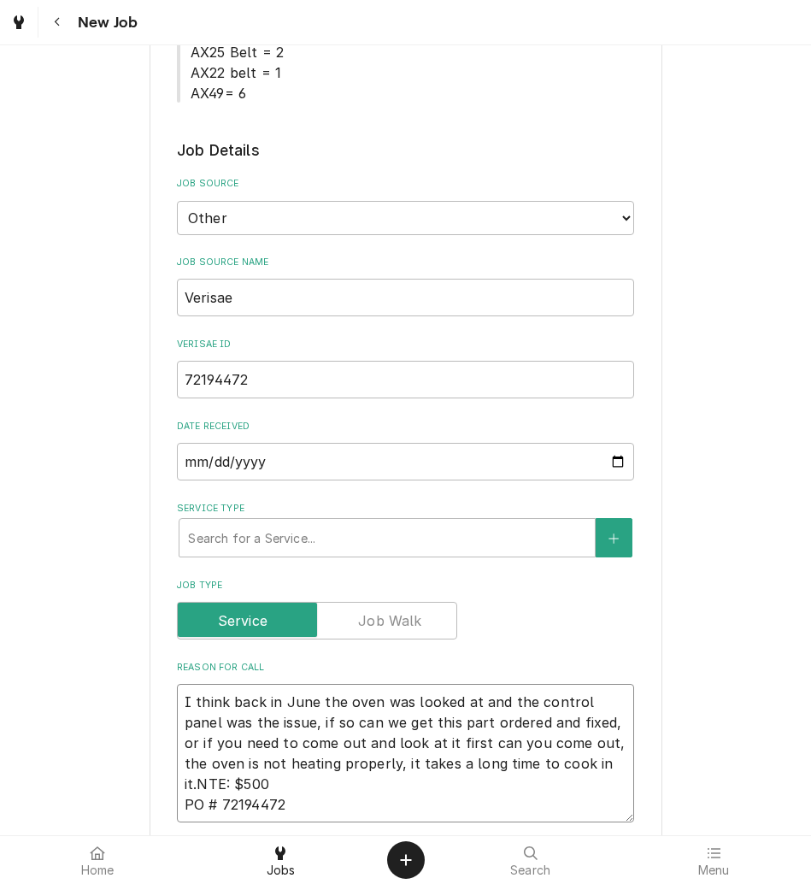
type textarea "x"
type textarea "I think back in June the oven was looked at and the control panel was the issue…"
type textarea "x"
type textarea "I think back in June the oven was looked at and the control panel was the issue…"
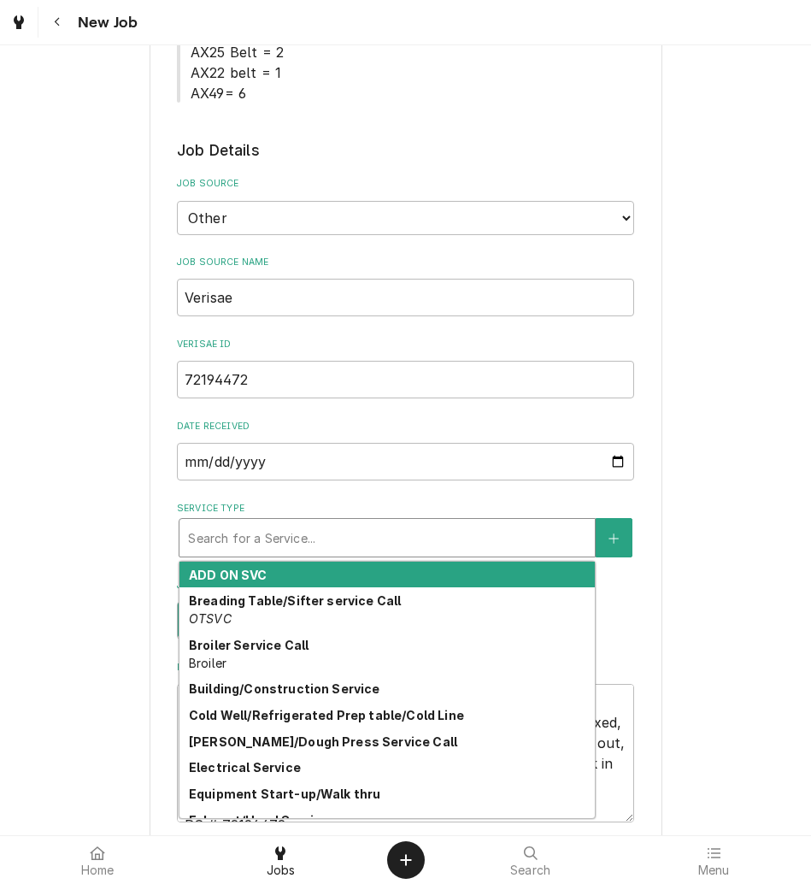
click at [257, 548] on div "Service Type" at bounding box center [387, 537] width 398 height 31
type textarea "x"
type input "O"
type textarea "x"
type input "OV"
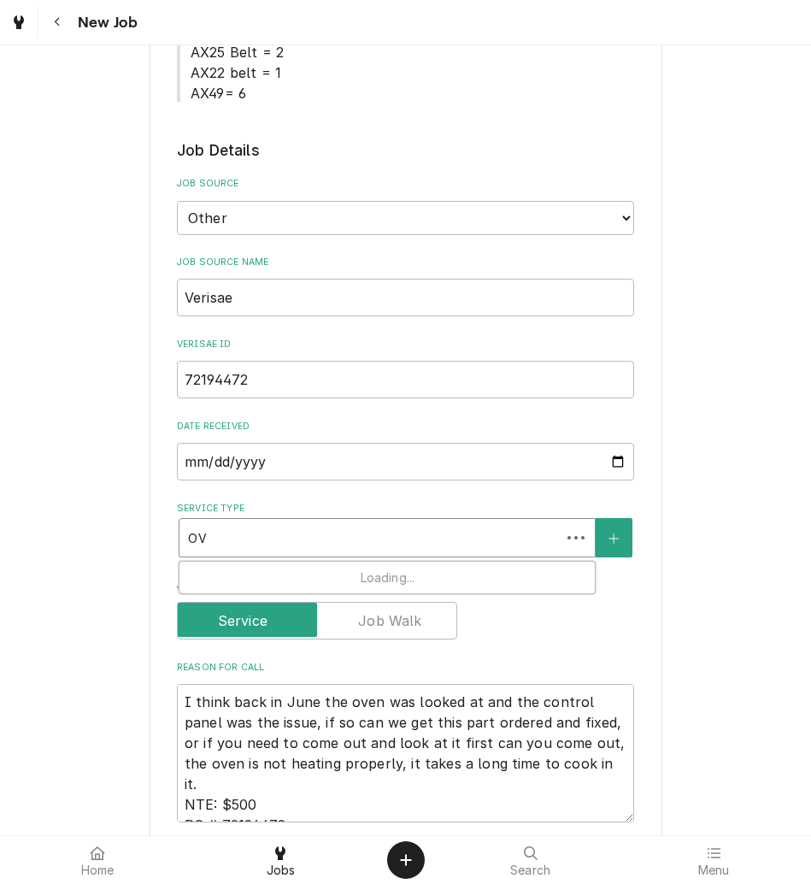
type textarea "x"
type input "OVE"
type textarea "x"
type input "OVEN"
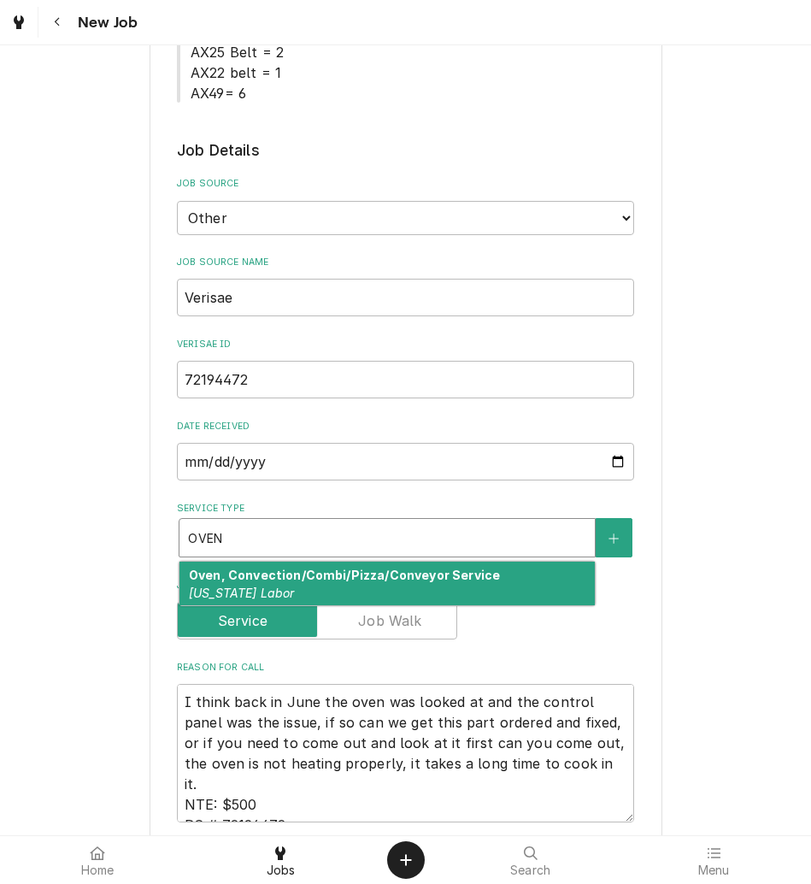
click at [294, 580] on strong "Oven, Convection/Combi/Pizza/Conveyor Service" at bounding box center [344, 575] width 311 height 15
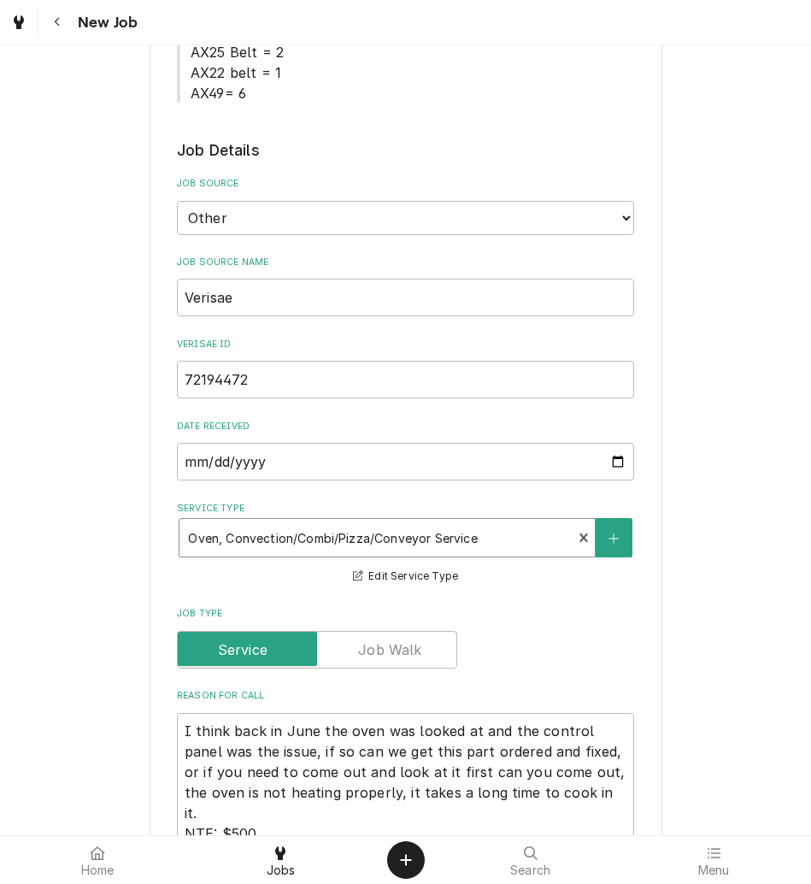
type textarea "x"
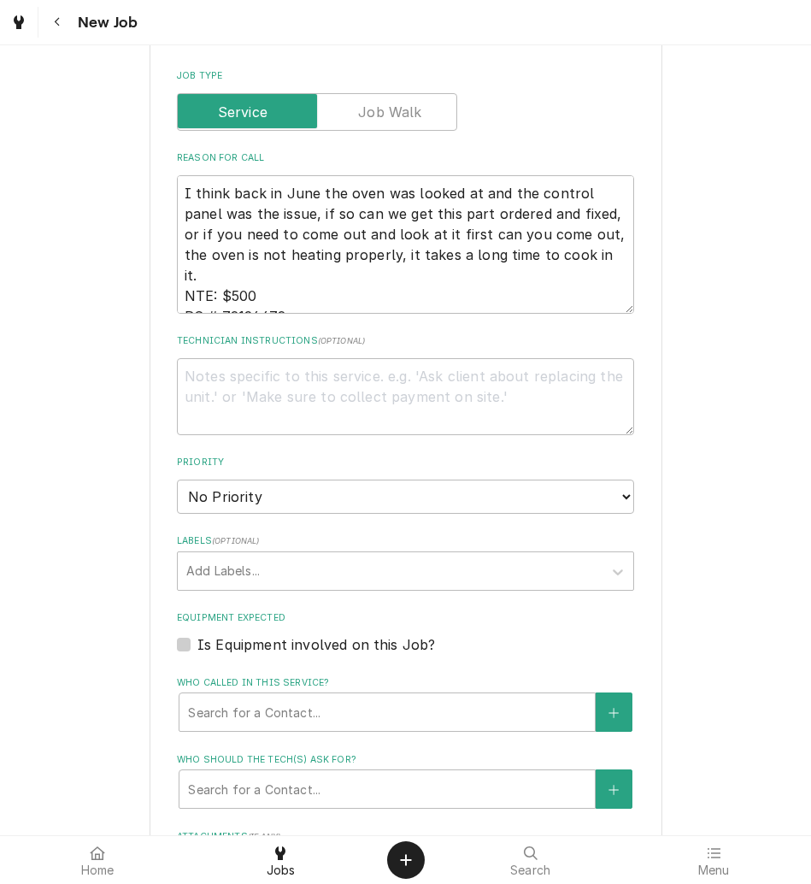
scroll to position [966, 0]
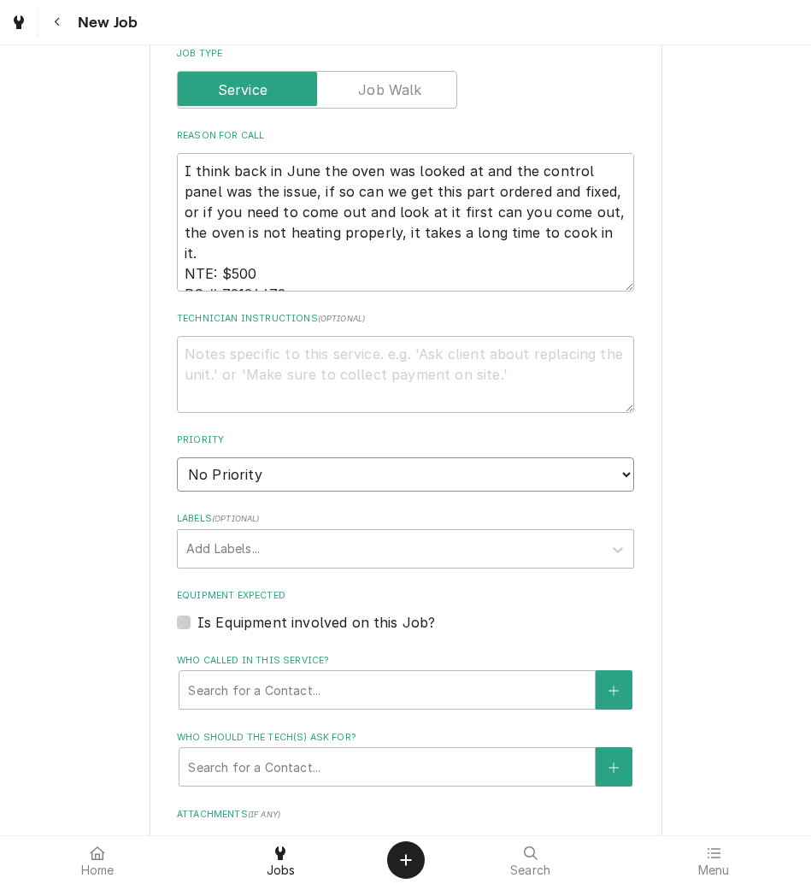
click at [262, 477] on select "No Priority Urgent High Medium Low" at bounding box center [405, 474] width 457 height 34
select select "2"
click at [177, 457] on select "No Priority Urgent High Medium Low" at bounding box center [405, 474] width 457 height 34
type textarea "x"
click at [295, 545] on div "Labels" at bounding box center [390, 548] width 408 height 31
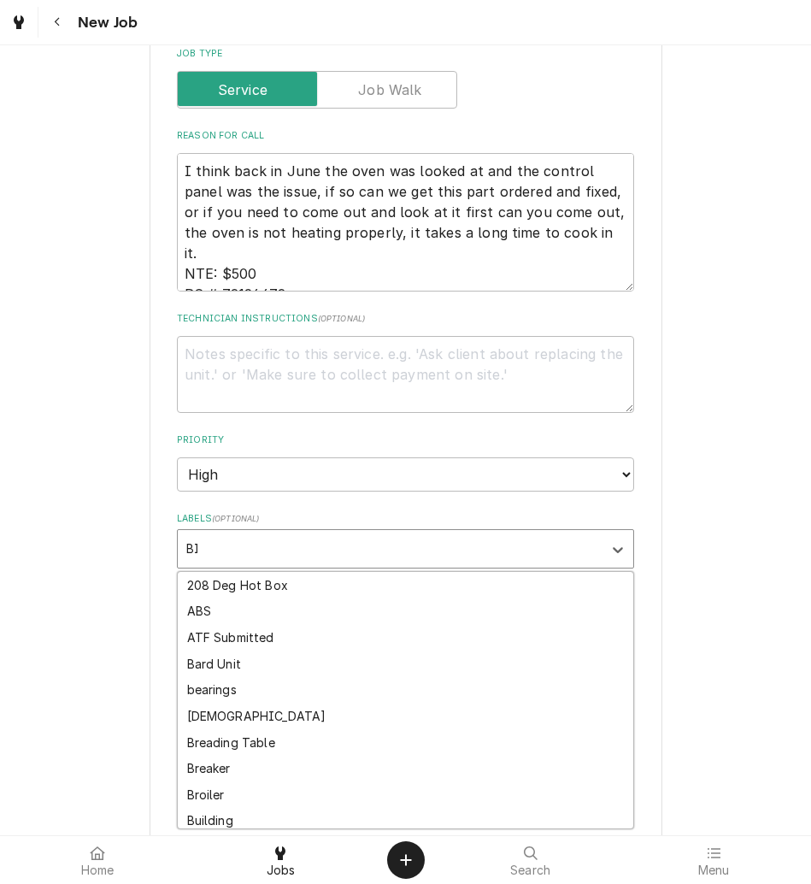
type input "B"
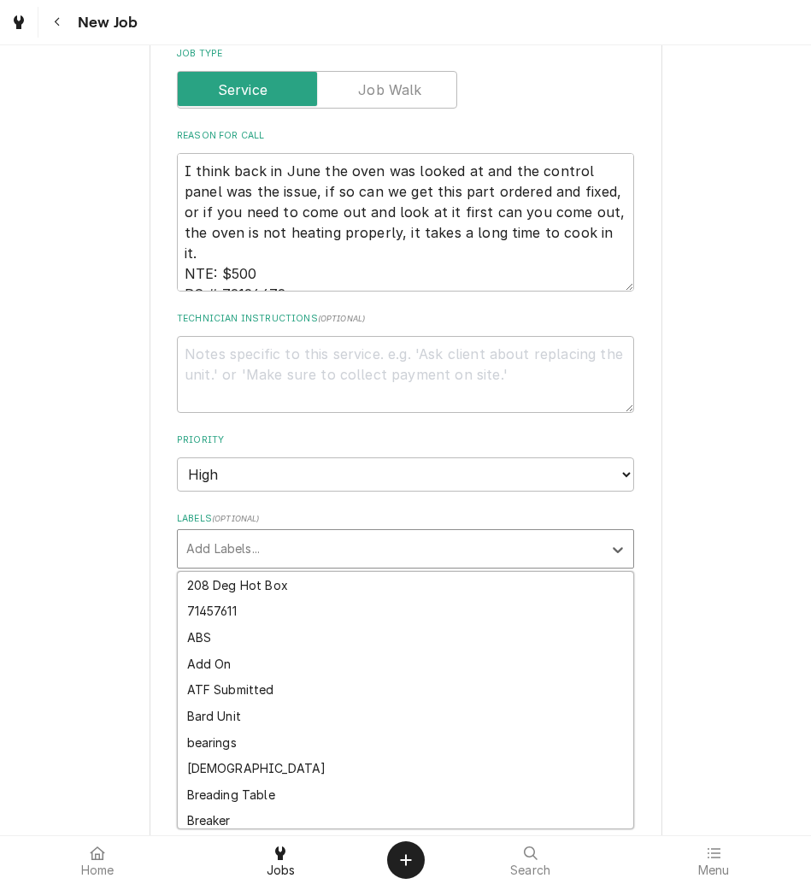
type textarea "x"
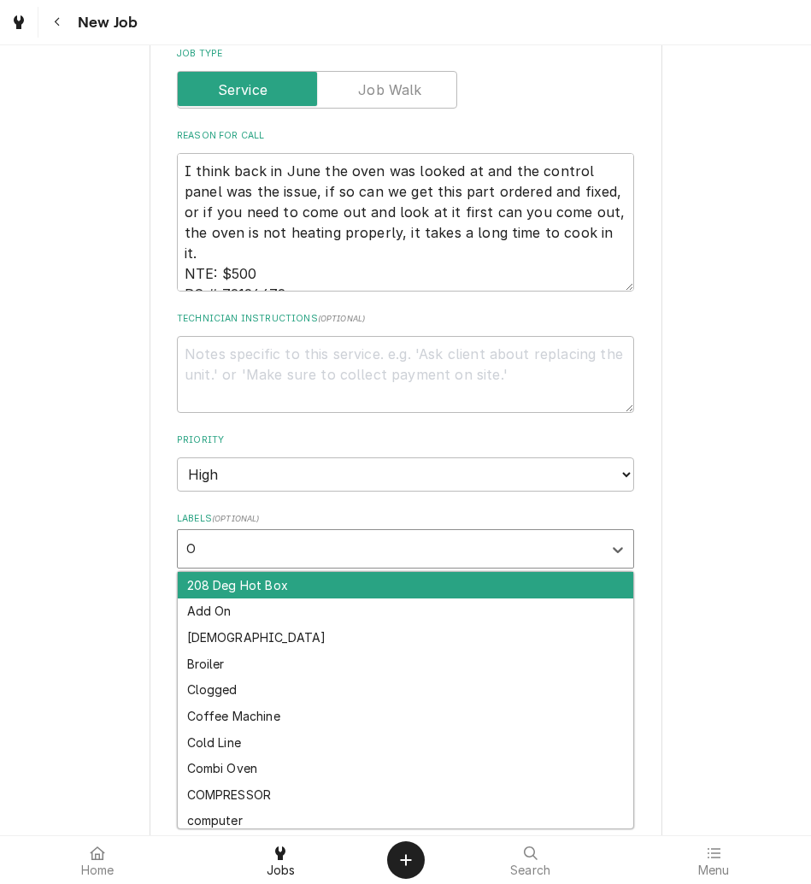
type input "OV"
type textarea "x"
type input "OVEN"
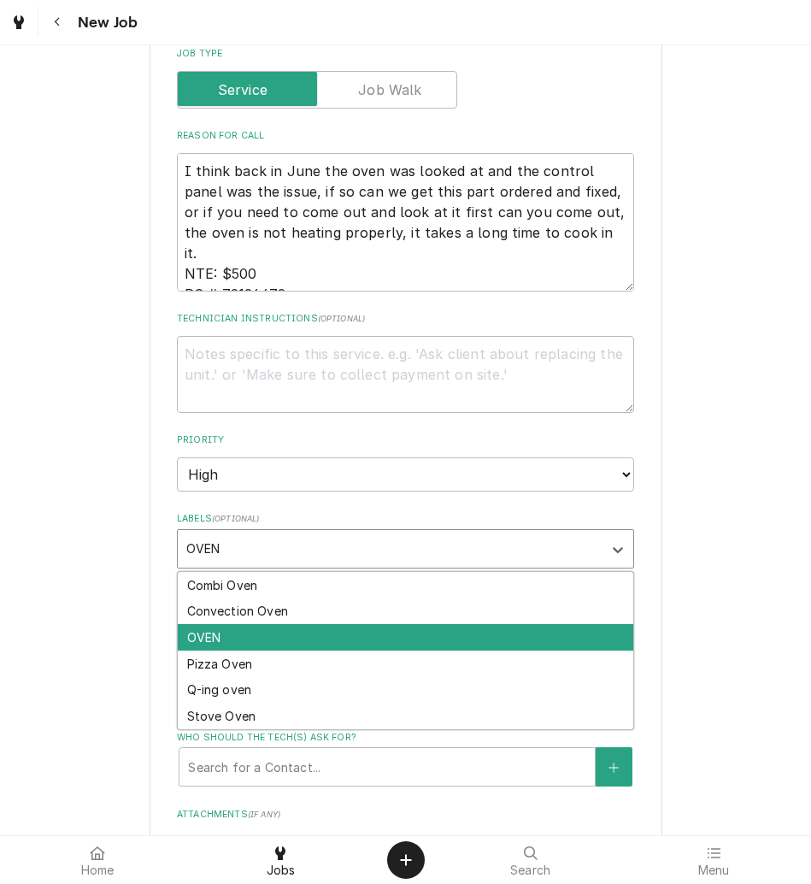
click at [298, 645] on div "OVEN" at bounding box center [406, 637] width 456 height 27
type textarea "x"
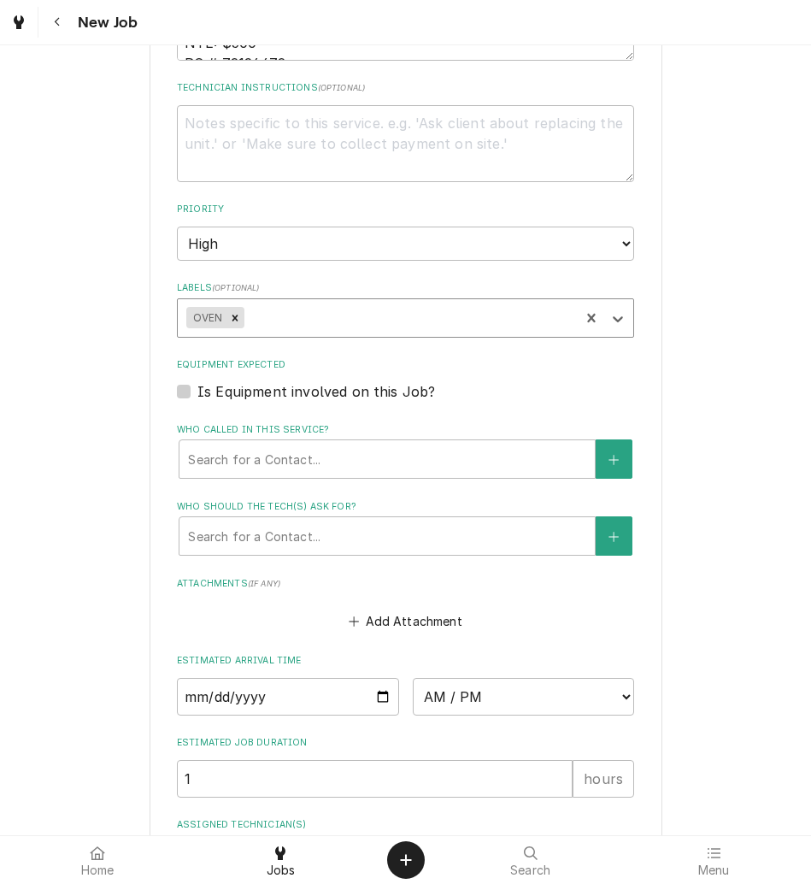
scroll to position [1201, 0]
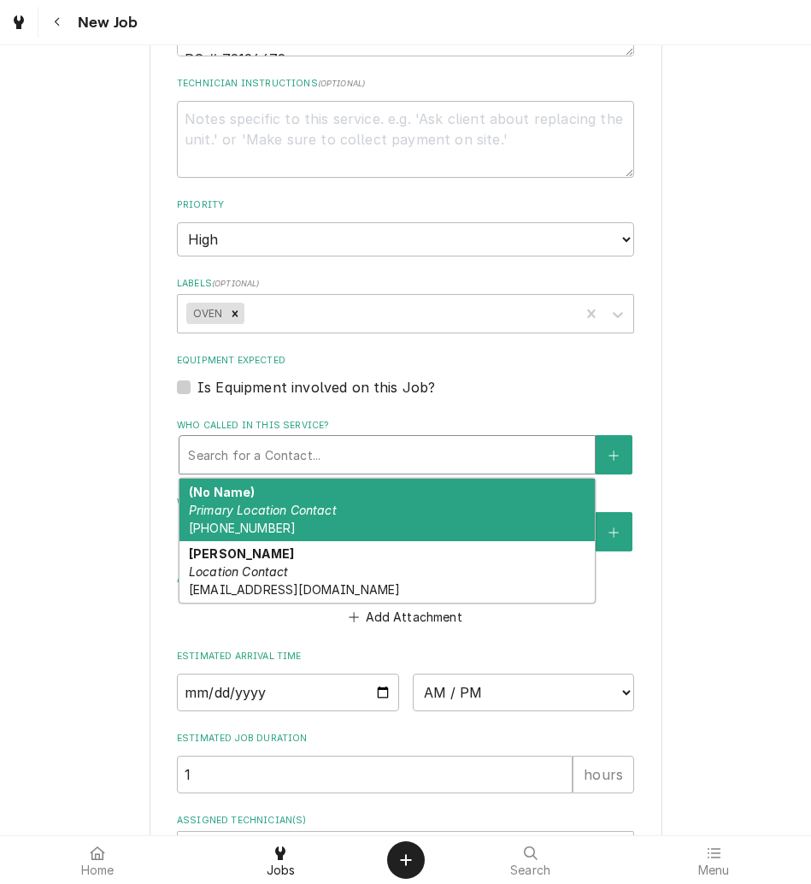
click at [308, 444] on div "Who called in this service?" at bounding box center [387, 454] width 398 height 31
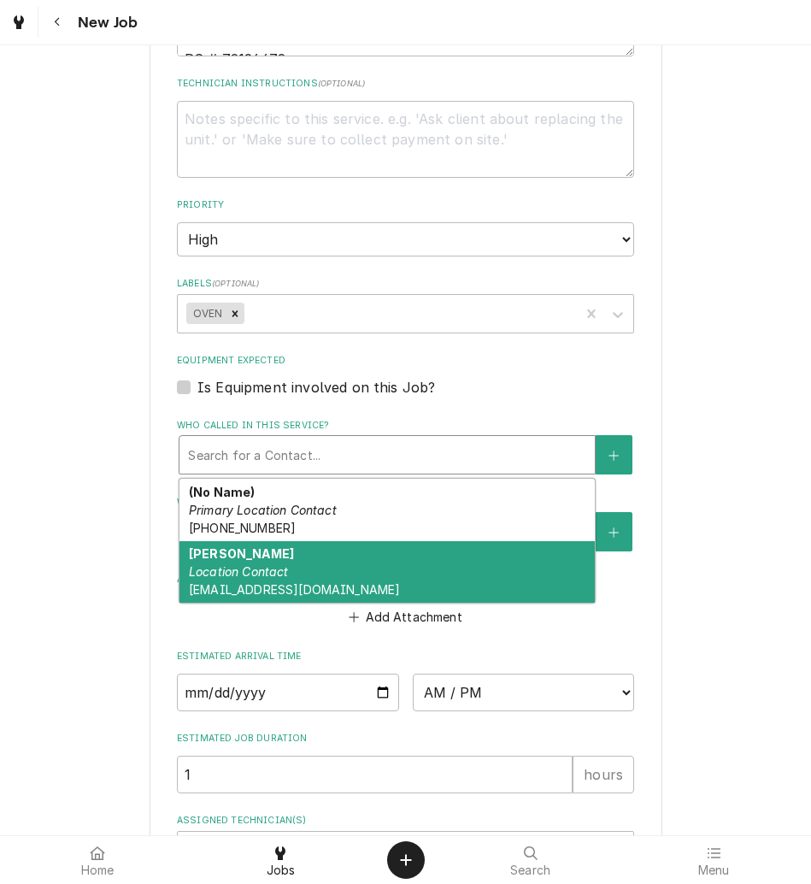
click at [292, 557] on div "Ralph Hoffman Location Contact rhoffman@kbpbrands.com" at bounding box center [387, 572] width 415 height 62
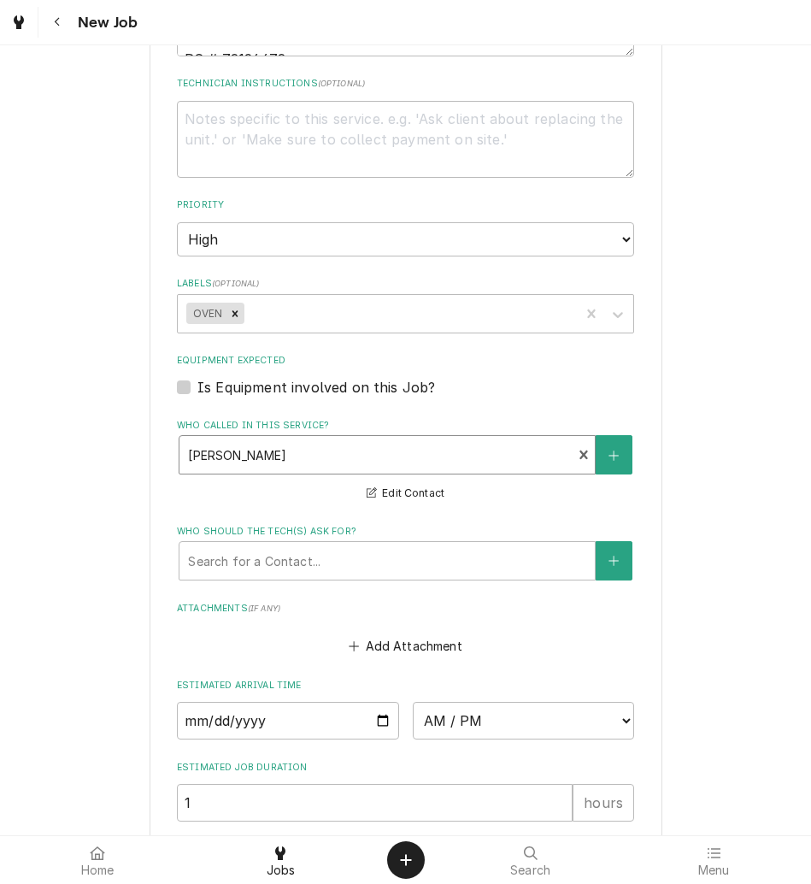
scroll to position [1412, 0]
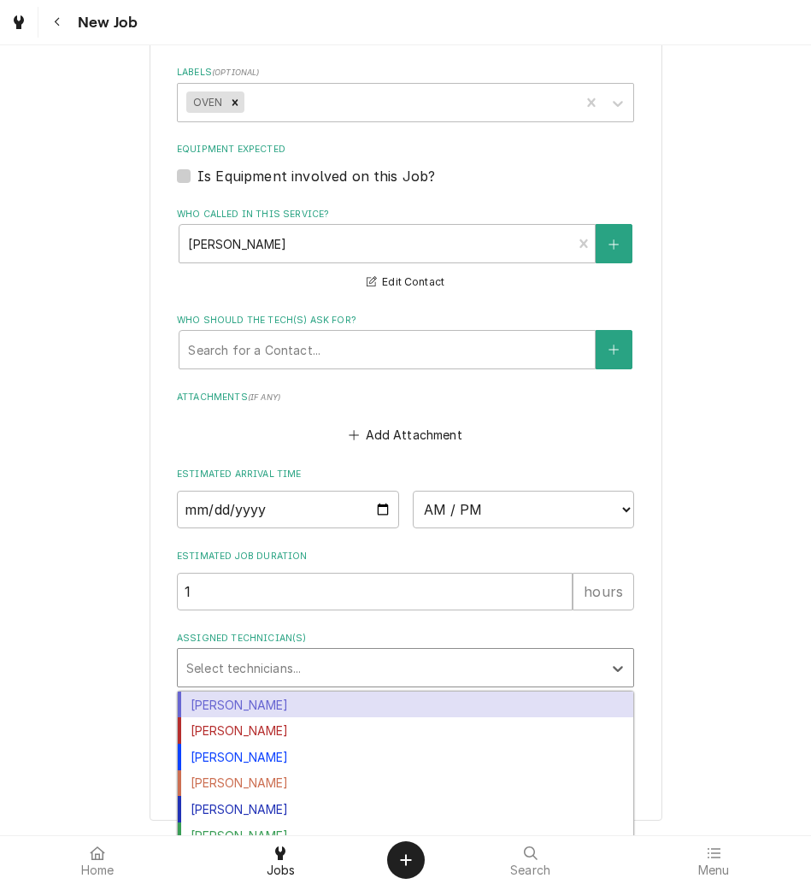
click at [285, 662] on div "Assigned Technician(s)" at bounding box center [390, 667] width 408 height 31
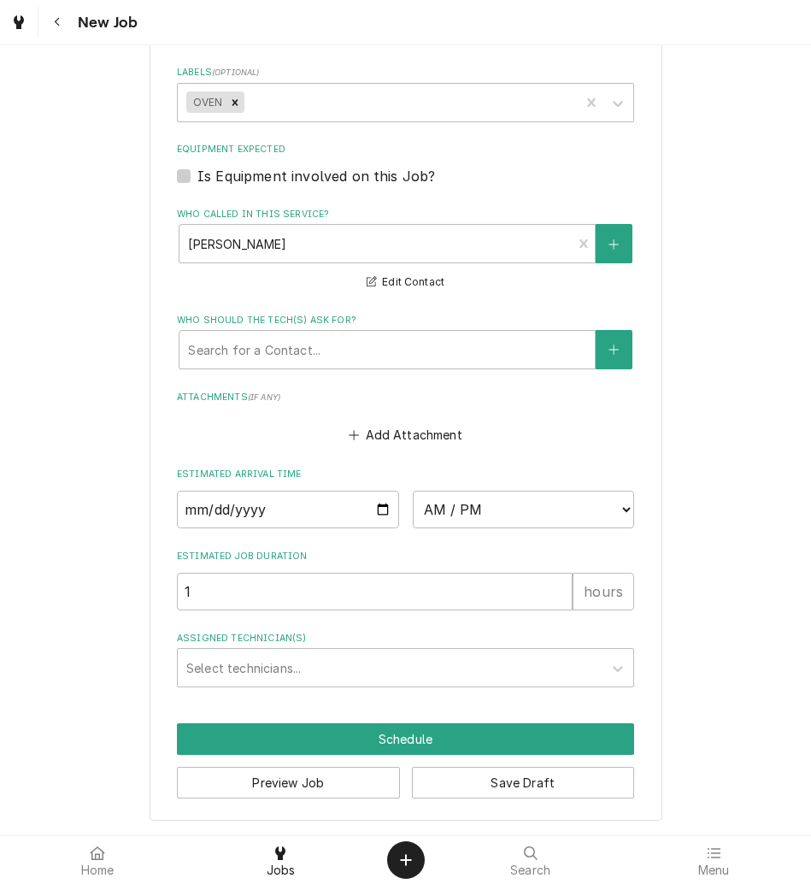
click at [467, 779] on button "Save Draft" at bounding box center [523, 783] width 223 height 32
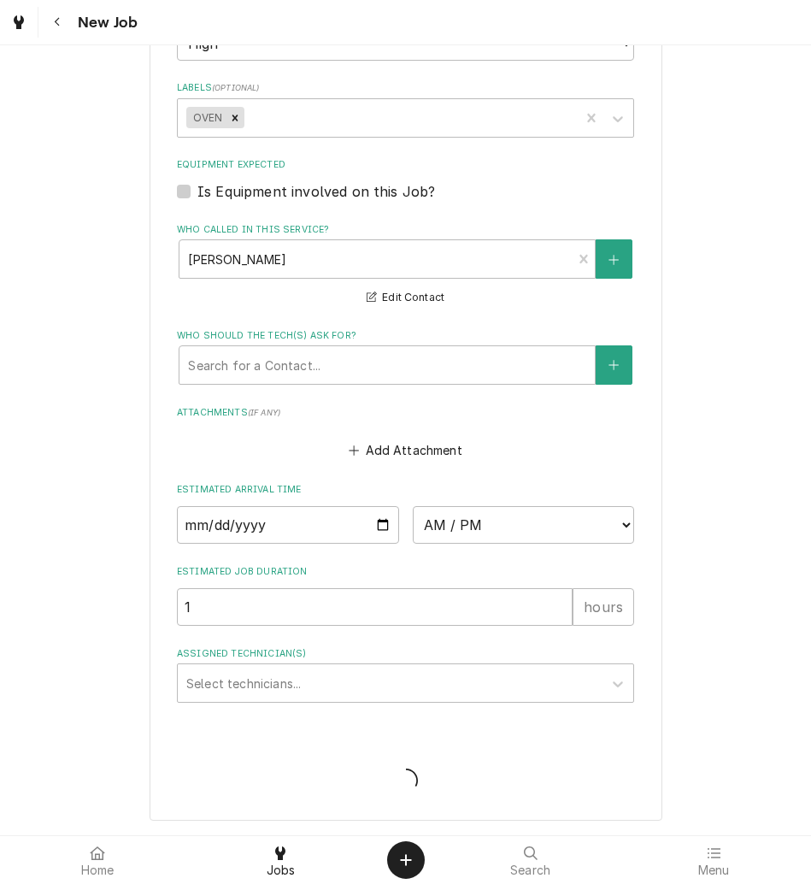
scroll to position [1397, 0]
type textarea "x"
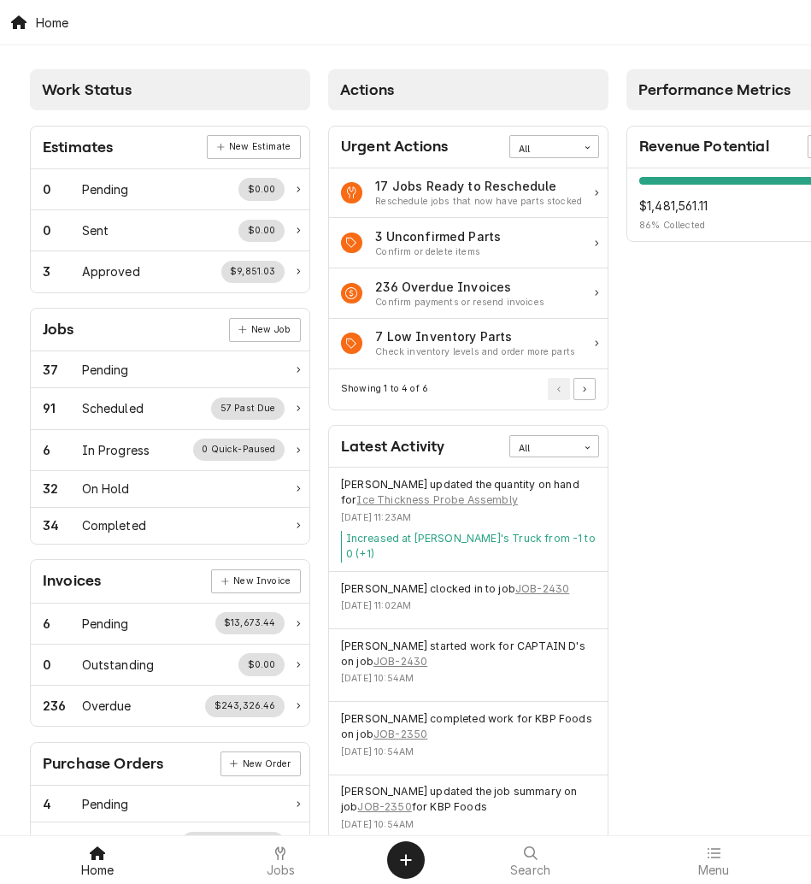
click at [695, 847] on div "Menu" at bounding box center [714, 860] width 174 height 34
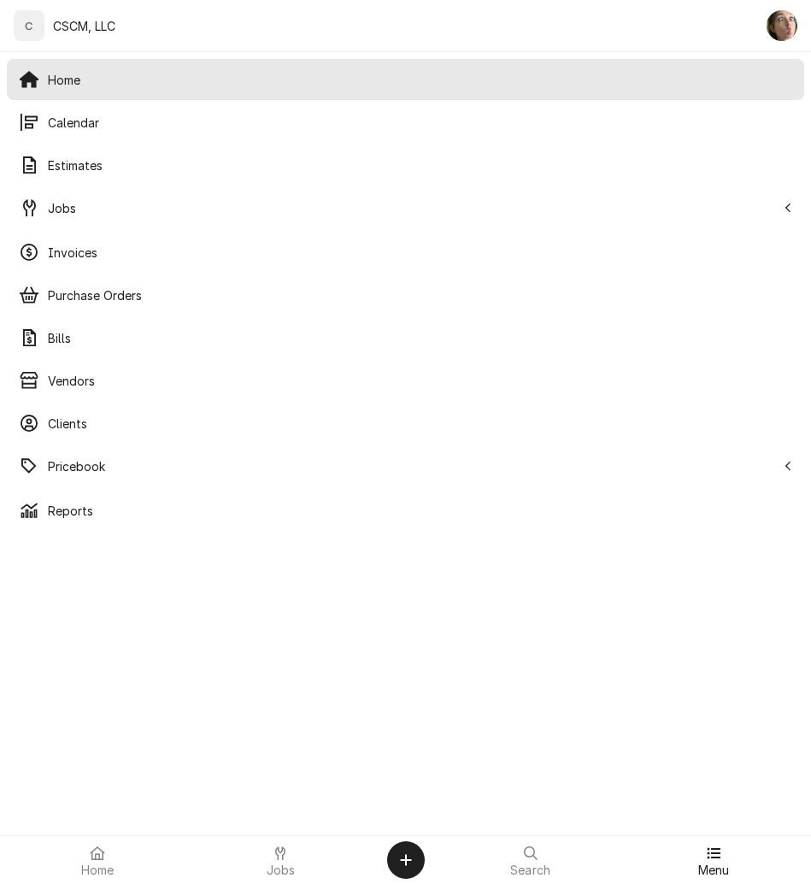
click at [94, 129] on span "Calendar" at bounding box center [420, 123] width 745 height 18
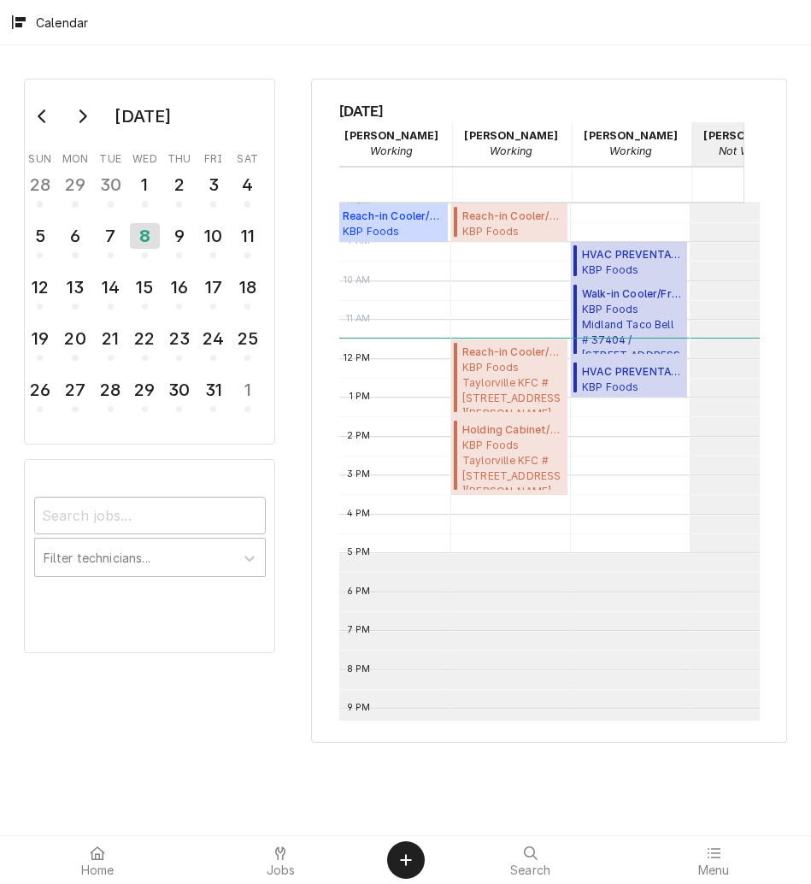
scroll to position [0, 282]
click at [175, 246] on div "9" at bounding box center [179, 236] width 27 height 26
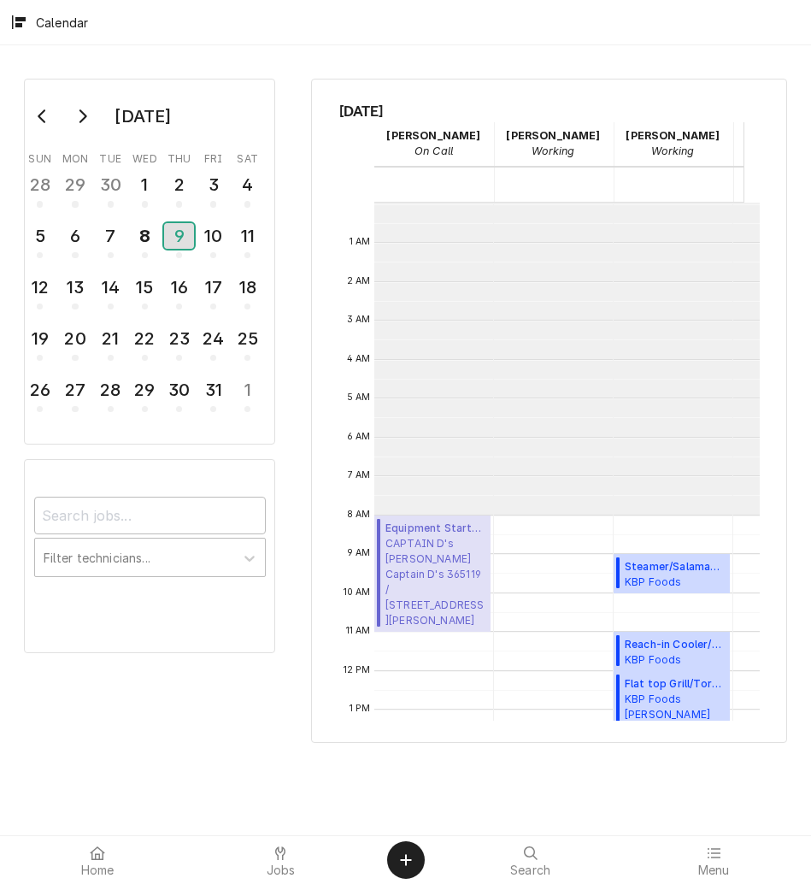
scroll to position [312, 0]
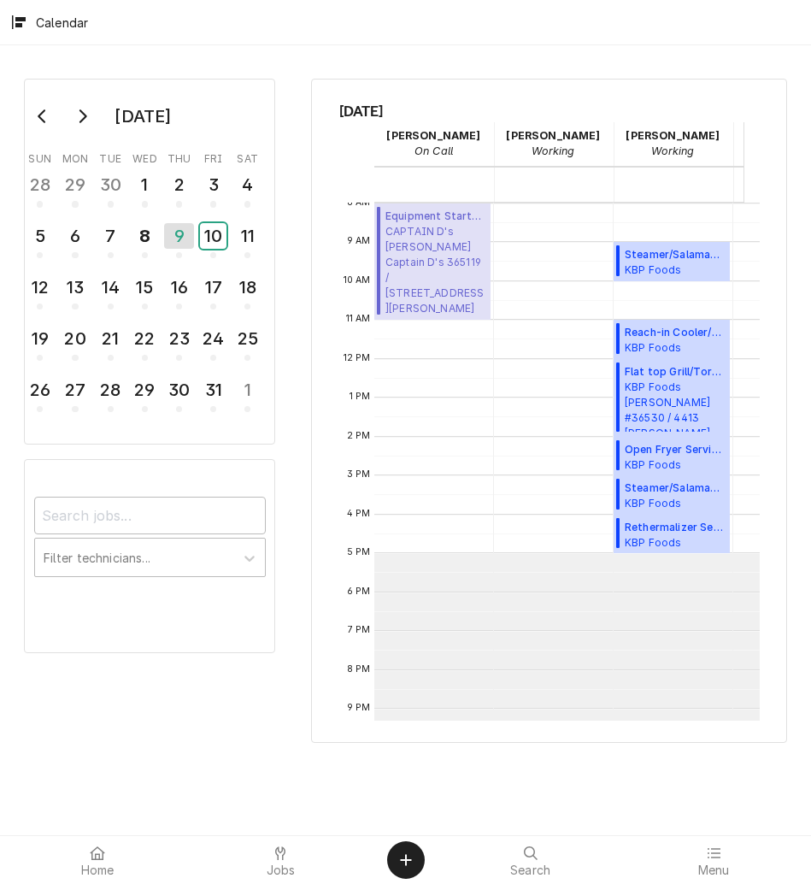
click at [208, 232] on div "10" at bounding box center [213, 236] width 27 height 26
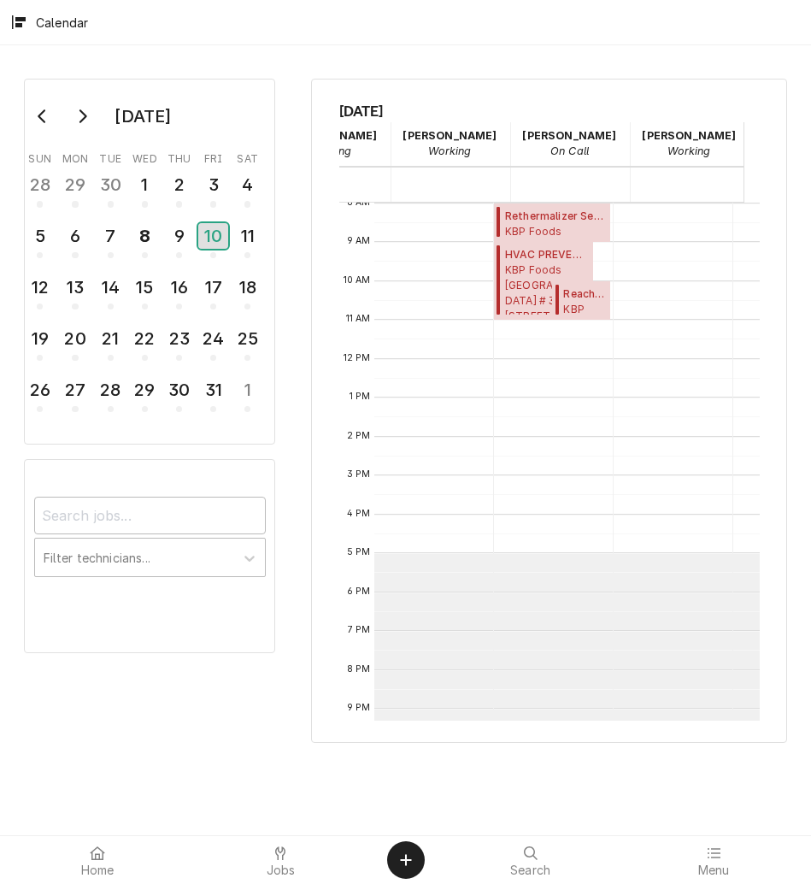
scroll to position [0, 0]
click at [178, 227] on div "9" at bounding box center [179, 236] width 27 height 26
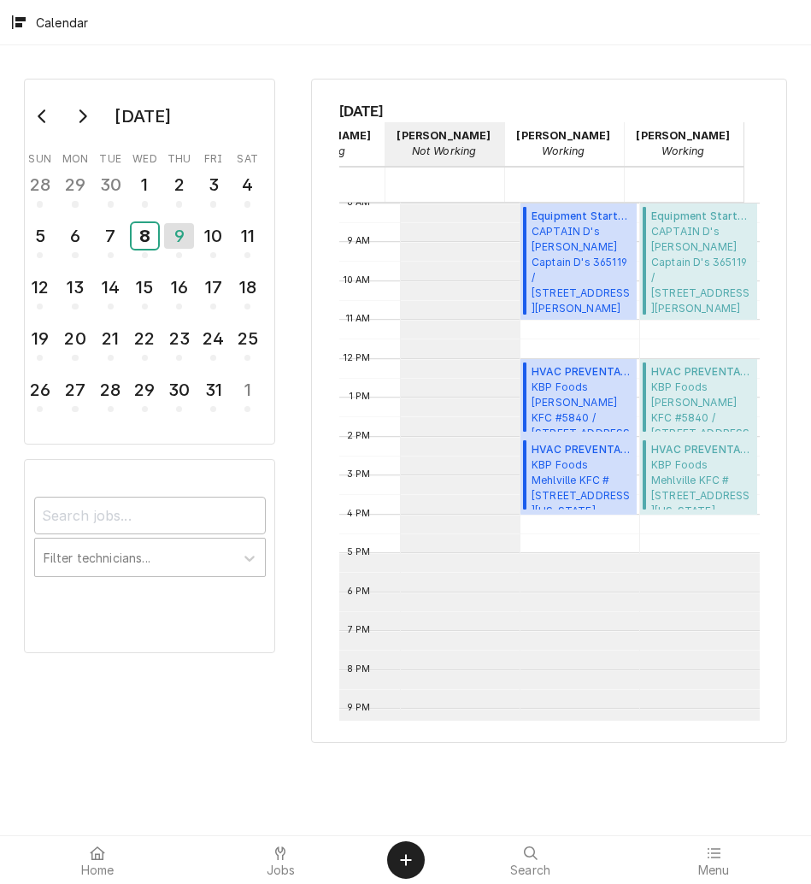
click at [151, 245] on div "8" at bounding box center [145, 236] width 27 height 26
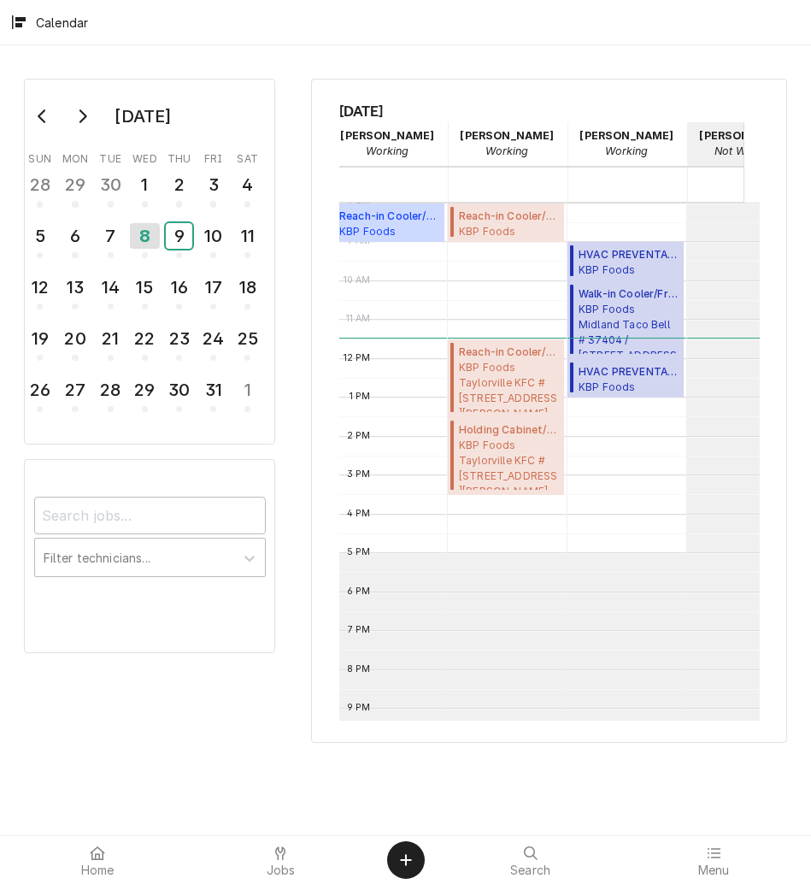
click at [183, 238] on div "9" at bounding box center [179, 236] width 27 height 26
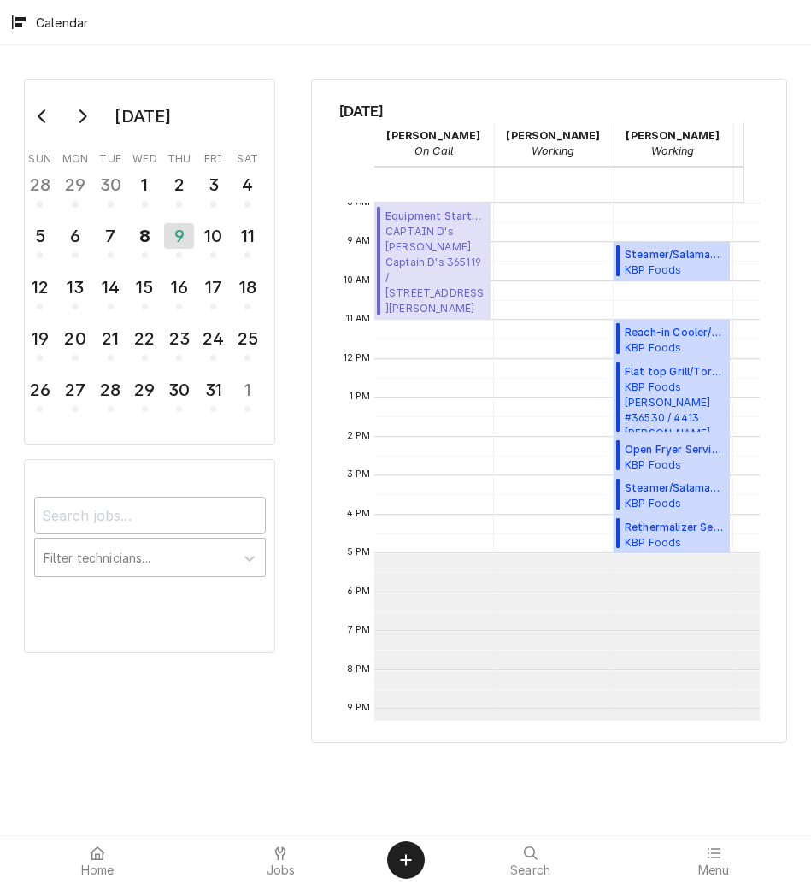
click at [270, 865] on span "Jobs" at bounding box center [281, 870] width 29 height 14
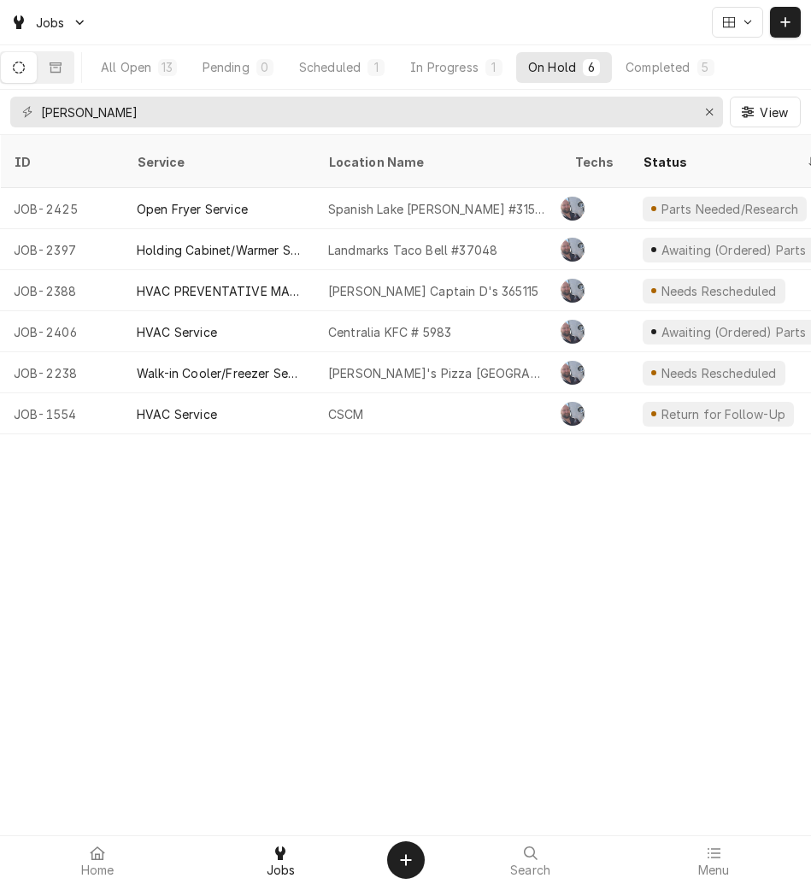
click at [784, 16] on icon "Dynamic Content Wrapper" at bounding box center [786, 22] width 10 height 12
click at [662, 112] on input "[PERSON_NAME]" at bounding box center [366, 112] width 650 height 31
type input "l"
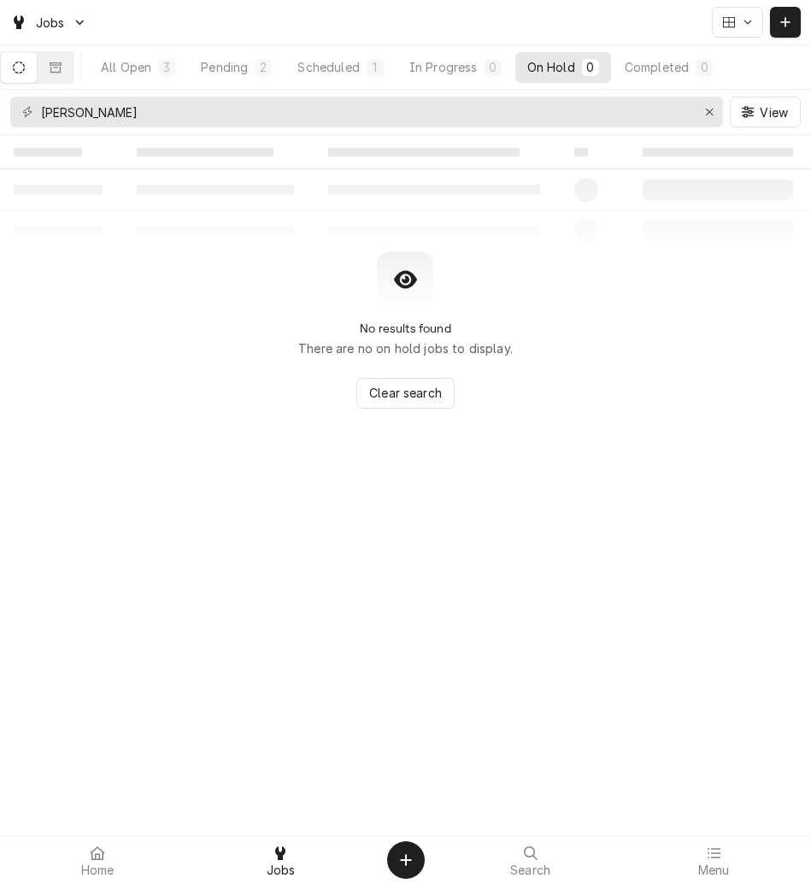
click at [148, 73] on div "All Open" at bounding box center [126, 67] width 50 height 18
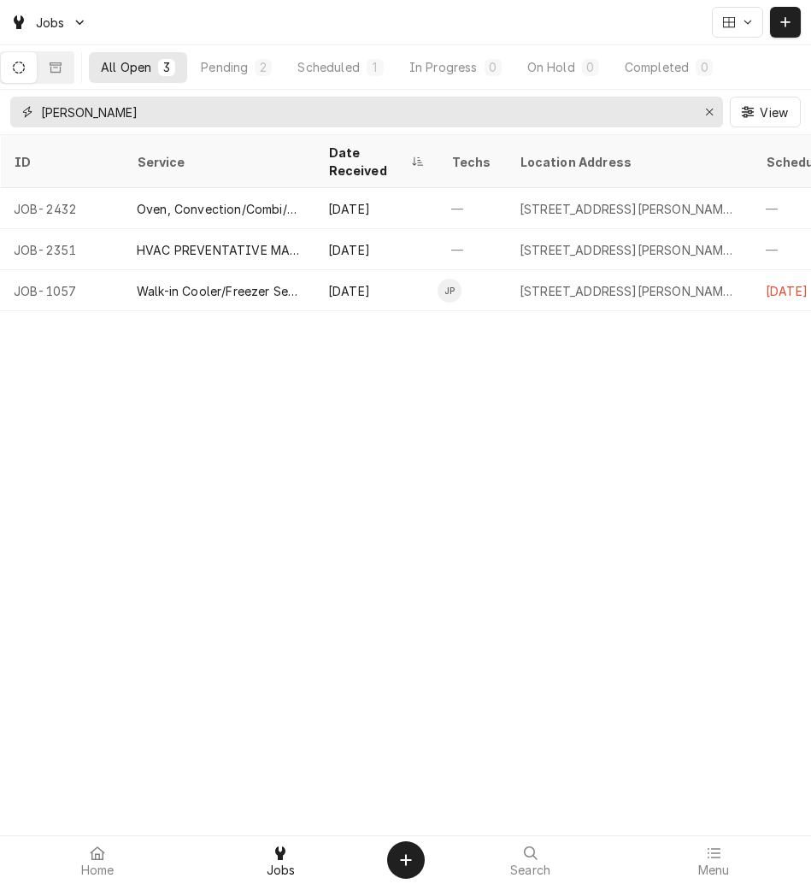
click at [505, 106] on input "MORTON" at bounding box center [366, 112] width 650 height 31
type input "M"
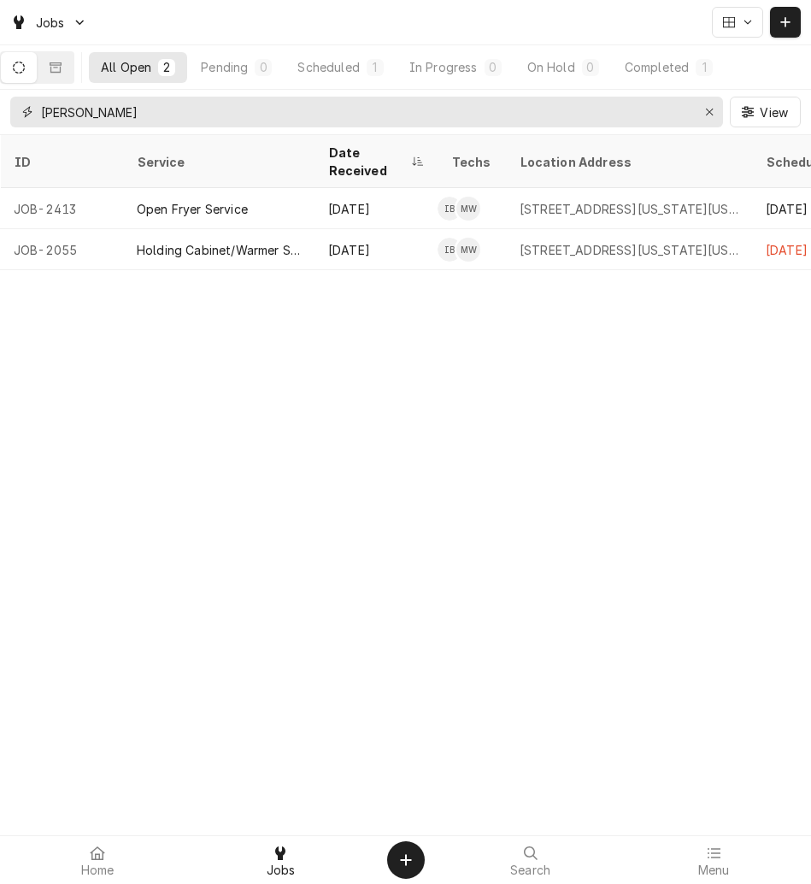
type input "vickers"
click at [517, 229] on div "5650 N Academy Blvd, Colorado Springs, Colorado 80918" at bounding box center [629, 249] width 246 height 41
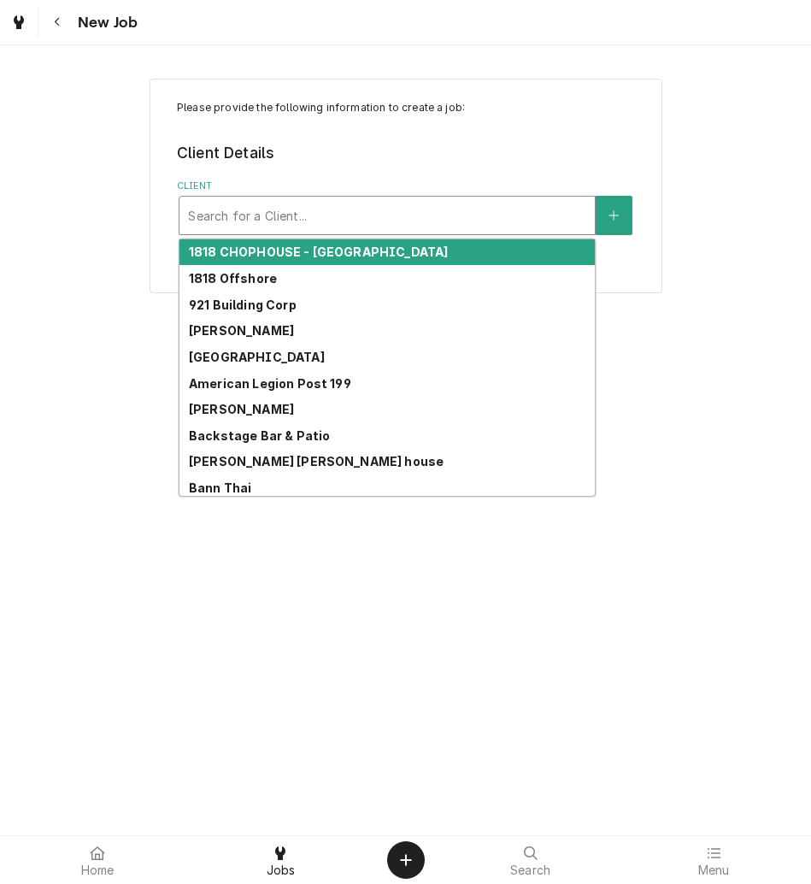
click at [371, 223] on div "Client" at bounding box center [387, 215] width 398 height 31
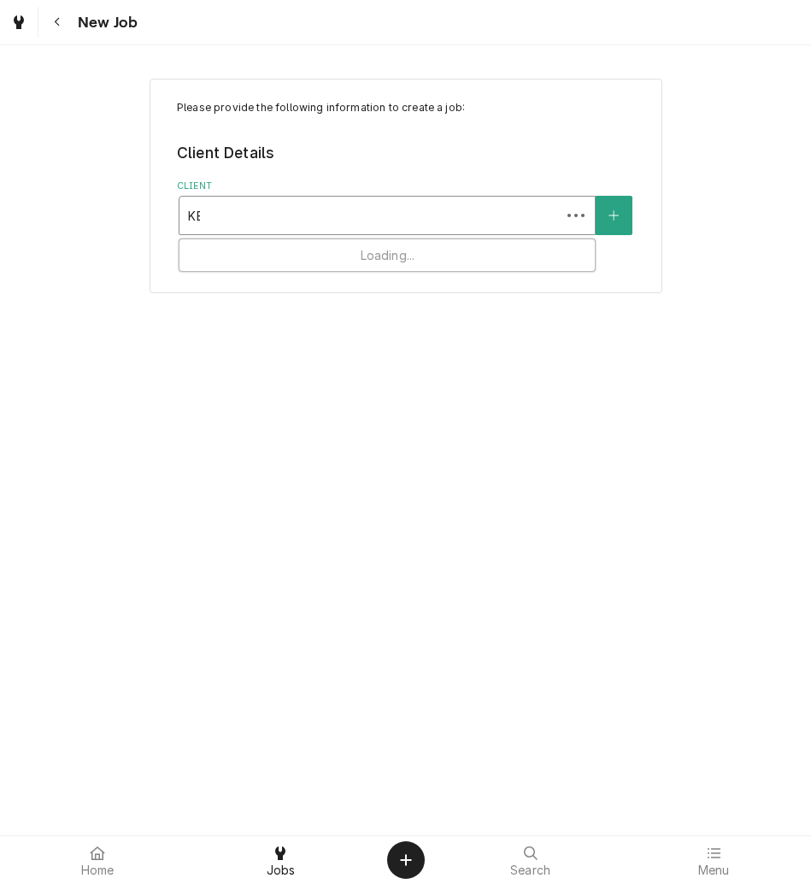
type input "KBP"
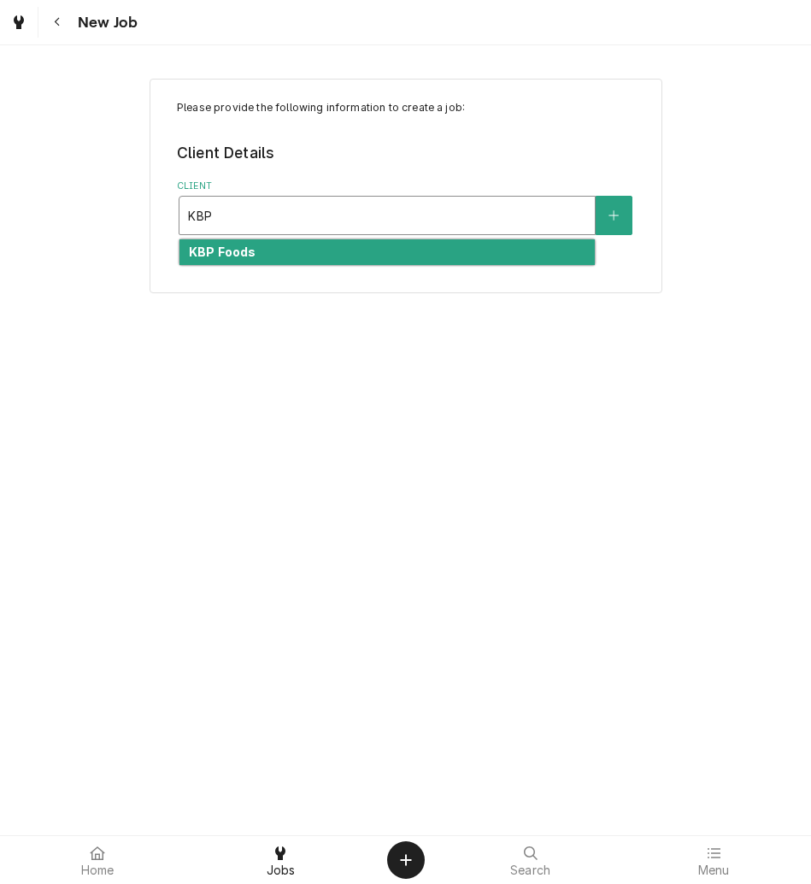
click at [381, 255] on div "KBP Foods" at bounding box center [387, 252] width 415 height 27
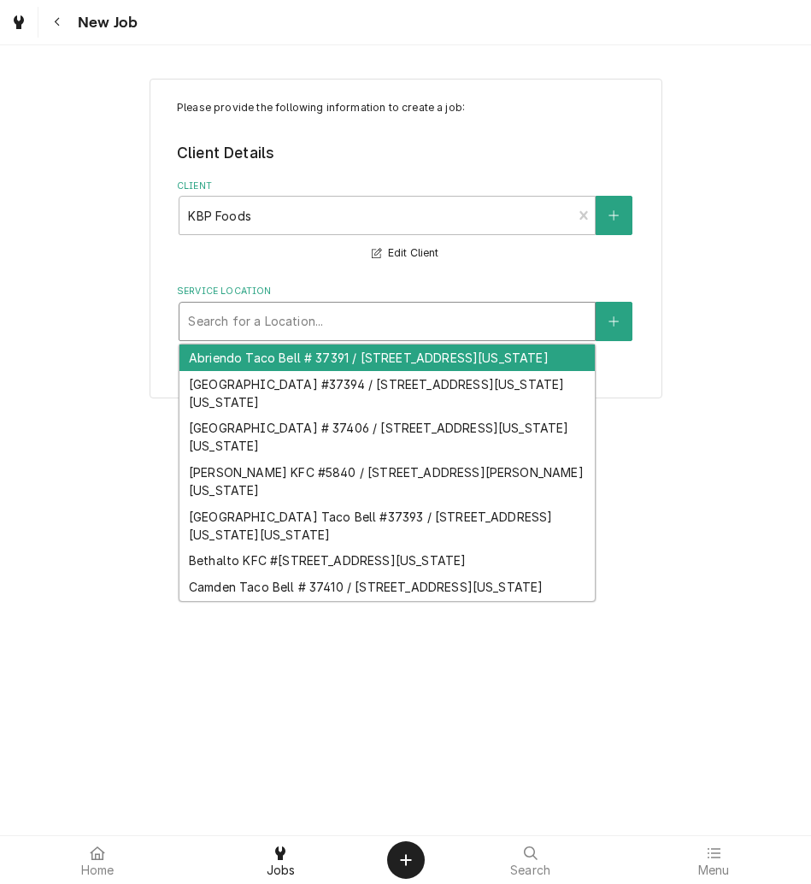
click at [364, 315] on div "Service Location" at bounding box center [387, 321] width 398 height 31
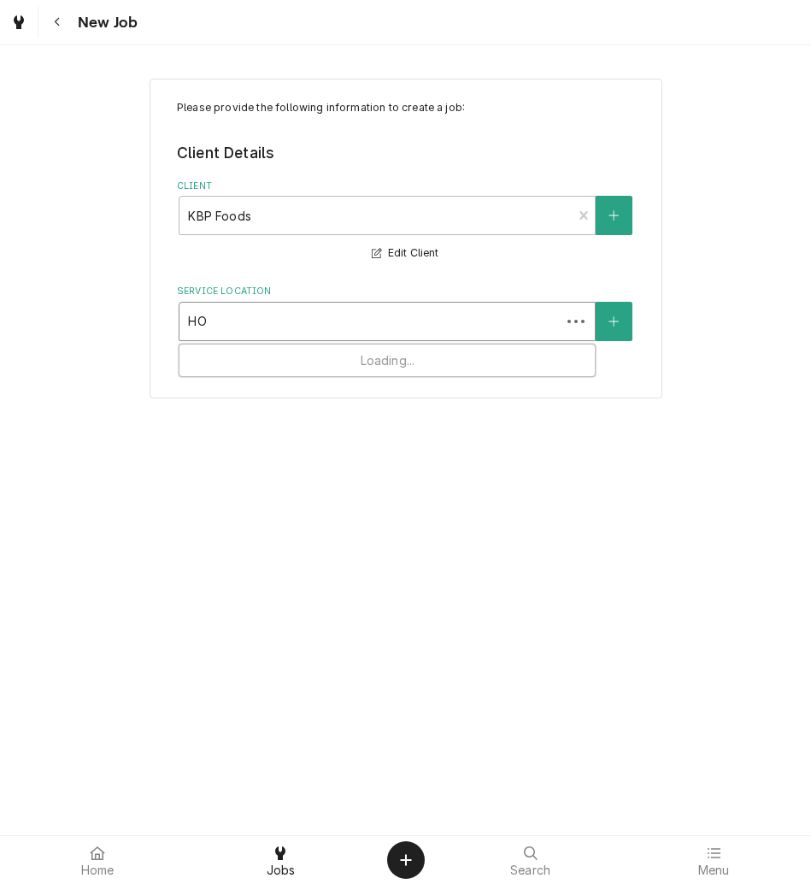
type input "H"
type input "37400"
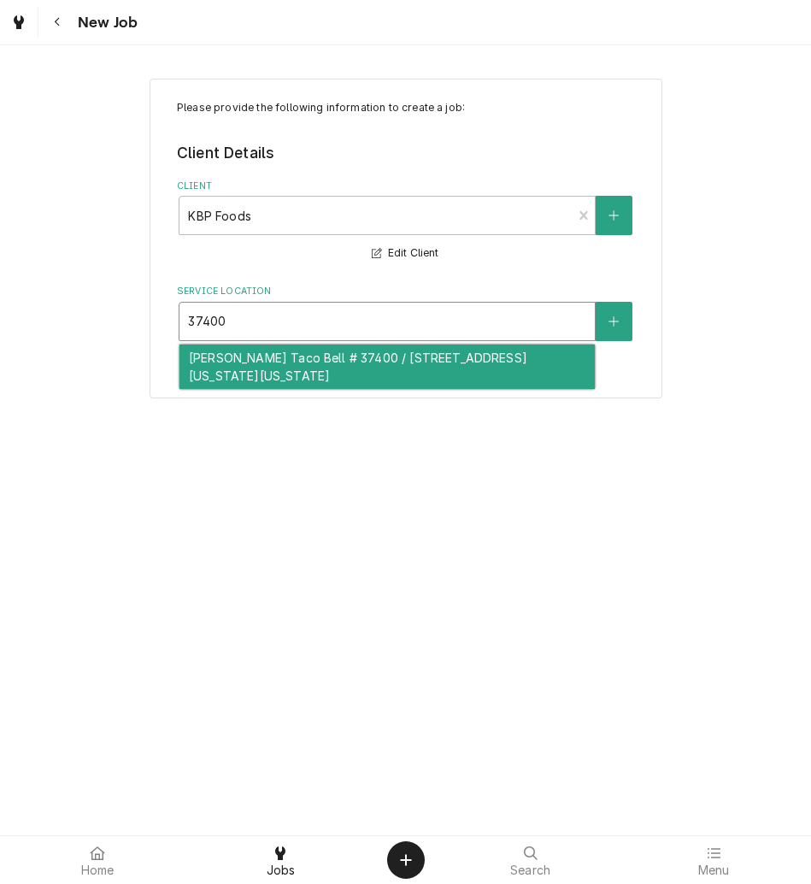
click at [255, 371] on div "Vickers Taco Bell # 37400 / 5650 N Academy Blvd, Colorado Springs, Colorado 809…" at bounding box center [387, 367] width 415 height 44
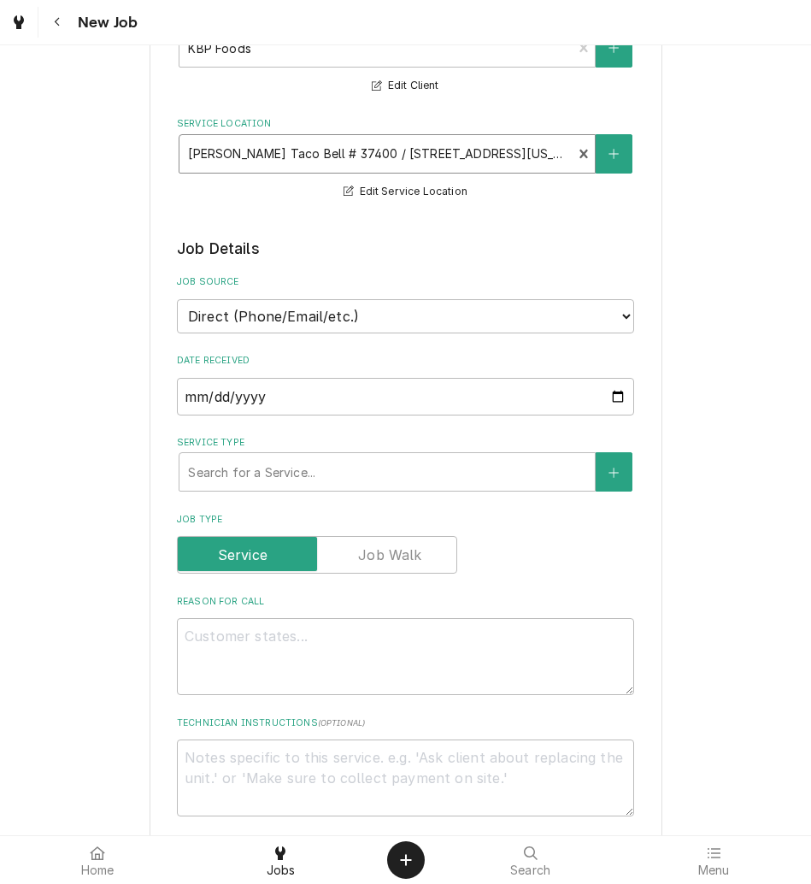
scroll to position [169, 0]
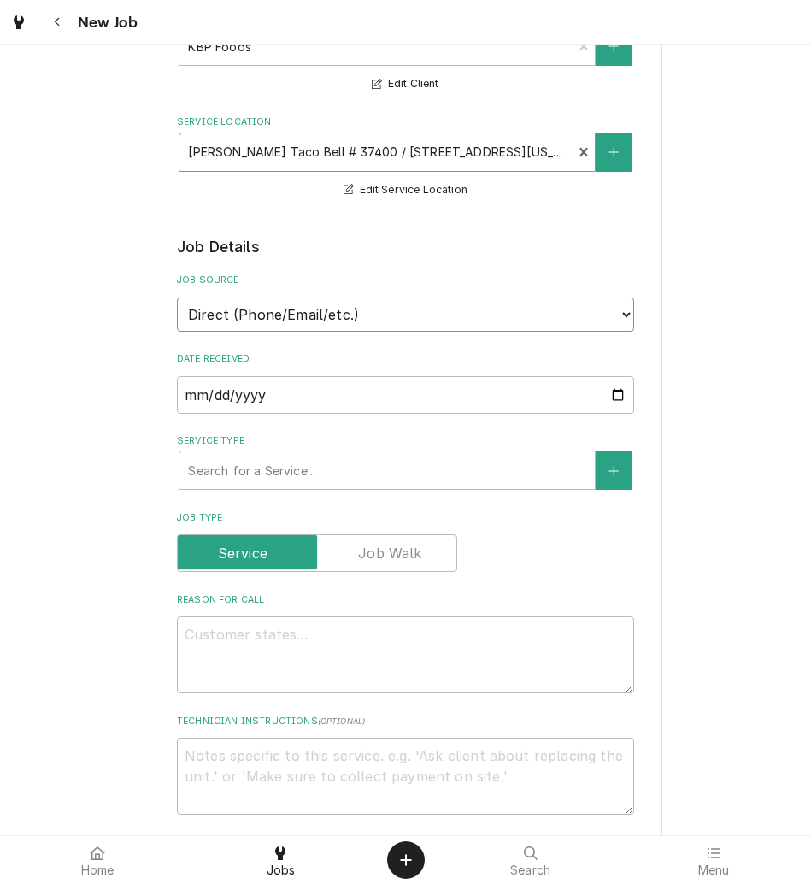
click at [383, 321] on select "Direct (Phone/Email/etc.) Other" at bounding box center [405, 315] width 457 height 34
select select "100"
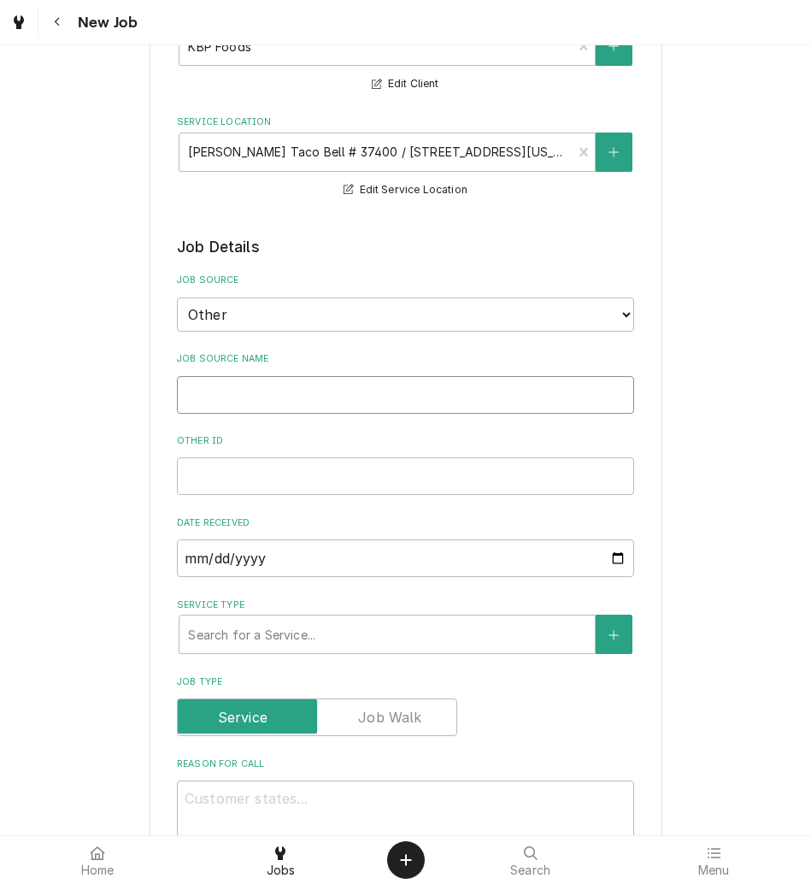
click at [380, 411] on input "Job Source Name" at bounding box center [405, 395] width 457 height 38
type textarea "x"
type input "v"
type textarea "x"
type input "vE"
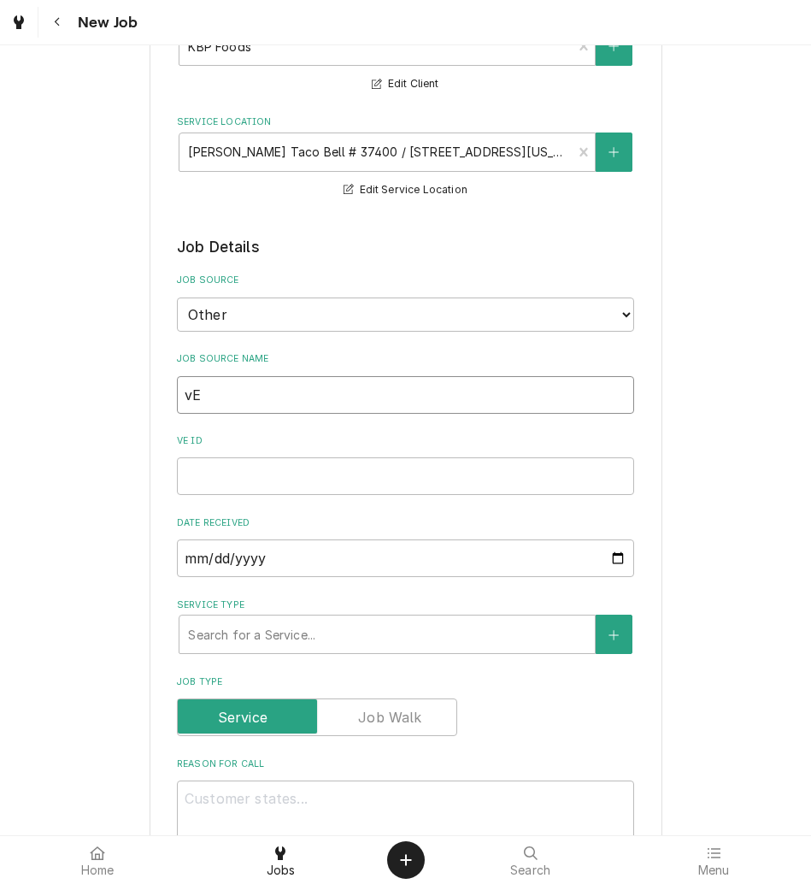
type textarea "x"
type input "vER"
type textarea "x"
type input "vERI"
type textarea "x"
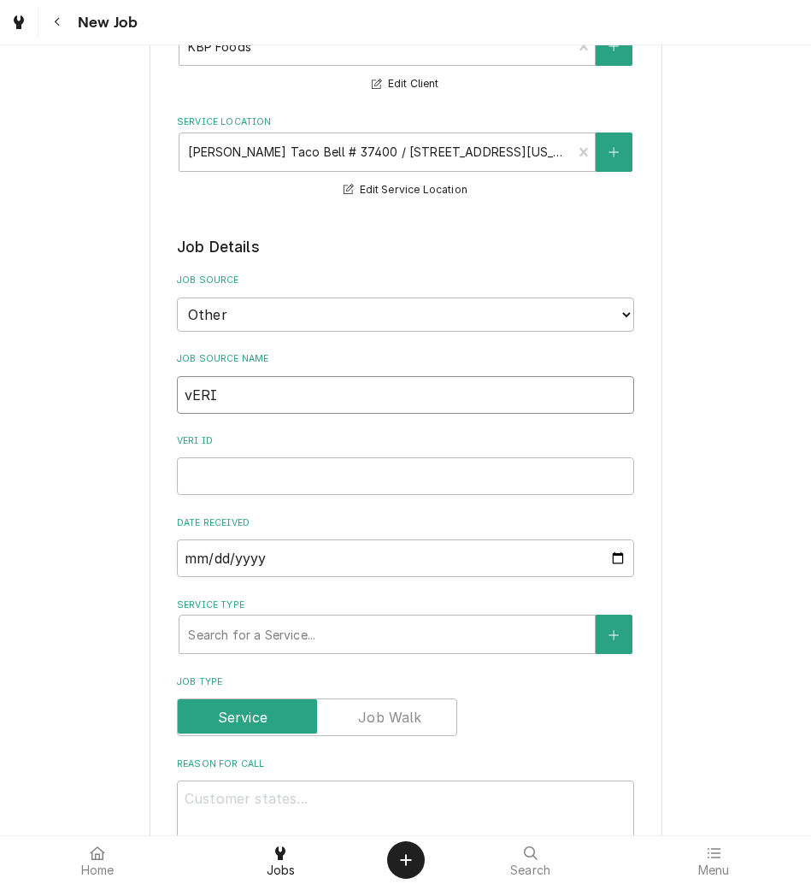
type input "vER"
type textarea "x"
type input "vE"
type textarea "x"
type input "v"
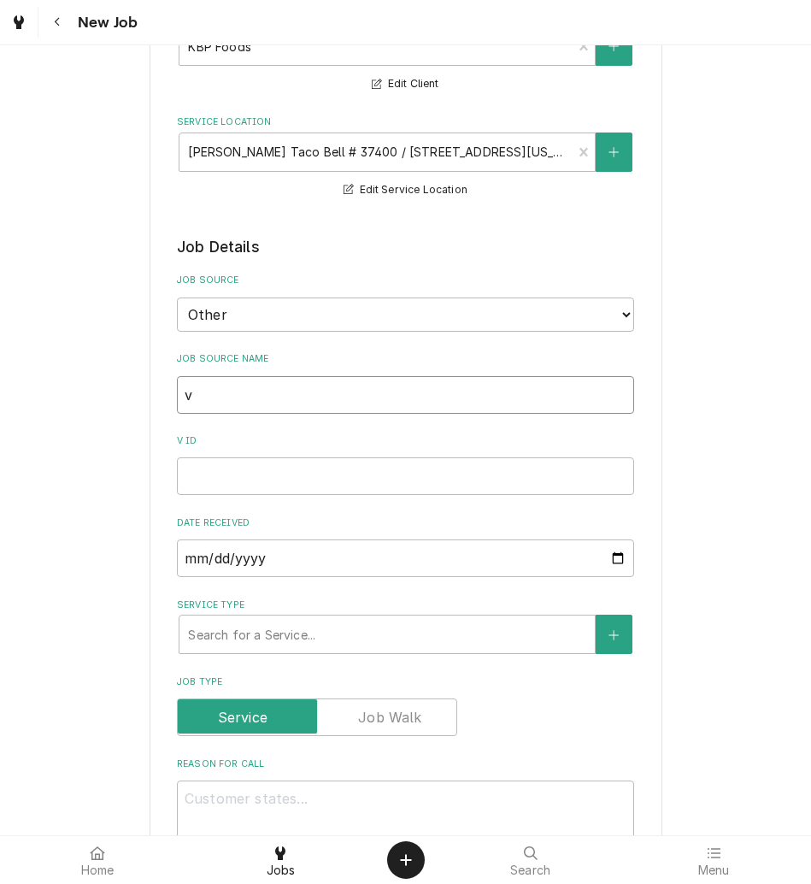
type textarea "x"
type input "V"
type textarea "x"
type input "Ve"
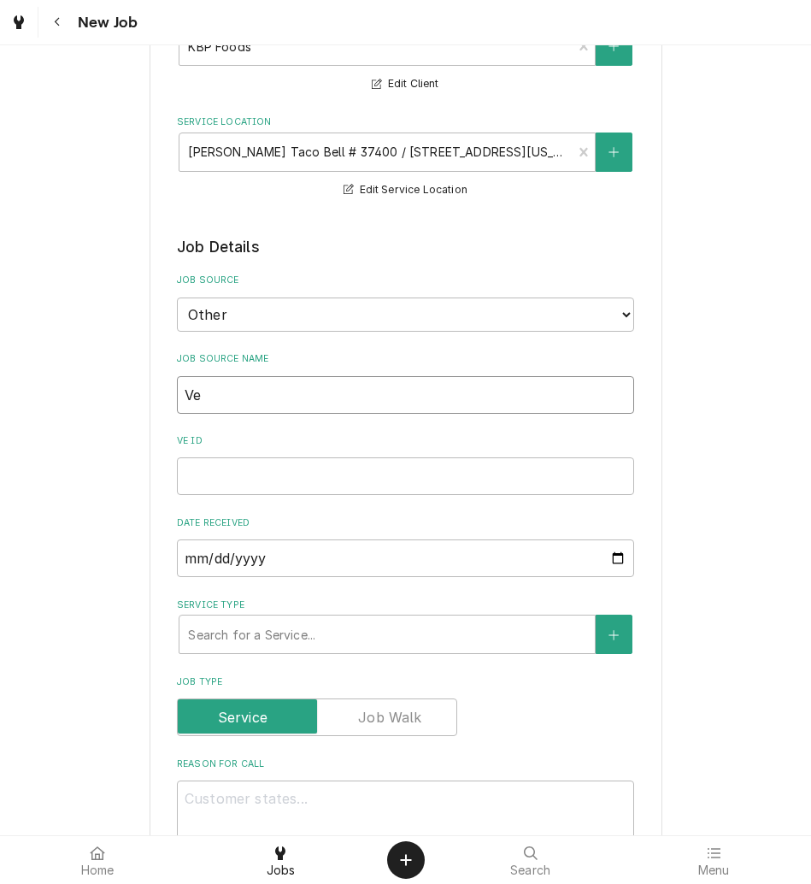
type textarea "x"
type input "Veri"
type textarea "x"
type input "Veris"
type textarea "x"
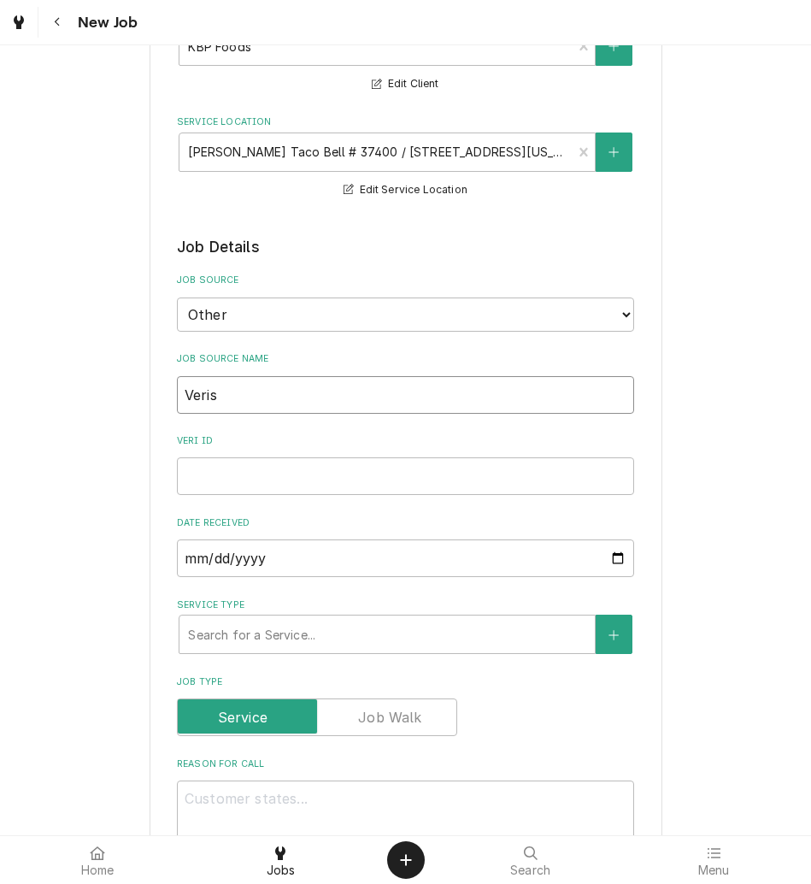
type input "Verisa"
type textarea "x"
type input "Verisae"
click at [439, 480] on input "Verisae ID" at bounding box center [405, 476] width 457 height 38
paste input "72193333"
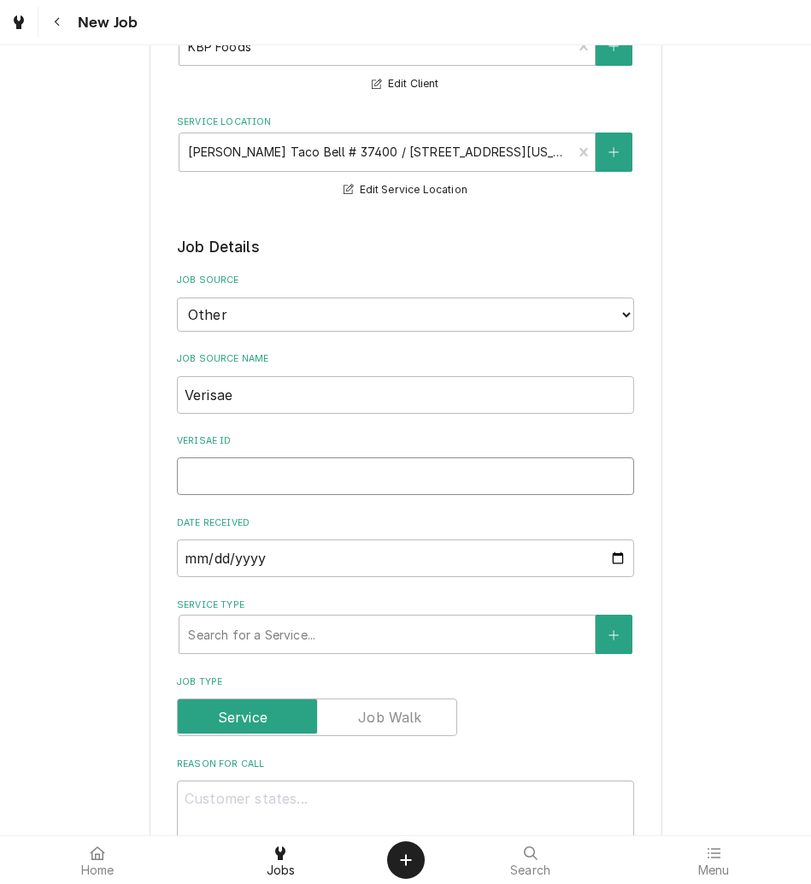
type textarea "x"
type input "72193333"
type textarea "x"
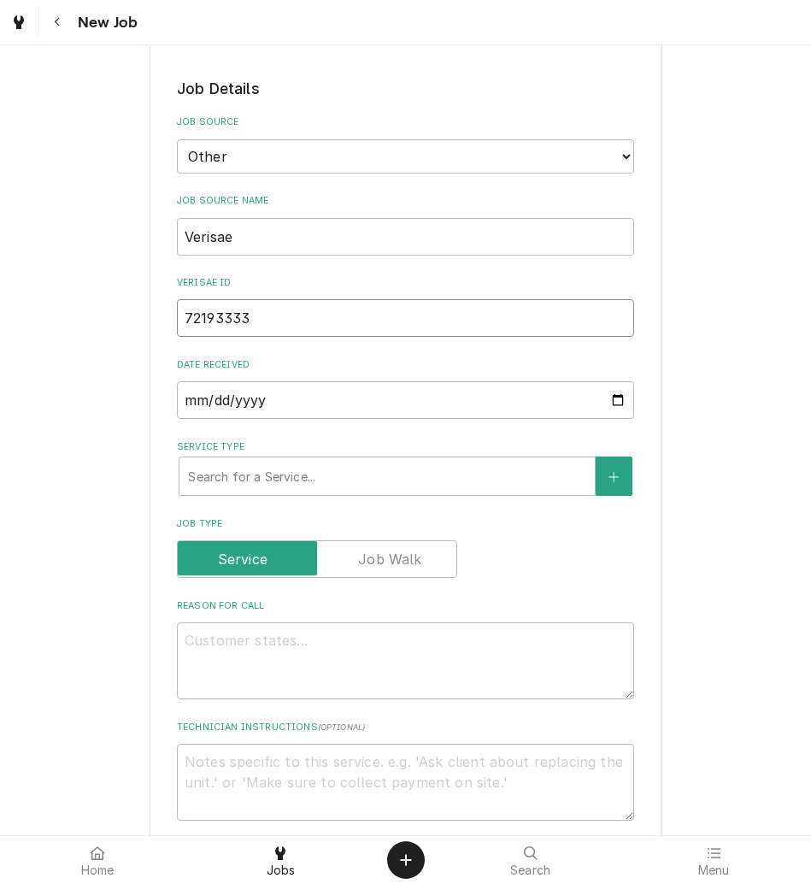
scroll to position [328, 0]
type input "72193333"
click at [352, 636] on textarea "Reason For Call" at bounding box center [405, 660] width 457 height 77
type textarea "x"
type textarea "N"
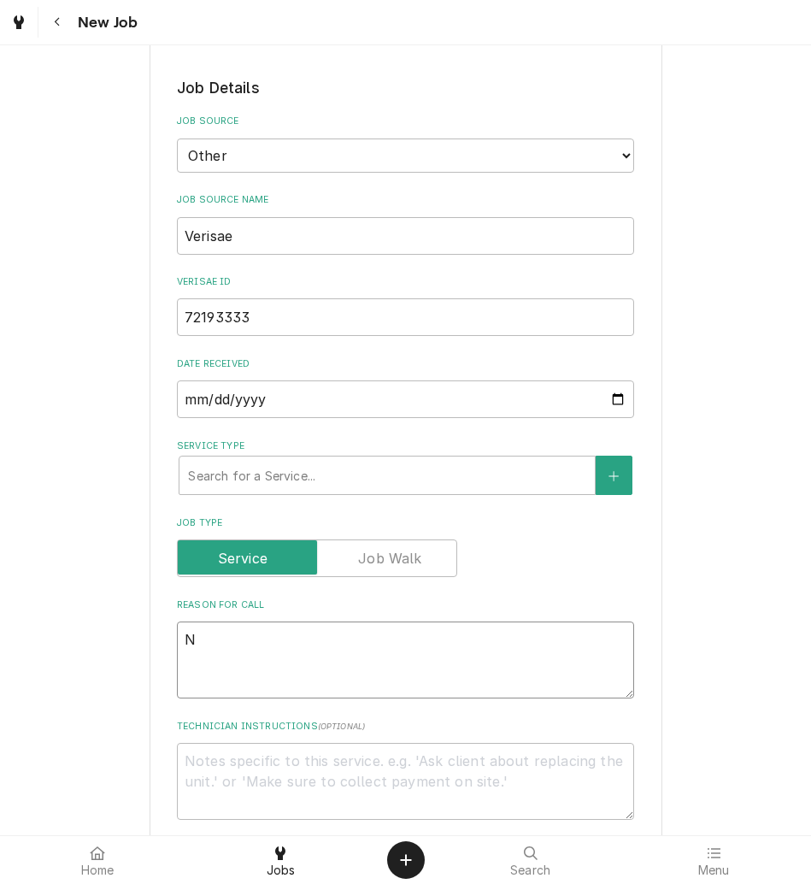
type textarea "x"
type textarea "NT"
type textarea "x"
type textarea "NTE"
type textarea "x"
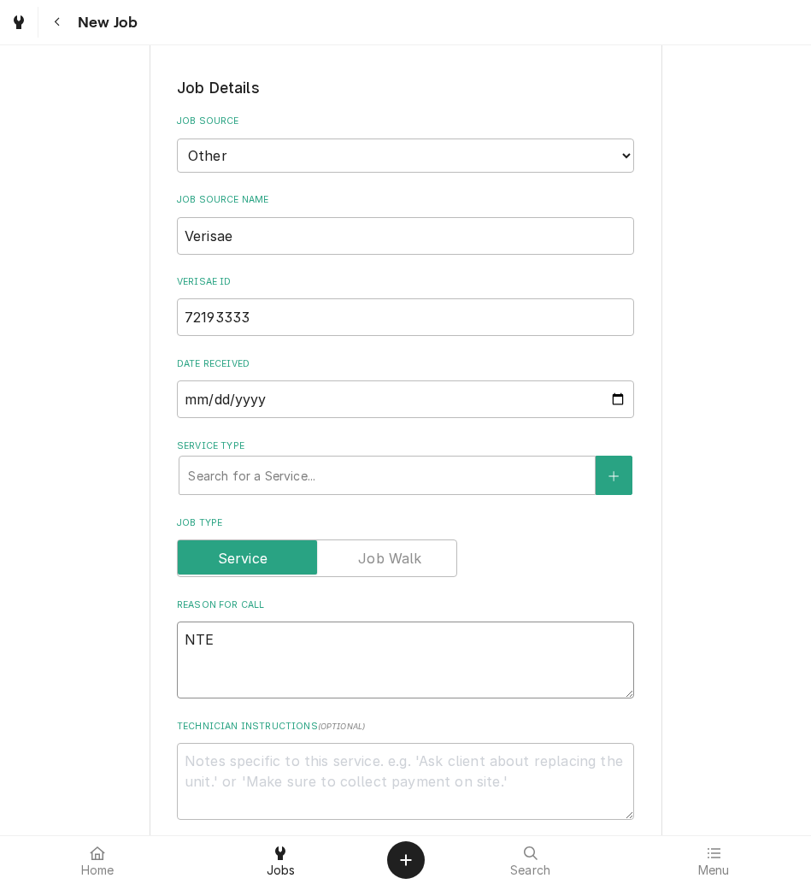
type textarea "NTE:"
type textarea "x"
type textarea "NTE:"
type textarea "x"
type textarea "NTE: $"
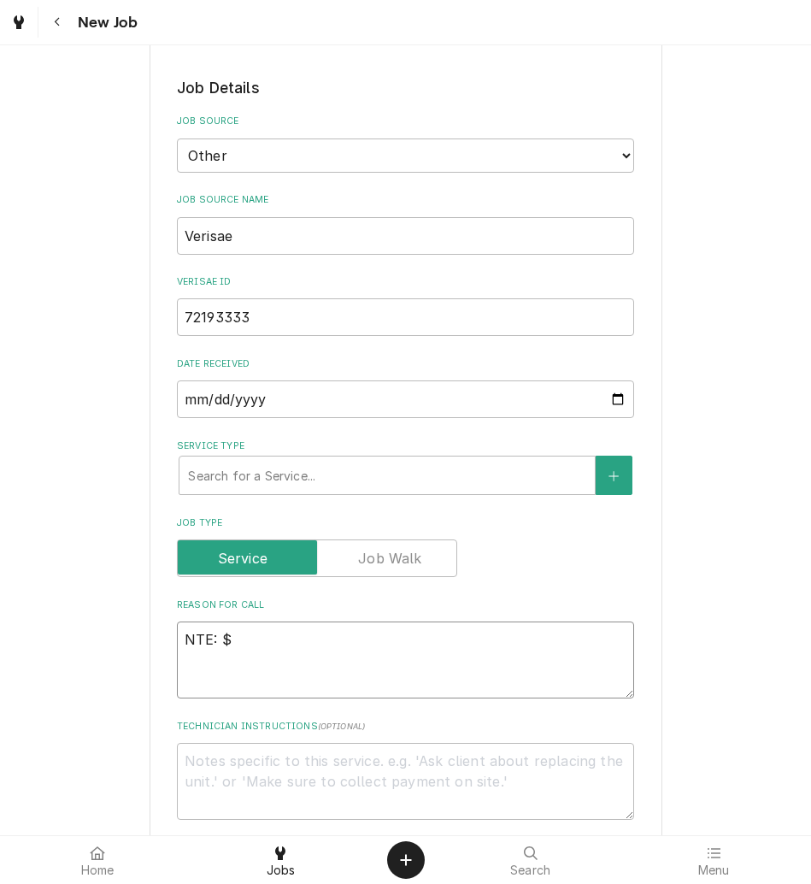
type textarea "x"
type textarea "NTE: $5"
type textarea "x"
type textarea "NTE: $50"
type textarea "x"
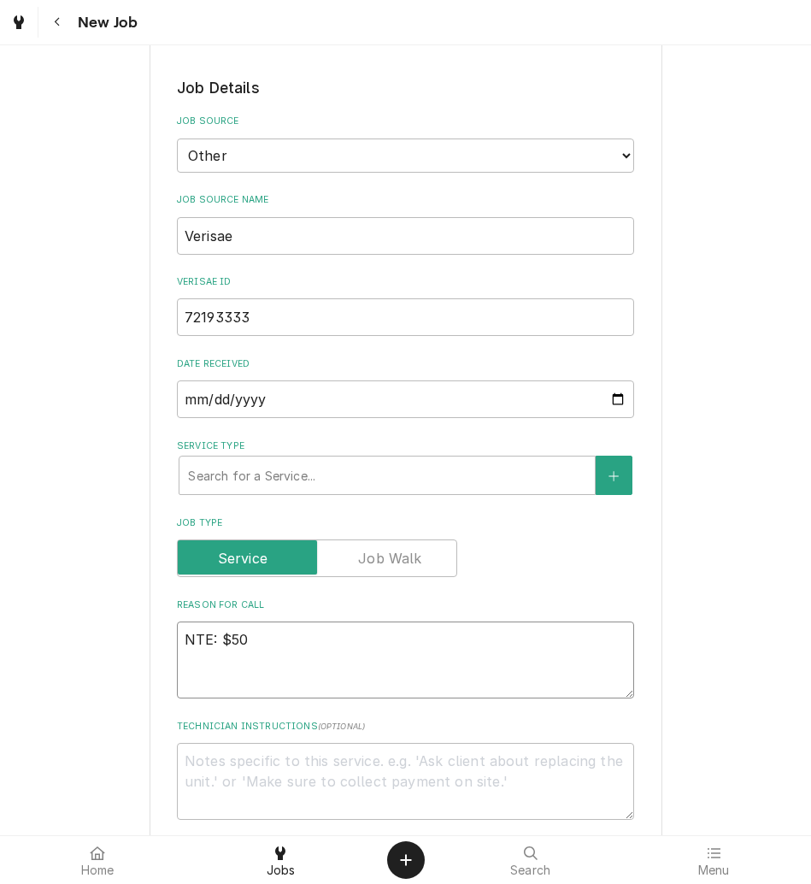
type textarea "NTE: $500"
type textarea "x"
type textarea "NTE: $500"
type textarea "x"
type textarea "NTE: $500 P"
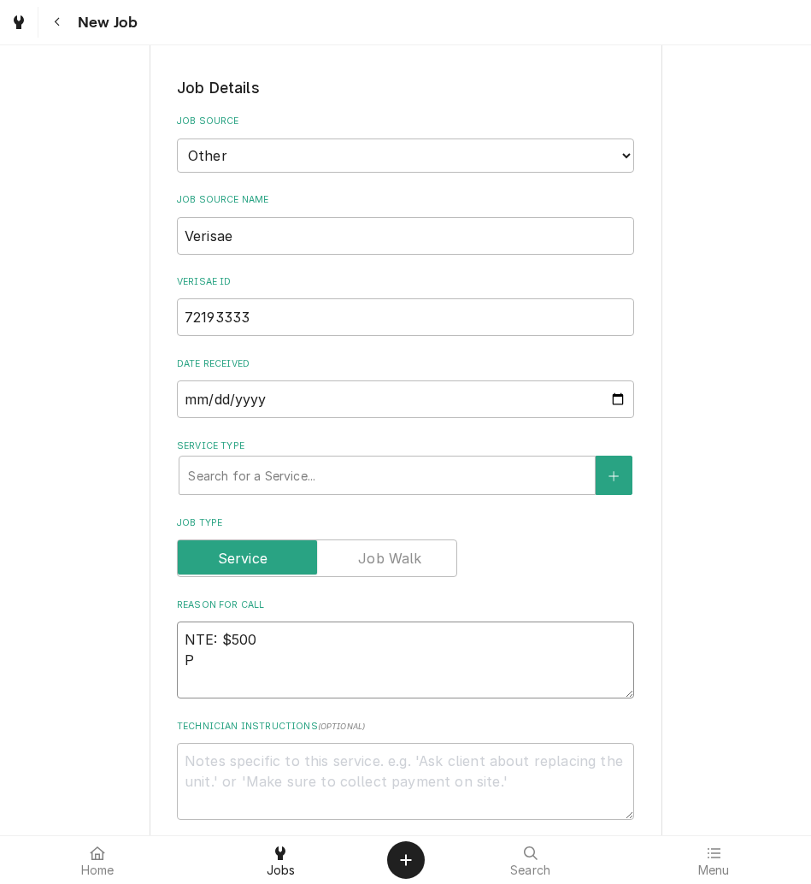
type textarea "x"
type textarea "NTE: $500 PO"
type textarea "x"
type textarea "NTE: $500 PO #"
type textarea "x"
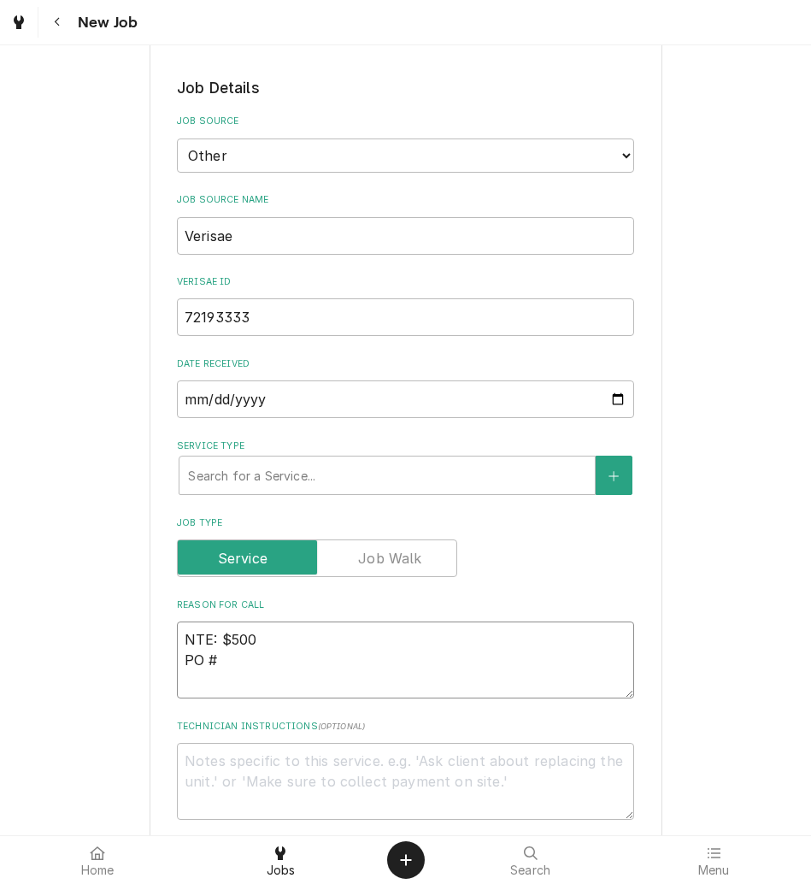
type textarea "NTE: $500 PO #"
paste textarea "72193333"
type textarea "x"
type textarea "NTE: $500 PO # 72193333"
type textarea "x"
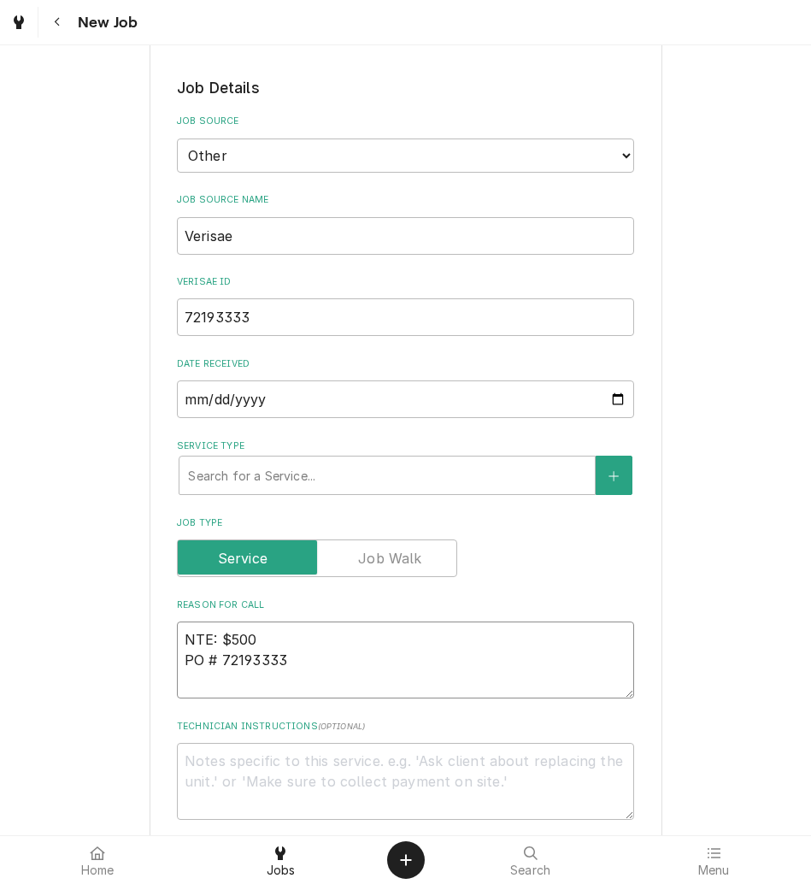
type textarea "NTE: $500 PO # 72193333"
click at [179, 635] on textarea "NTE: $500 PO # 72193333" at bounding box center [405, 660] width 457 height 77
type textarea "x"
type textarea "HNTE: $500 PO # 72193333"
type textarea "x"
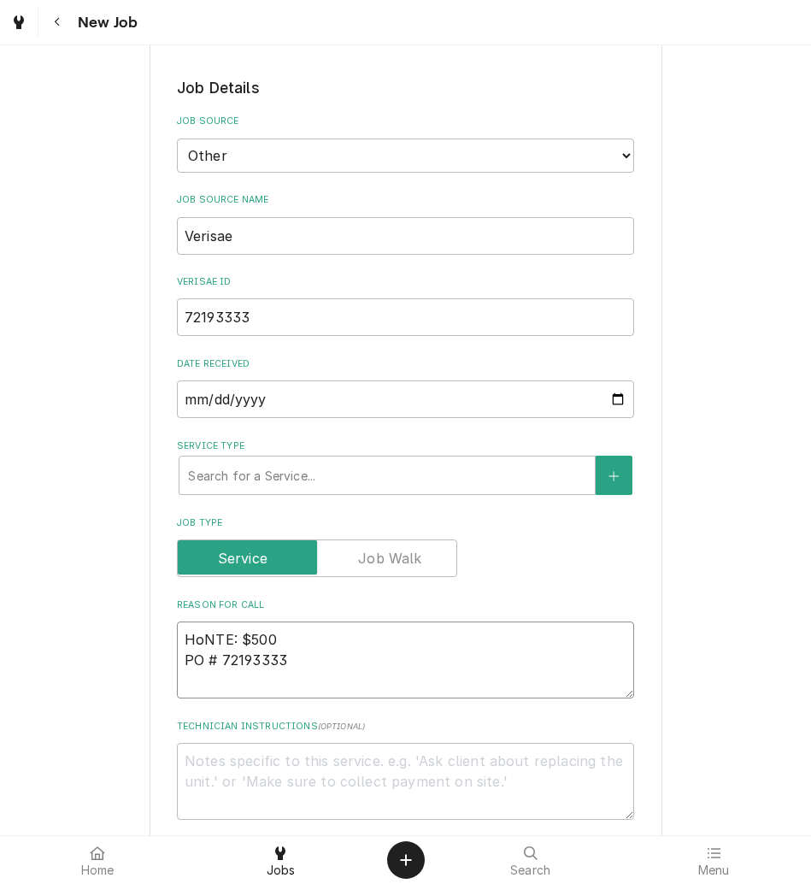
type textarea "HotNTE: $500 PO # 72193333"
type textarea "x"
type textarea "Hot NTE: $500 PO # 72193333"
type textarea "x"
type textarea "Hot wNTE: $500 PO # 72193333"
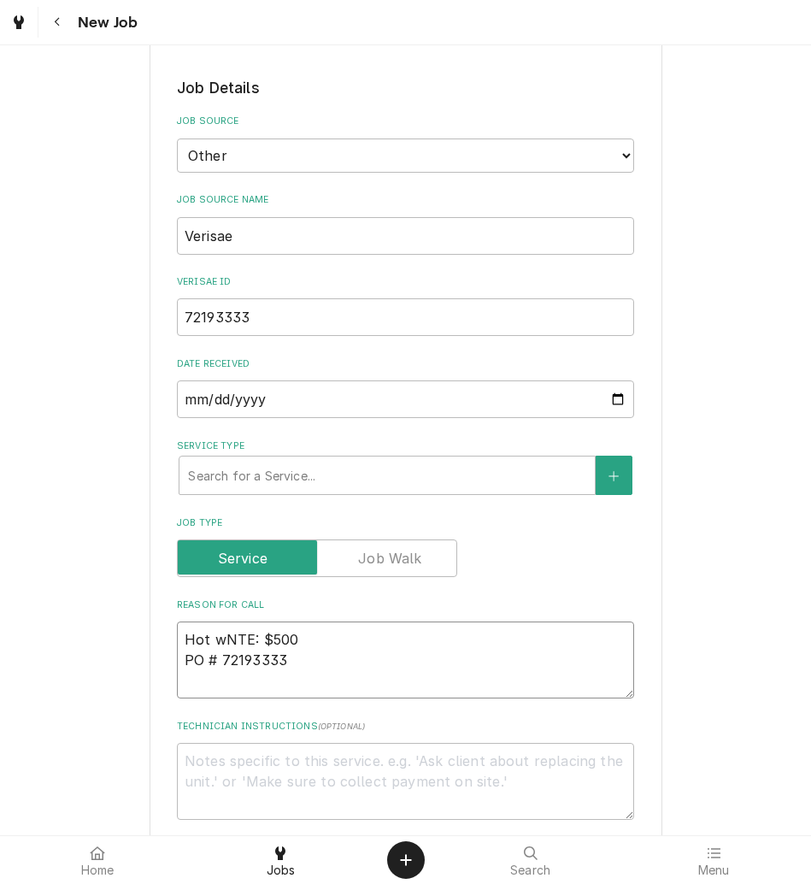
type textarea "x"
type textarea "Hot weNTE: $500 PO # 72193333"
type textarea "x"
type textarea "Hot welNTE: $500 PO # 72193333"
type textarea "x"
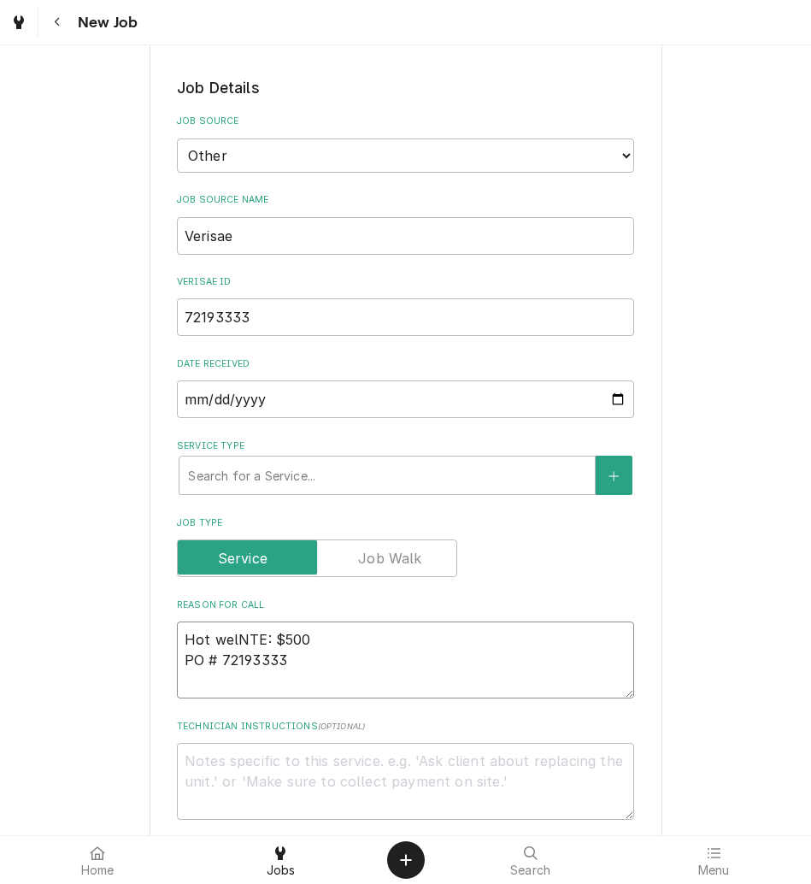
type textarea "Hot wellNTE: $500 PO # 72193333"
type textarea "x"
type textarea "Hot well NTE: $500 PO # 72193333"
type textarea "x"
type textarea "Hot wellNTE: $500 PO # 72193333"
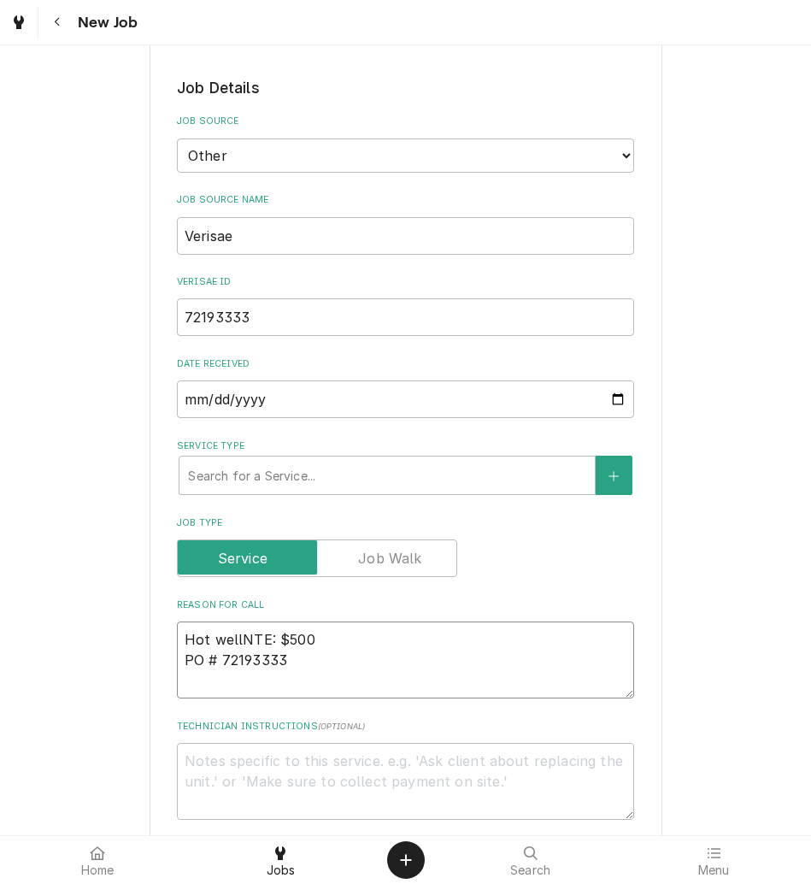
type textarea "x"
type textarea "Hot welNTE: $500 PO # 72193333"
type textarea "x"
type textarea "Hot weNTE: $500 PO # 72193333"
type textarea "x"
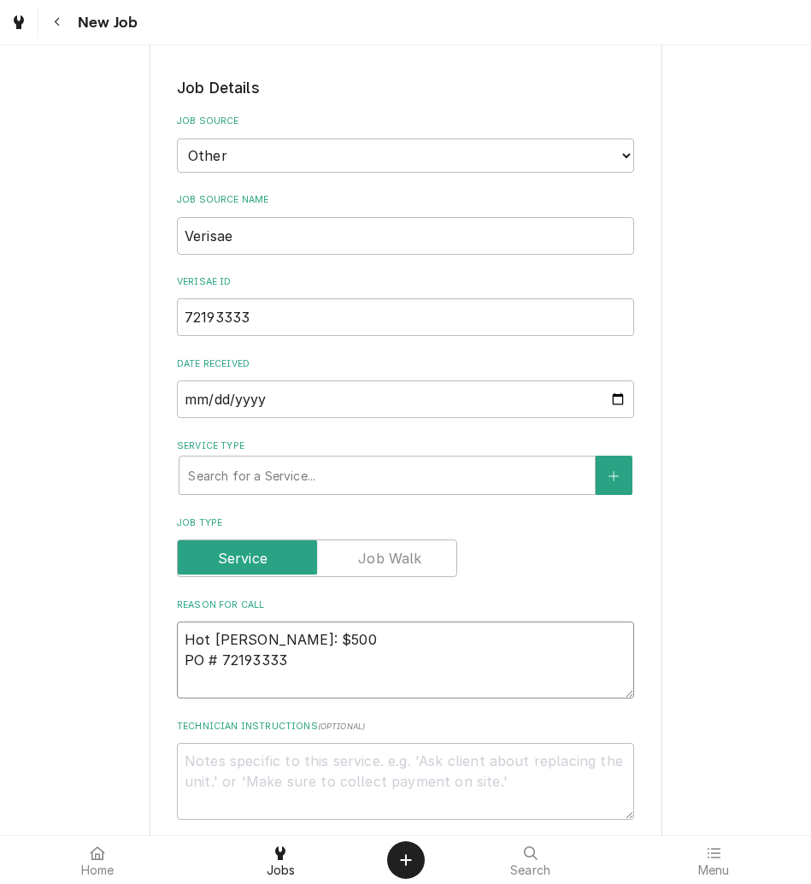
type textarea "Hot wNTE: $500 PO # 72193333"
type textarea "x"
type textarea "Hot NTE: $500 PO # 72193333"
type textarea "x"
type textarea "HotNTE: $500 PO # 72193333"
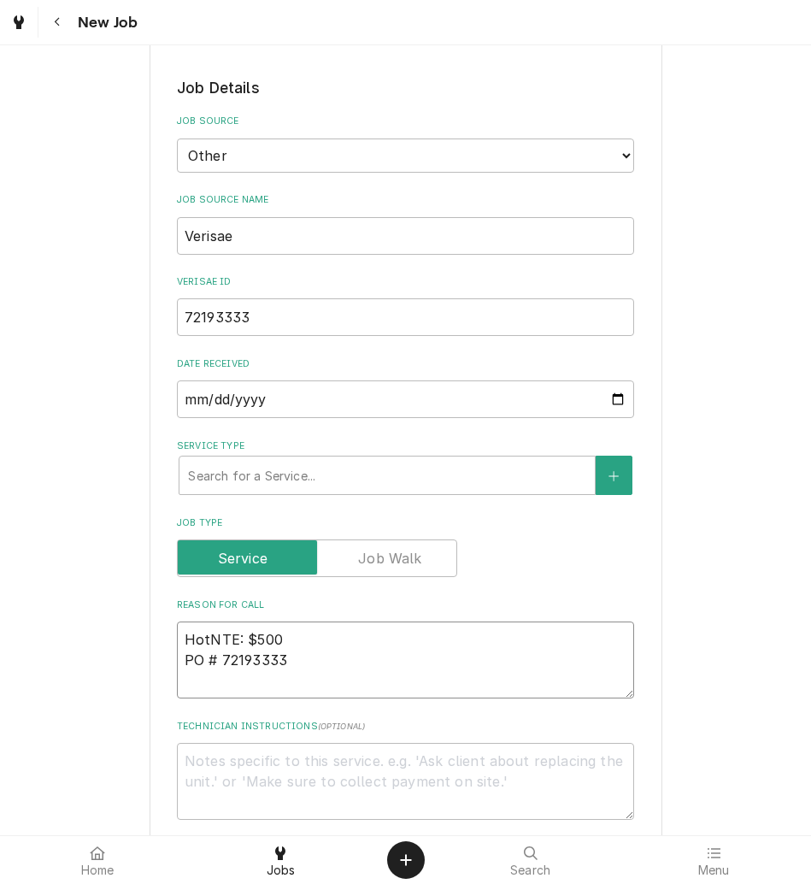
type textarea "x"
type textarea "HoNTE: $500 PO # 72193333"
type textarea "x"
type textarea "HNTE: $500 PO # 72193333"
type textarea "x"
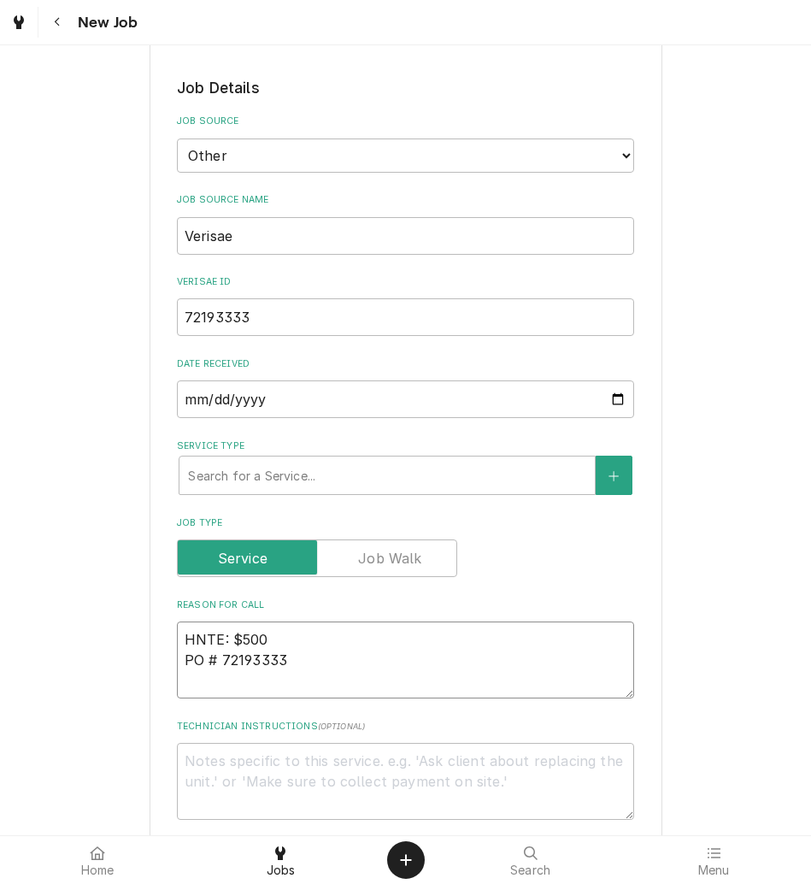
type textarea "NTE: $500 PO # 72193333"
paste textarea "drive side hot well will not heat up past 80 degrees"
type textarea "x"
type textarea "drive side hot well will not heat up past 80 degreesNTE: $500 PO # 72193333"
type textarea "x"
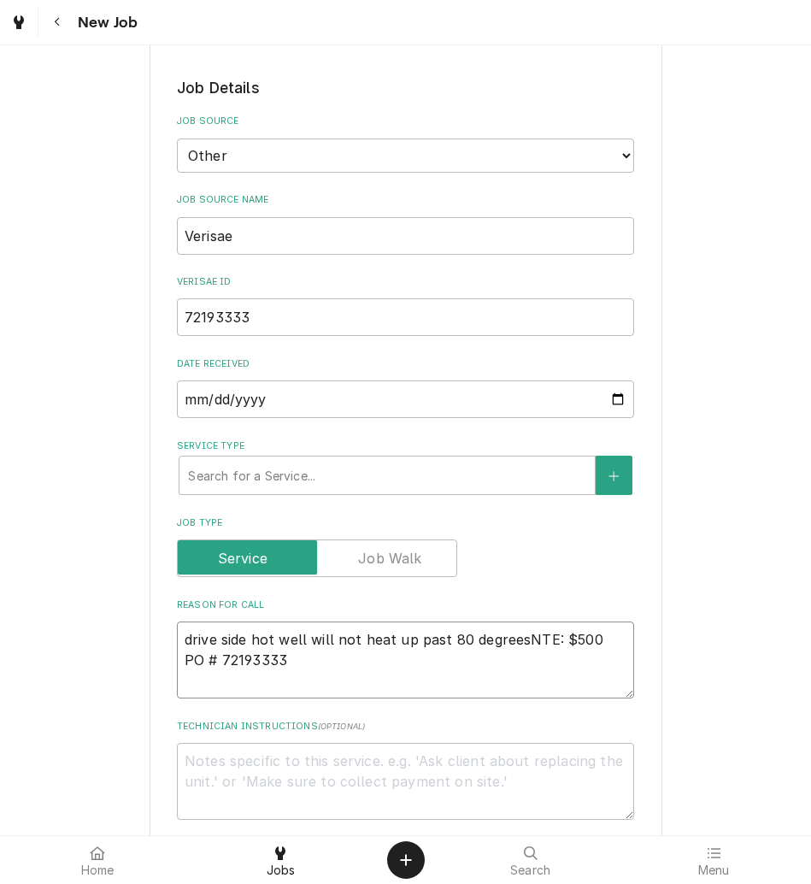
type textarea "drive side hot well will not heat up past 80 degrees NTE: $500 PO # 72193333"
type textarea "x"
type textarea "drive side hot well will not heat up past 80 degrees NTE: $500 PO # 72193333"
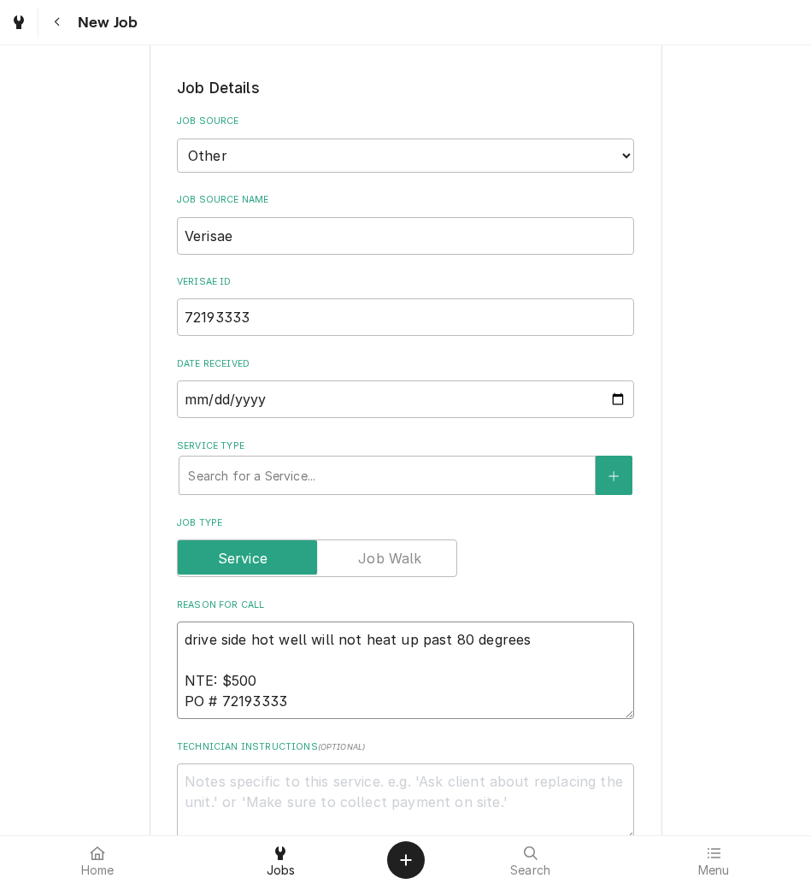
type textarea "x"
type textarea "drive side hot well will not heat up past 80 degrees NTE: $500 PO # 72193333"
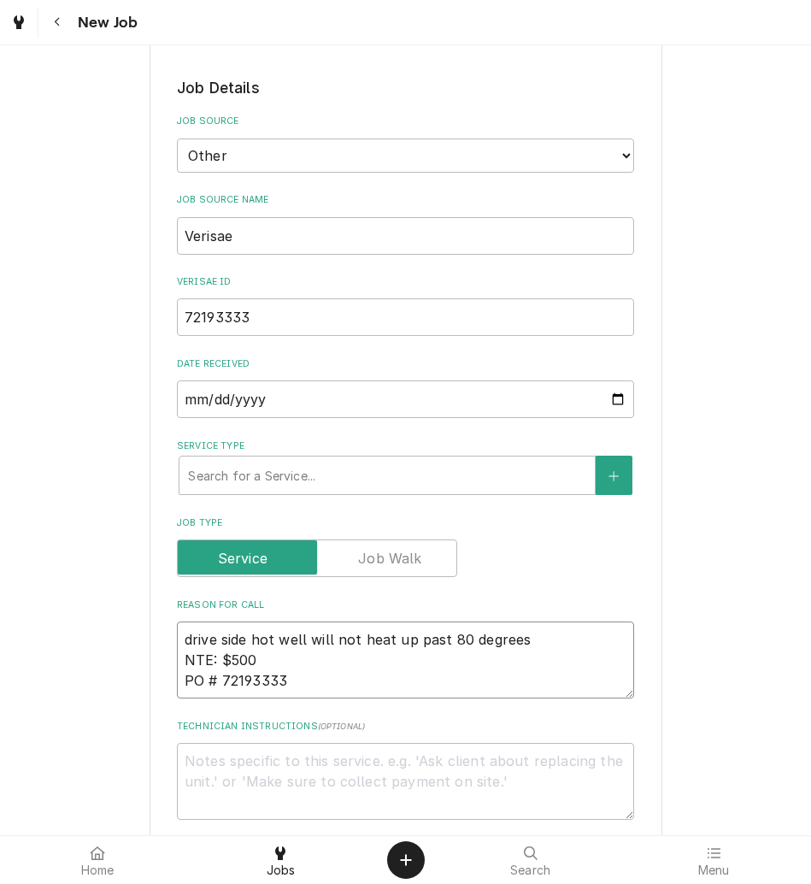
type textarea "x"
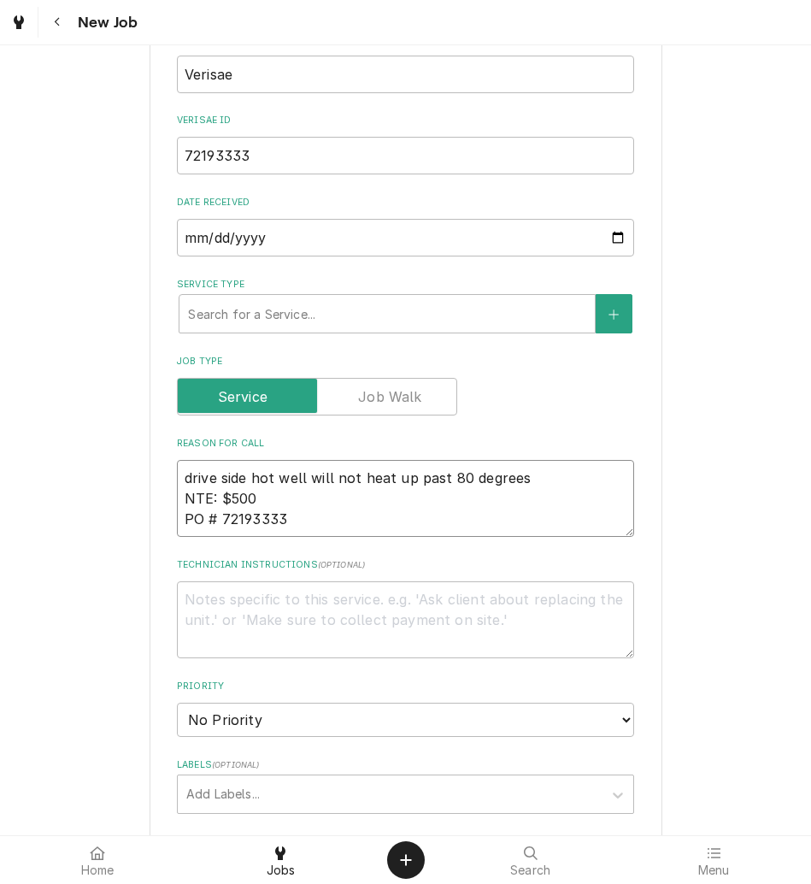
scroll to position [495, 0]
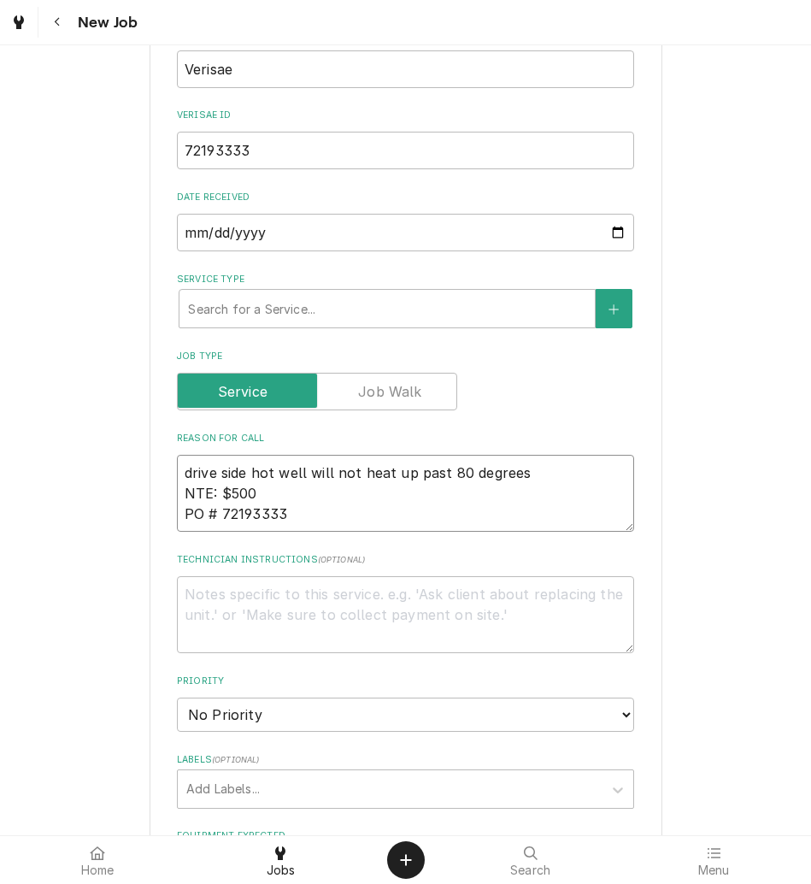
type textarea "drive side hot well will not heat up past 80 degrees NTE: $500 PO # 72193333"
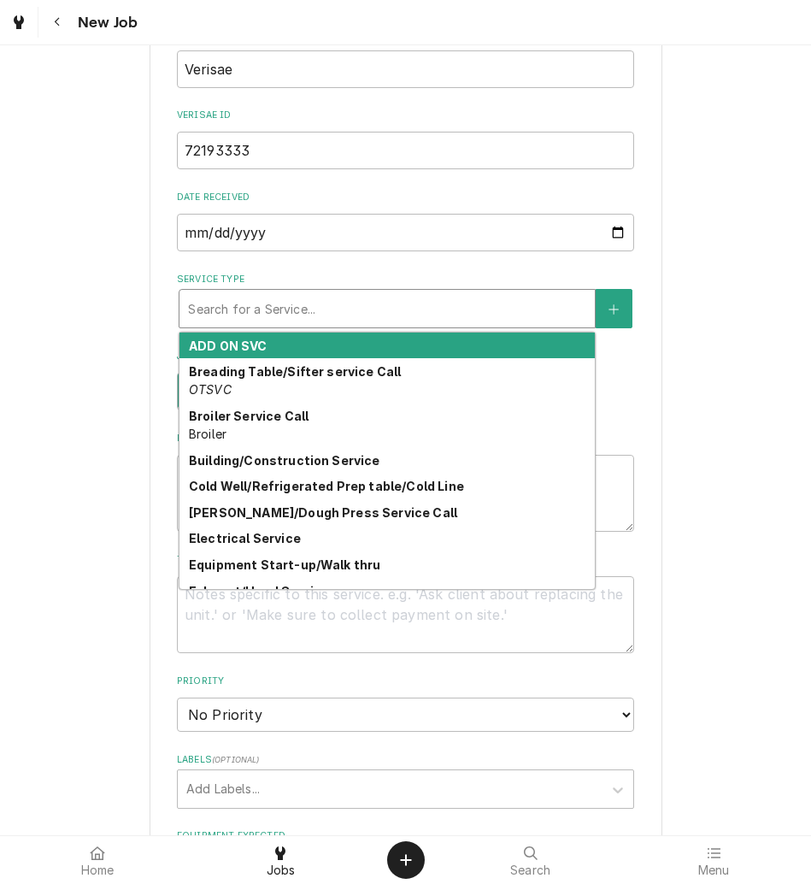
click at [252, 301] on div "Service Type" at bounding box center [387, 308] width 398 height 31
type textarea "x"
type input "h"
type textarea "x"
type input "ho"
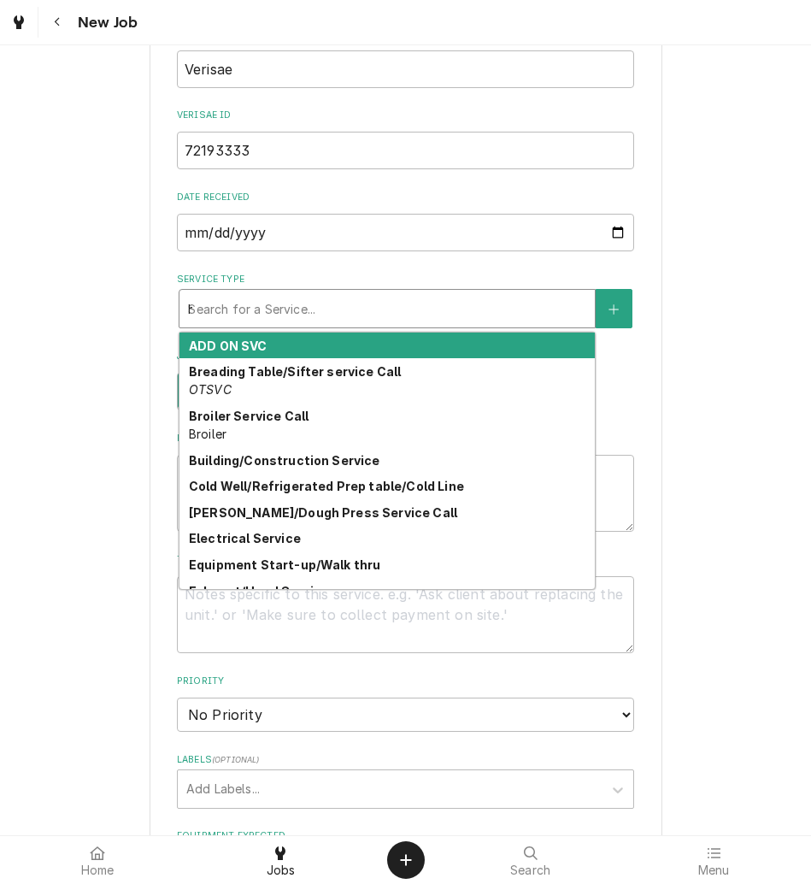
type textarea "x"
type input "hot"
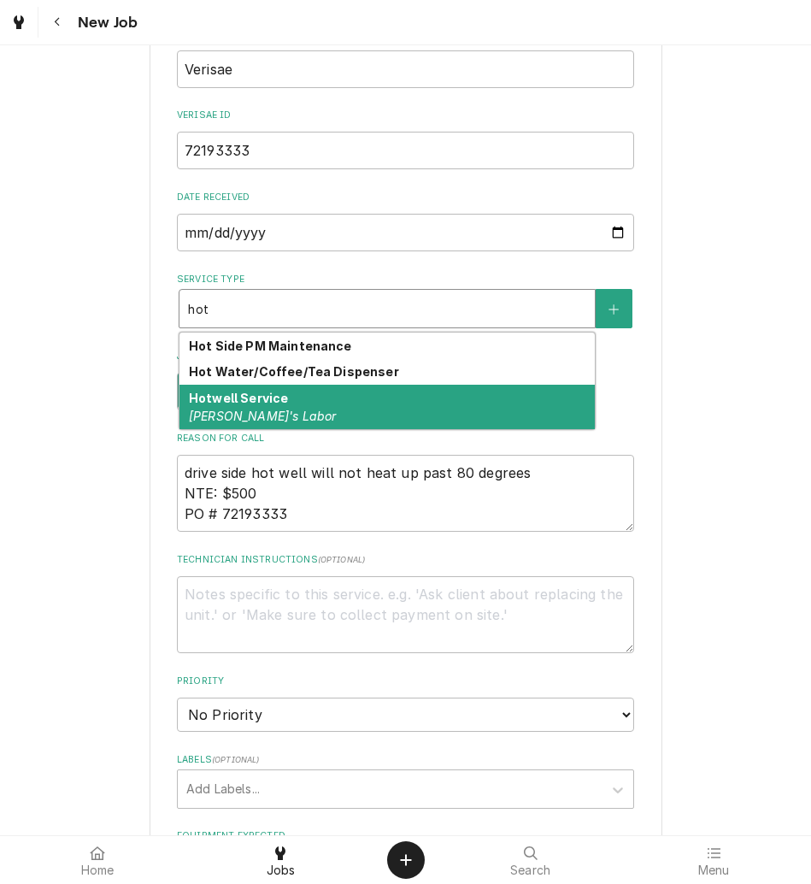
click at [264, 404] on strong "Hotwell Service" at bounding box center [238, 398] width 99 height 15
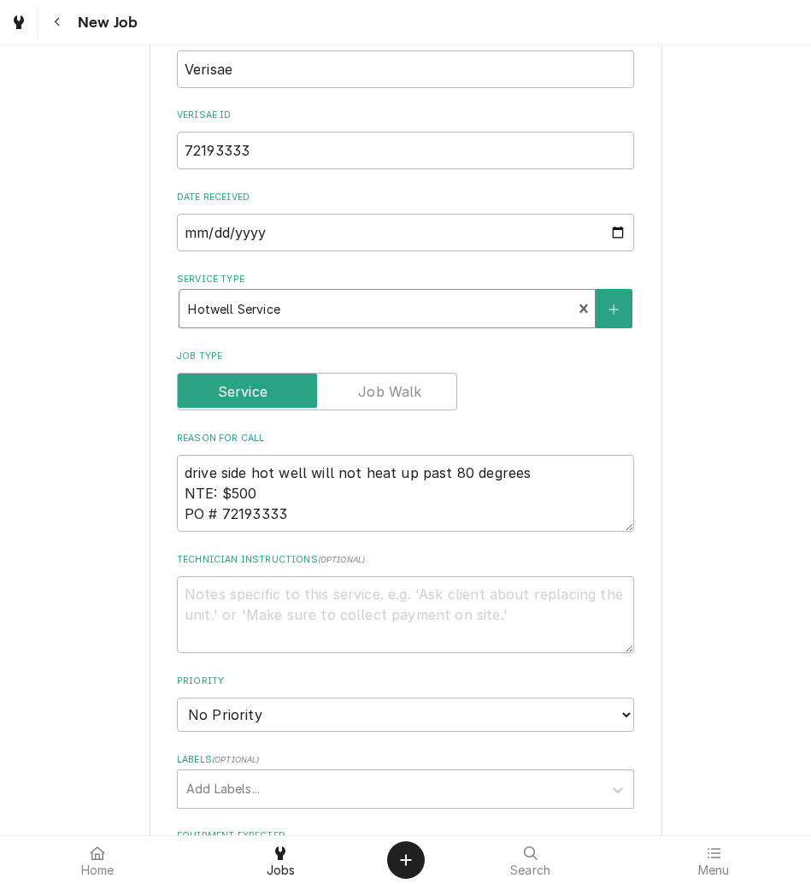
type textarea "x"
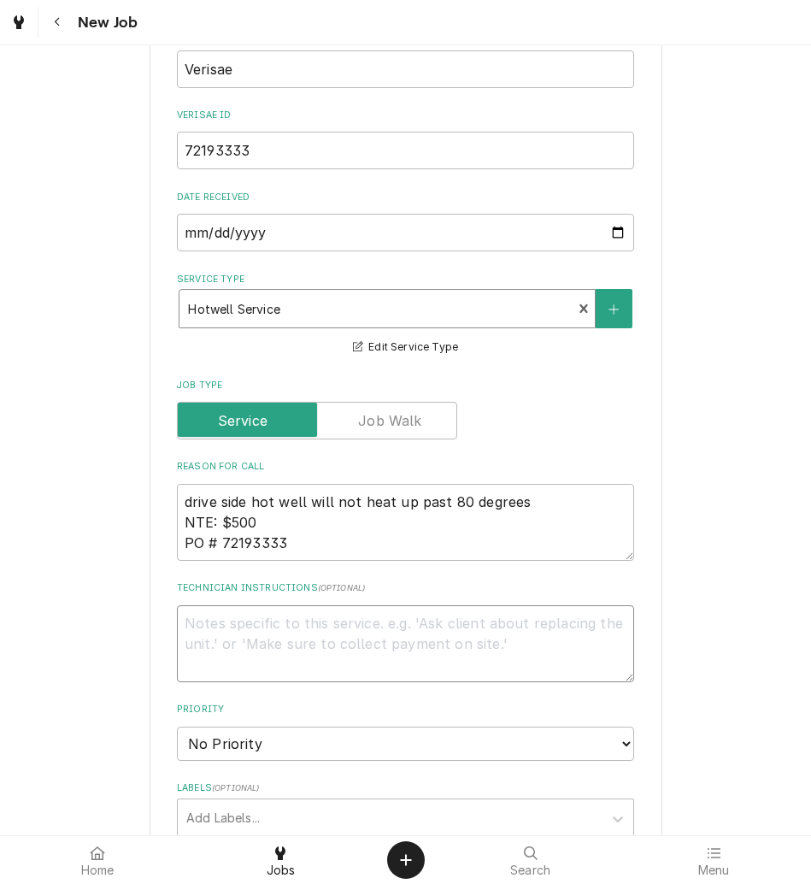
click at [261, 645] on textarea "Technician Instructions ( optional )" at bounding box center [405, 643] width 457 height 77
click at [268, 743] on select "No Priority Urgent High Medium Low" at bounding box center [405, 744] width 457 height 34
select select "2"
click at [177, 727] on select "No Priority Urgent High Medium Low" at bounding box center [405, 744] width 457 height 34
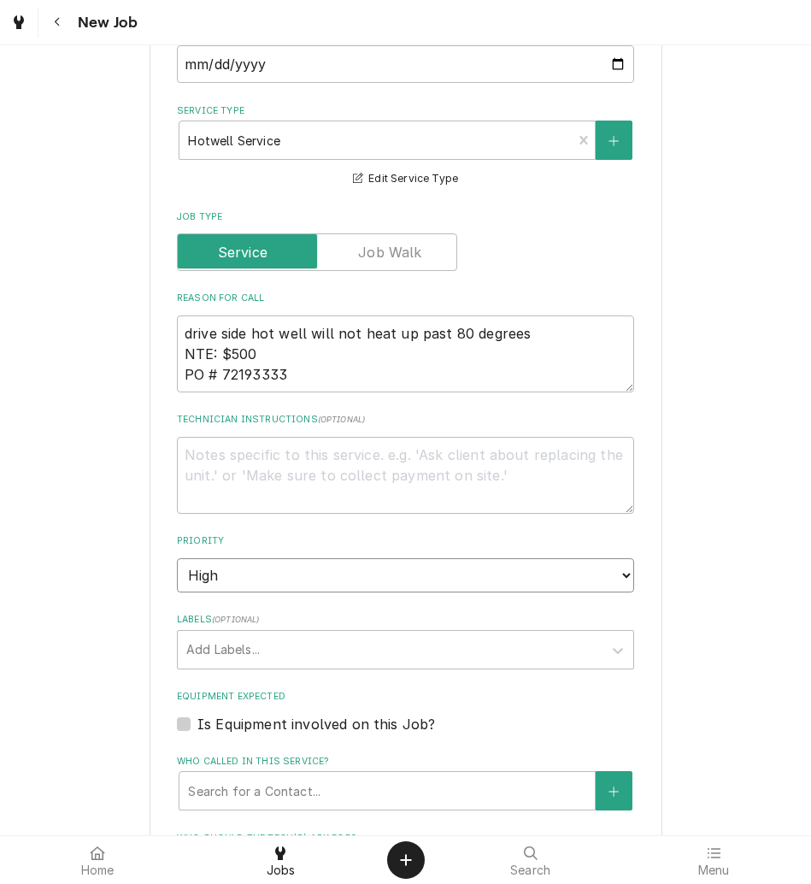
type textarea "x"
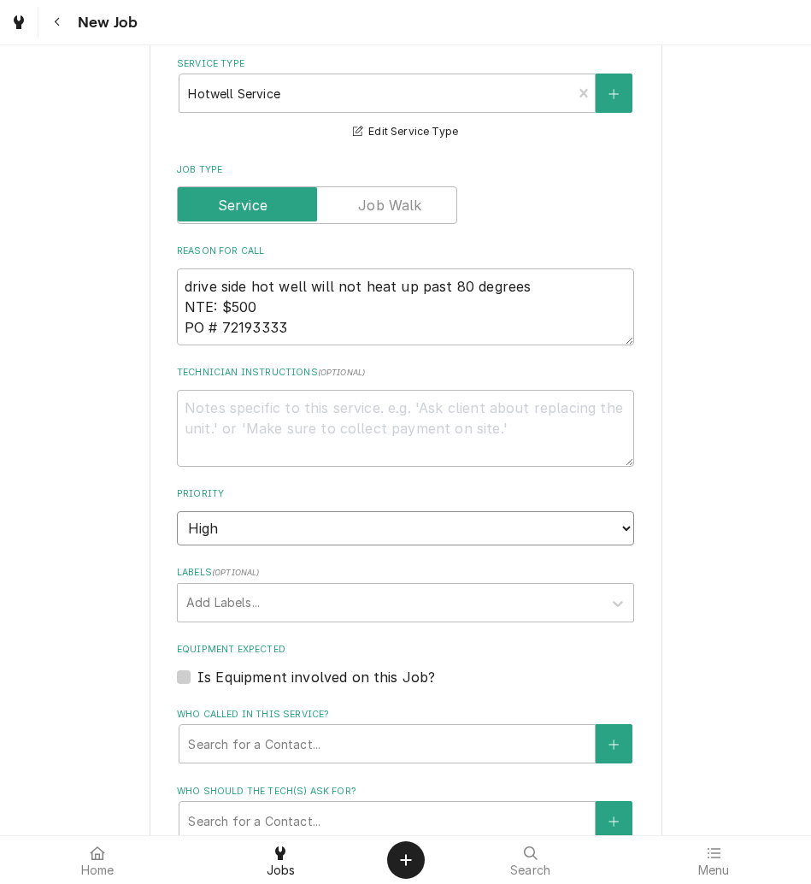
scroll to position [755, 0]
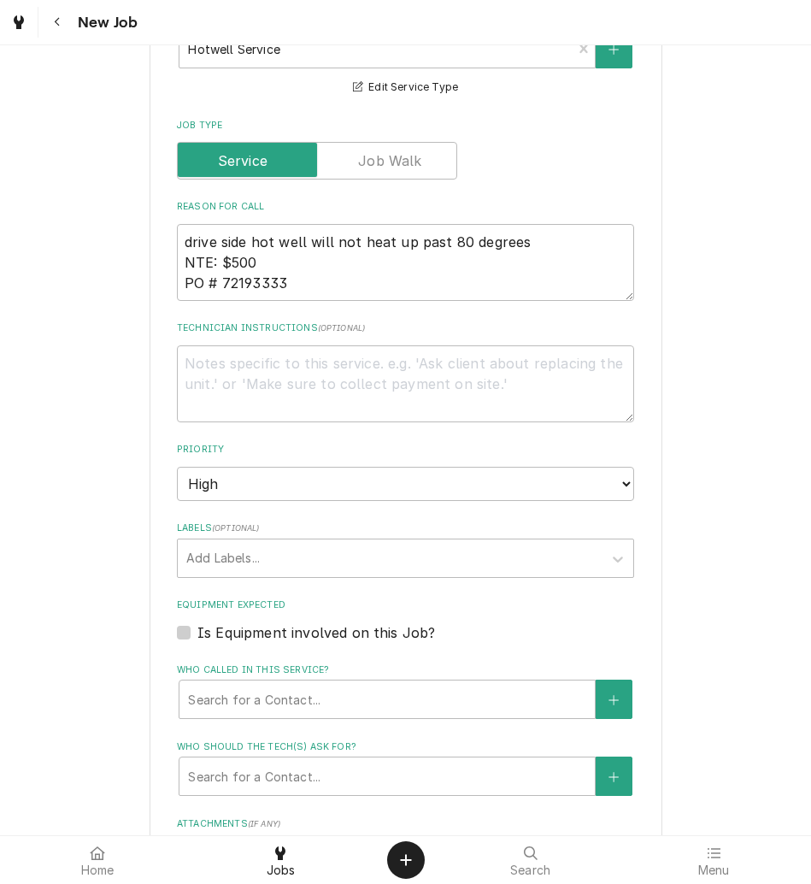
click at [257, 539] on div "Add Labels..." at bounding box center [405, 558] width 457 height 39
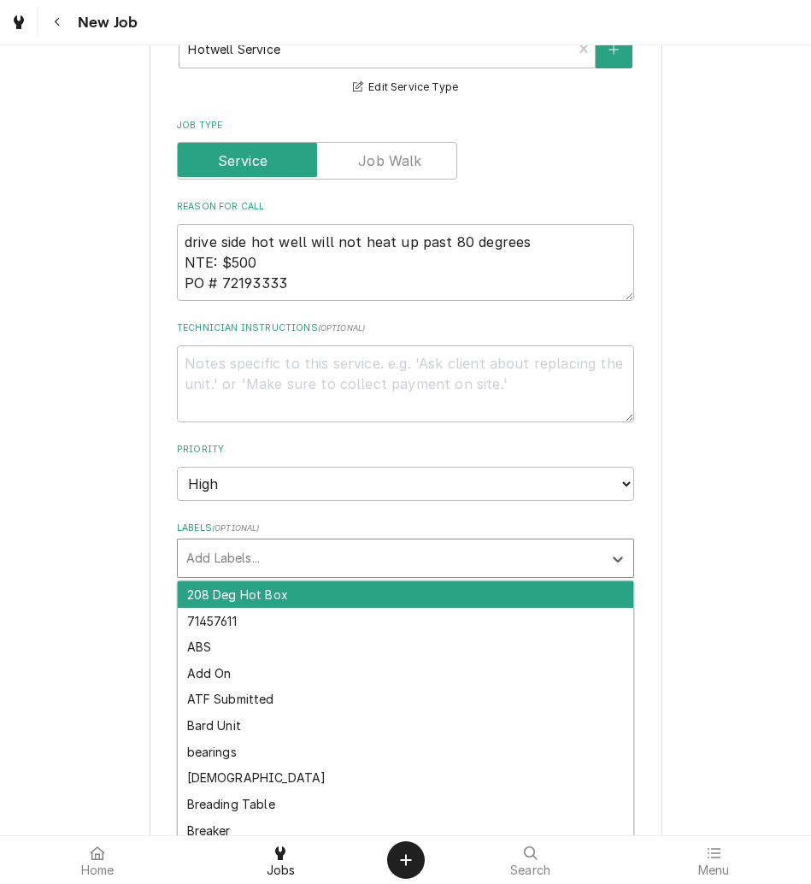
click at [257, 562] on div "Labels" at bounding box center [390, 558] width 408 height 31
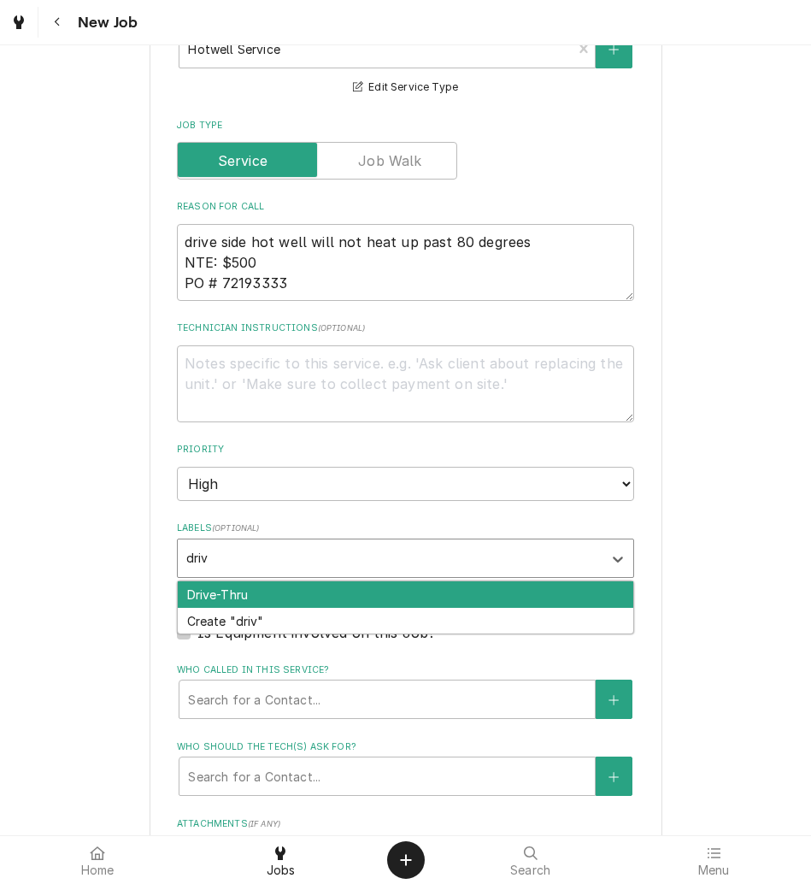
type input "drive"
click at [271, 590] on div "Drive-Thru" at bounding box center [406, 594] width 456 height 27
type textarea "x"
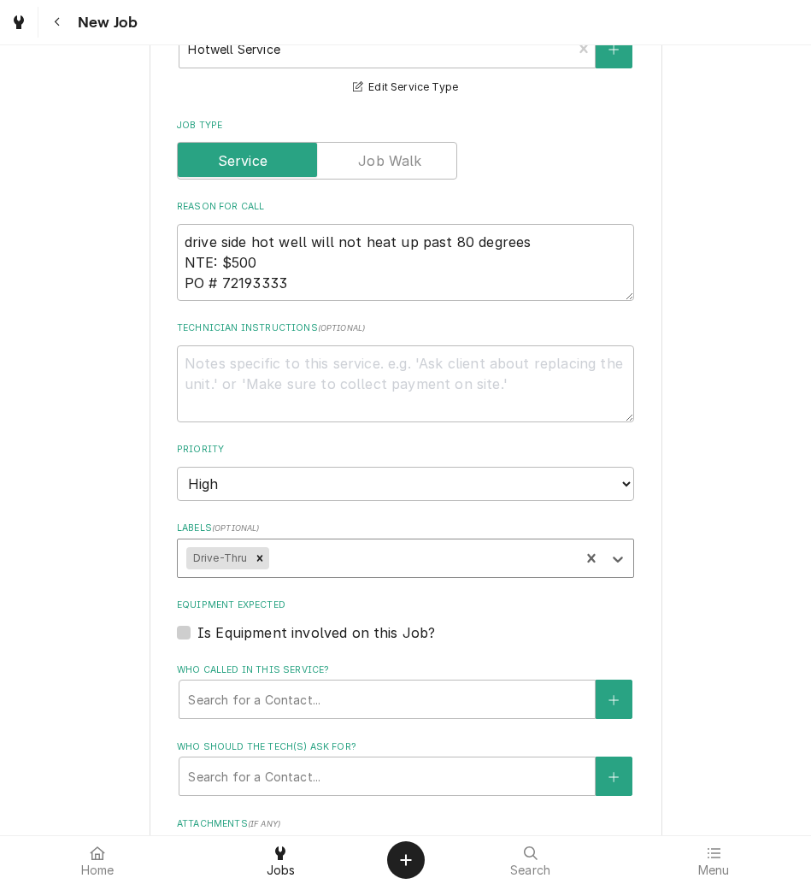
type textarea "x"
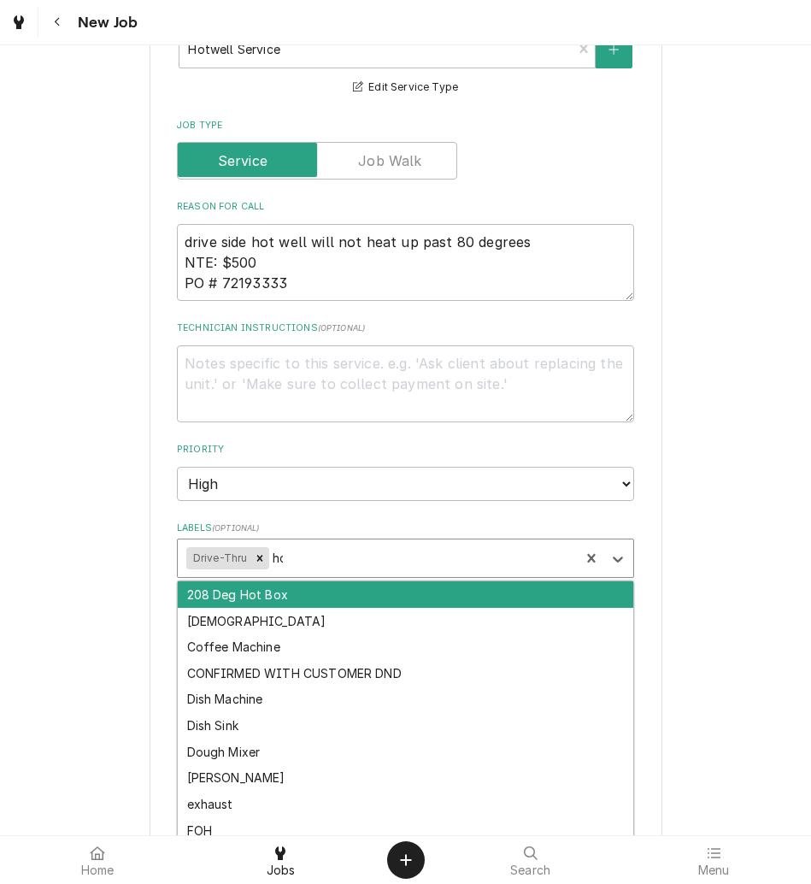
type input "hot"
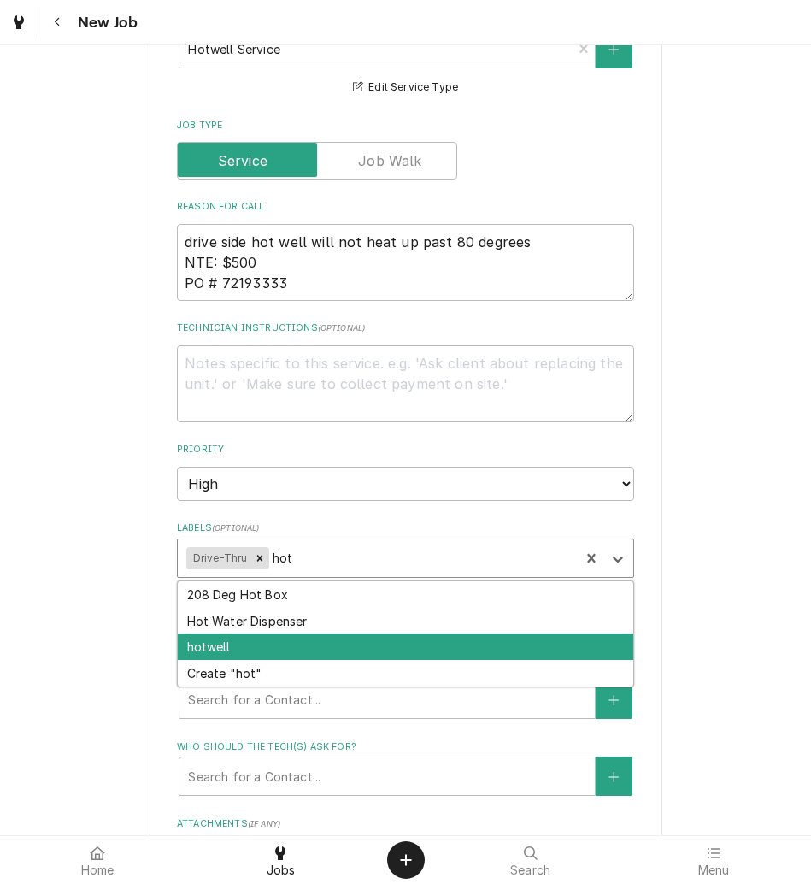
click at [304, 645] on div "hotwell" at bounding box center [406, 646] width 456 height 27
type textarea "x"
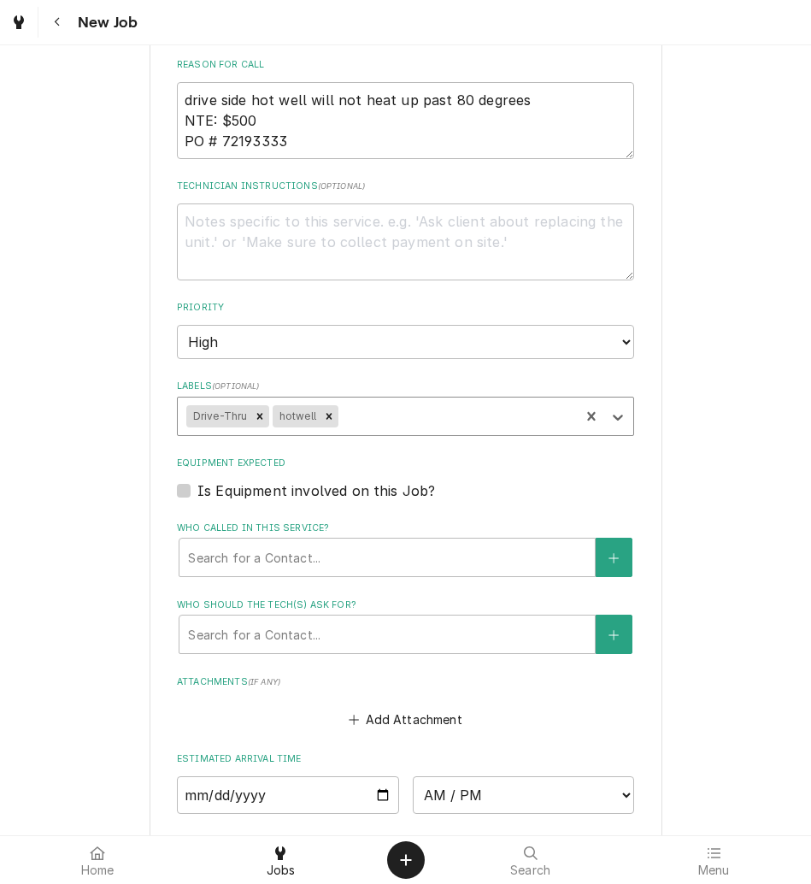
scroll to position [898, 0]
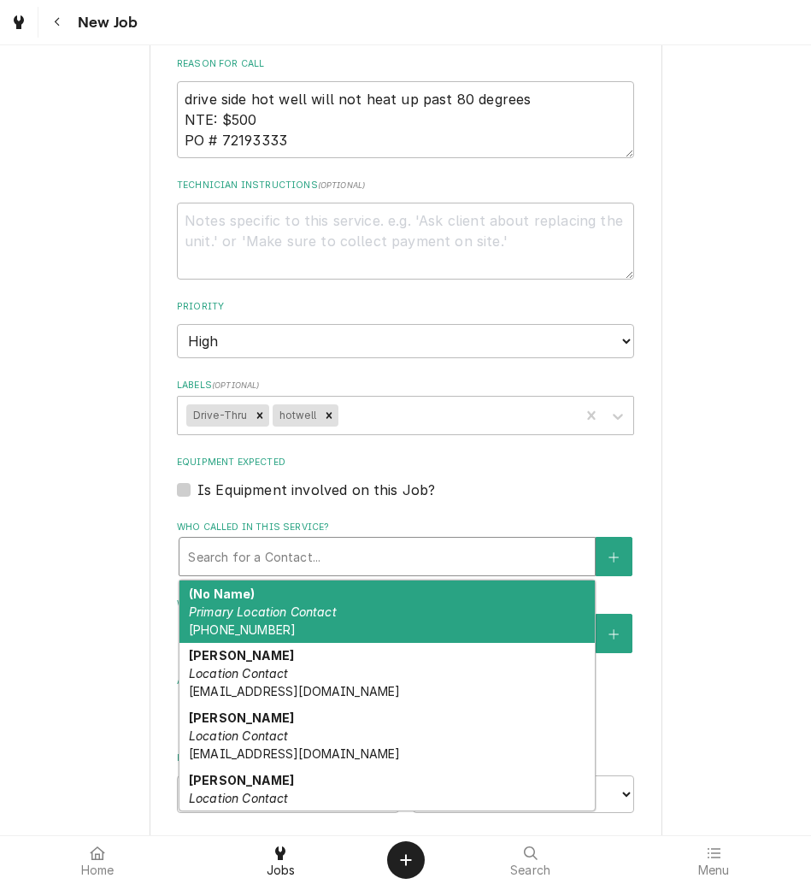
click at [460, 558] on div "Who called in this service?" at bounding box center [387, 556] width 398 height 31
type textarea "x"
type input "c"
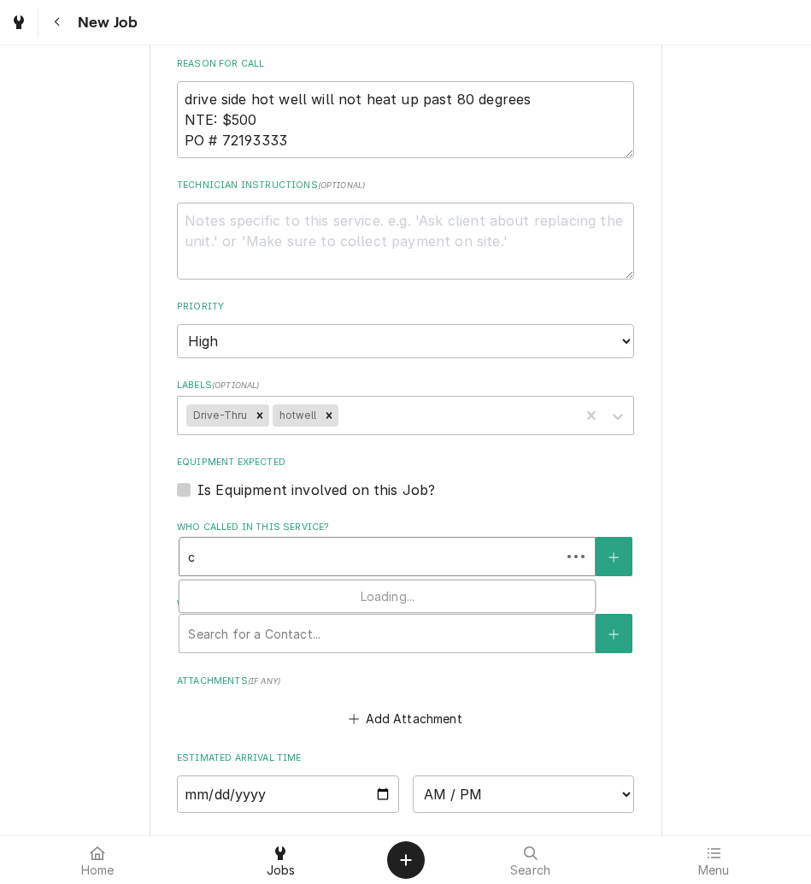
type textarea "x"
type input "ce"
type textarea "x"
type input "cec"
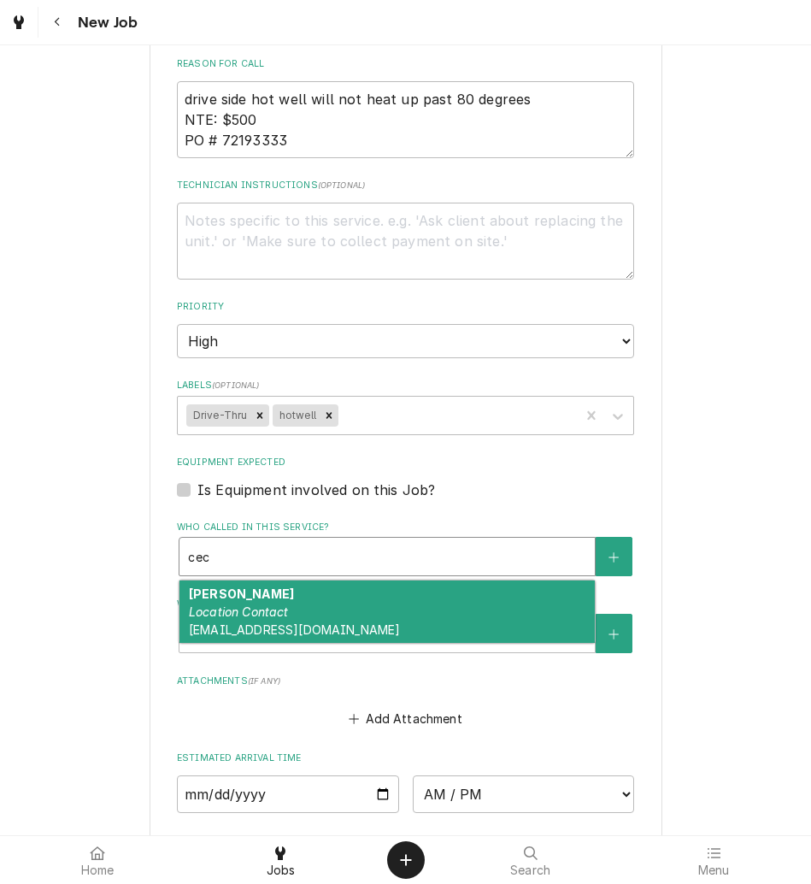
click at [423, 610] on div "Cecilia Deemie Location Contact cdeemie@kbpbells.com" at bounding box center [387, 611] width 415 height 62
type textarea "x"
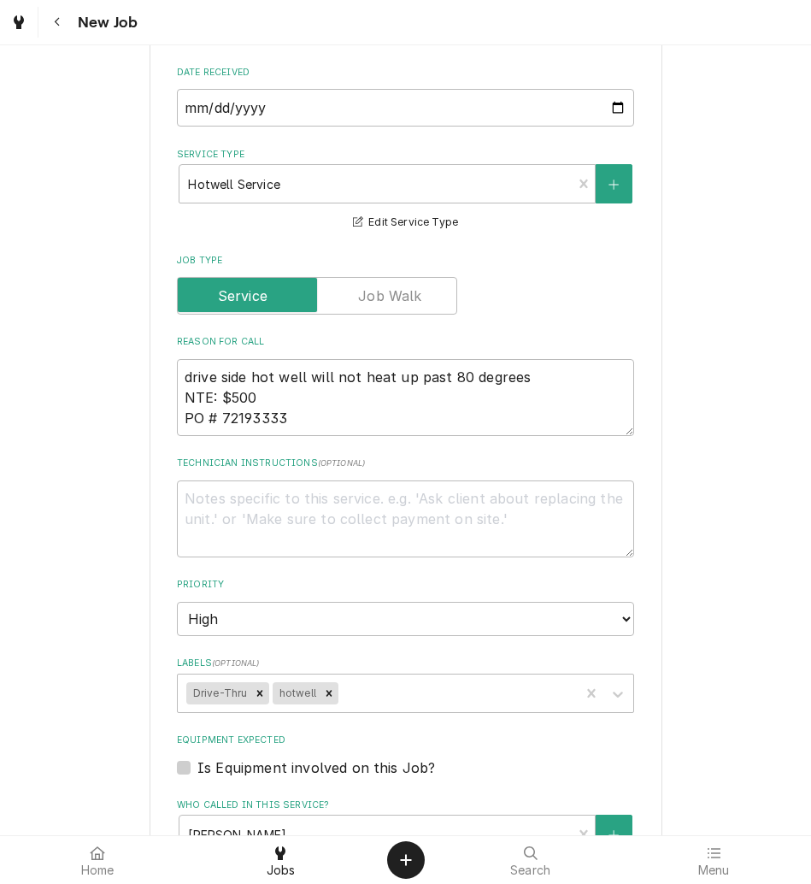
scroll to position [612, 0]
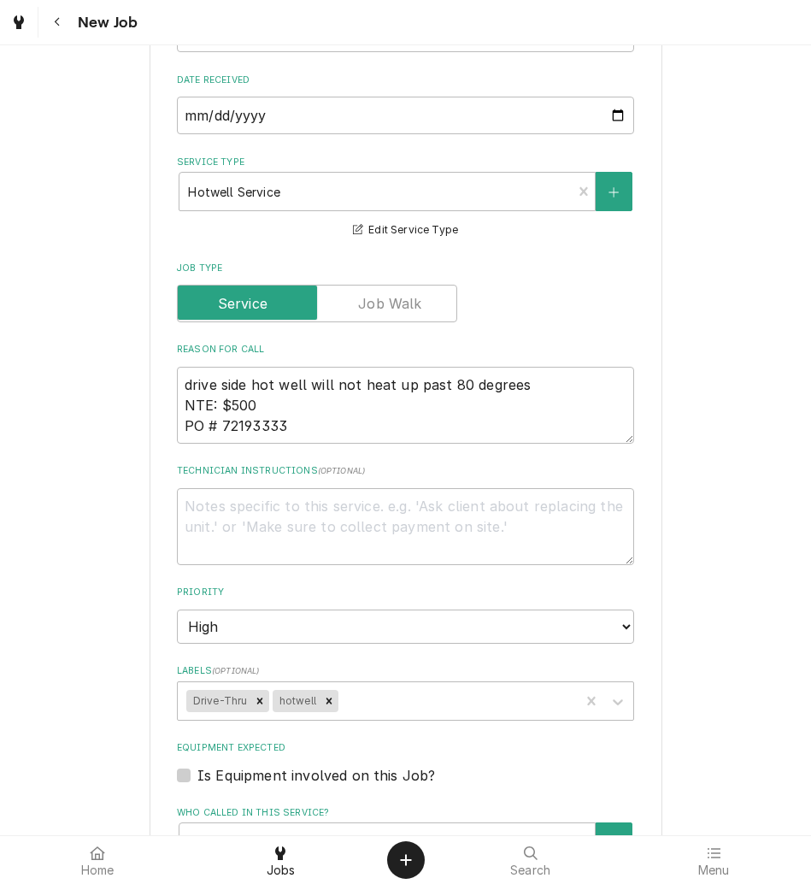
drag, startPoint x: 687, startPoint y: 374, endPoint x: 714, endPoint y: 272, distance: 105.1
click at [714, 272] on div "Please provide the following information to create a job: Client Details Client…" at bounding box center [405, 442] width 811 height 1983
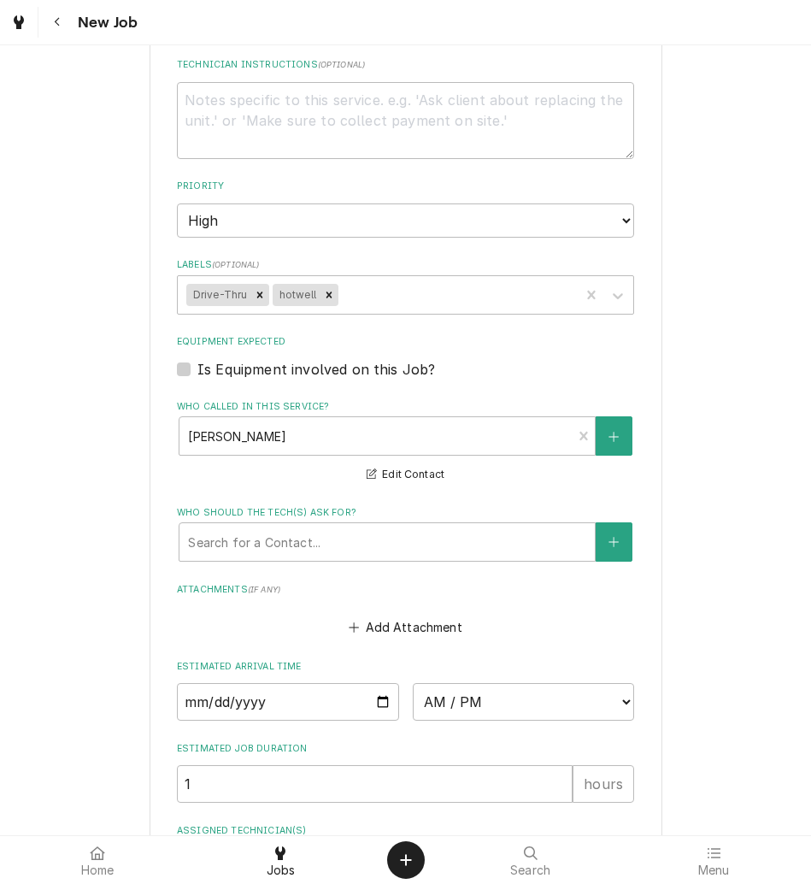
scroll to position [1211, 0]
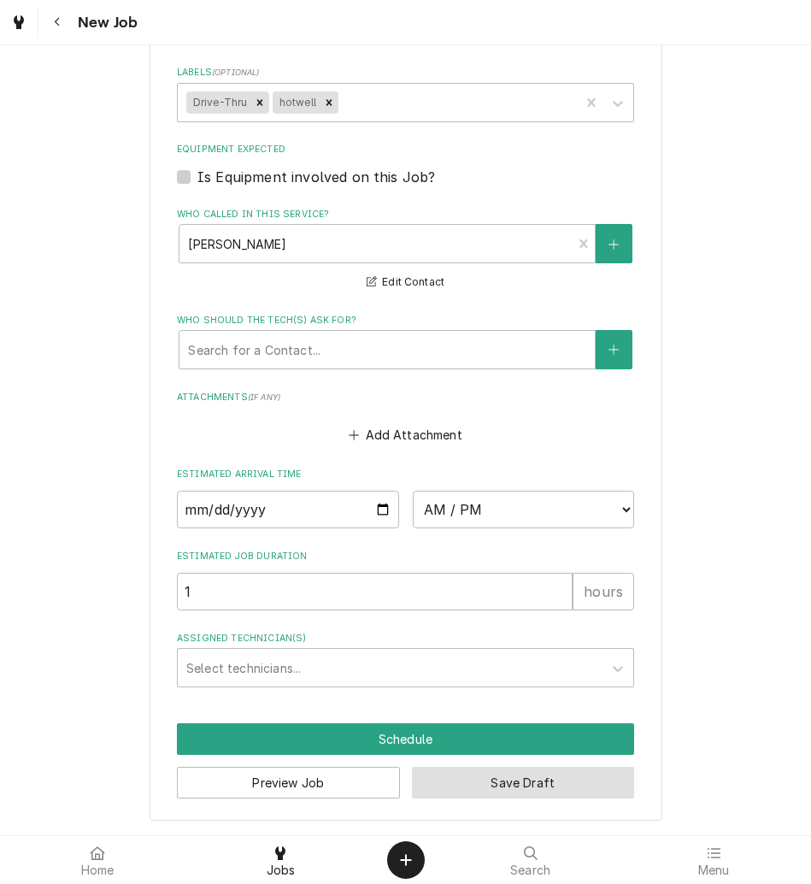
click at [541, 779] on button "Save Draft" at bounding box center [523, 783] width 223 height 32
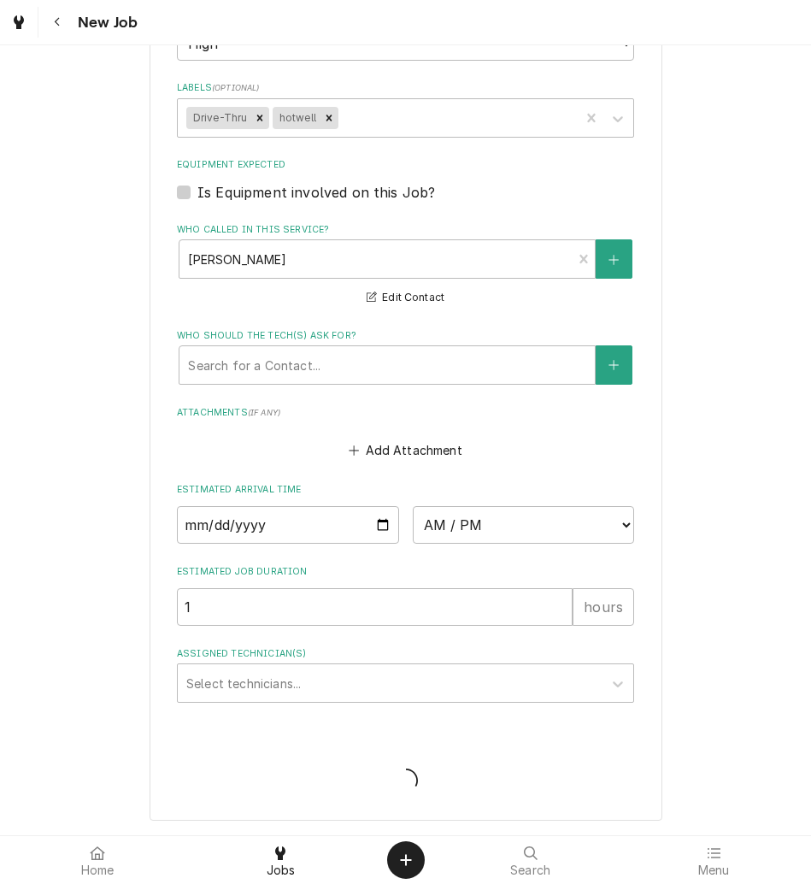
scroll to position [1195, 0]
type textarea "x"
